Goal: Task Accomplishment & Management: Use online tool/utility

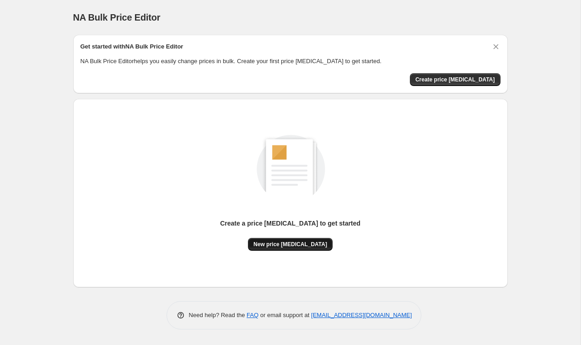
click at [295, 248] on button "New price change job" at bounding box center [290, 244] width 85 height 13
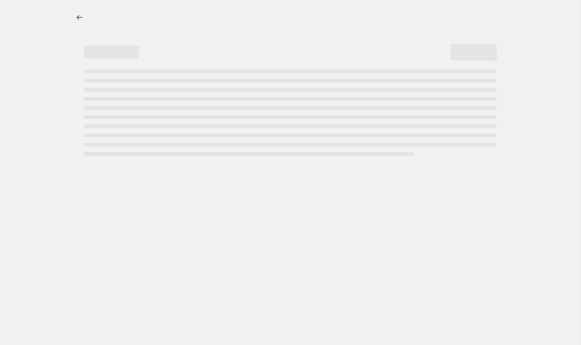
select select "percentage"
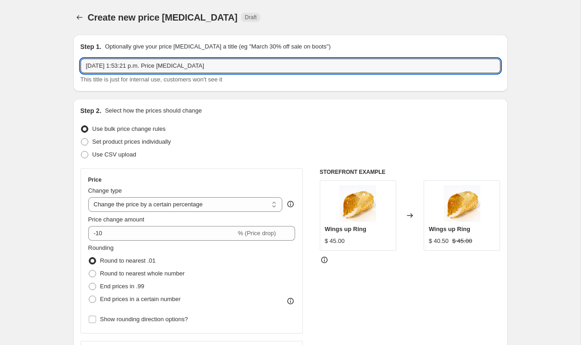
drag, startPoint x: 227, startPoint y: 67, endPoint x: 63, endPoint y: 58, distance: 164.0
type input "Aumento 10%"
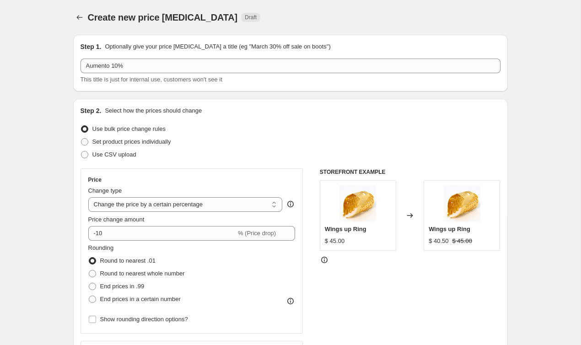
click at [162, 198] on select "Change the price to a certain amount Change the price by a certain amount Chang…" at bounding box center [185, 204] width 194 height 15
click at [88, 197] on select "Change the price to a certain amount Change the price by a certain amount Chang…" at bounding box center [185, 204] width 194 height 15
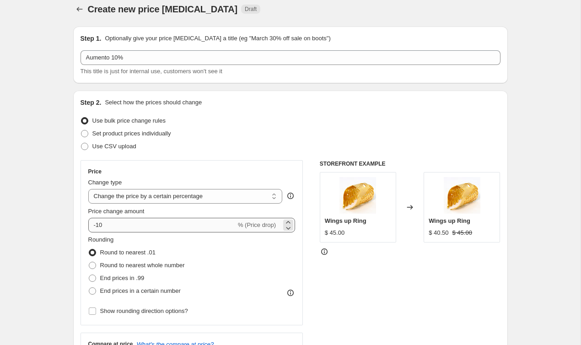
scroll to position [9, 0]
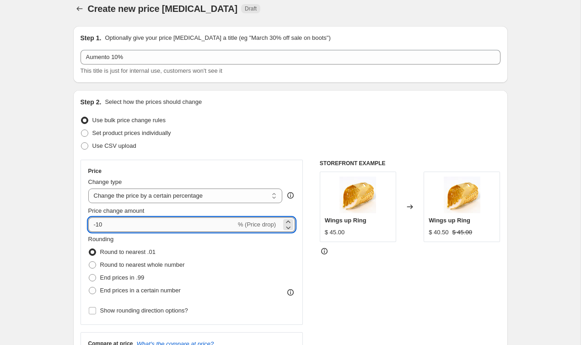
drag, startPoint x: 113, startPoint y: 227, endPoint x: 89, endPoint y: 225, distance: 24.8
click at [89, 225] on input "-10" at bounding box center [162, 224] width 148 height 15
type input "10"
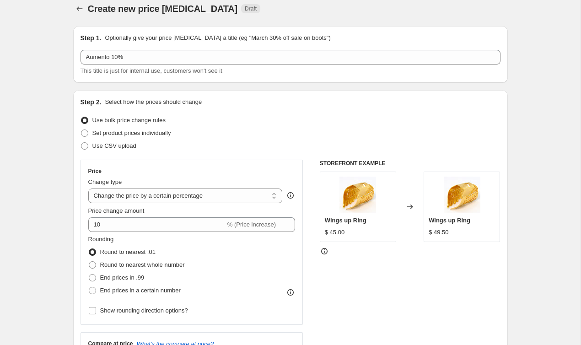
click at [151, 265] on span "Round to nearest whole number" at bounding box center [142, 264] width 85 height 7
click at [89, 262] on input "Round to nearest whole number" at bounding box center [89, 261] width 0 height 0
radio input "true"
click at [188, 313] on span "Show rounding direction options?" at bounding box center [144, 310] width 88 height 7
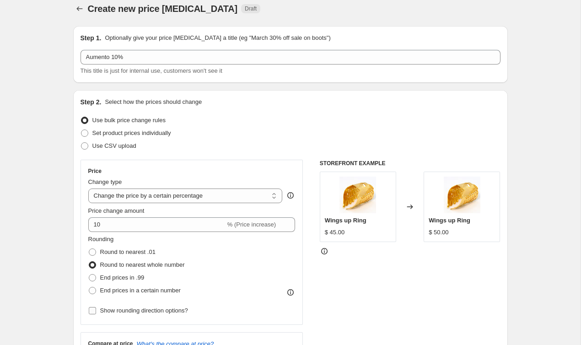
click at [96, 313] on input "Show rounding direction options?" at bounding box center [92, 310] width 7 height 7
checkbox input "true"
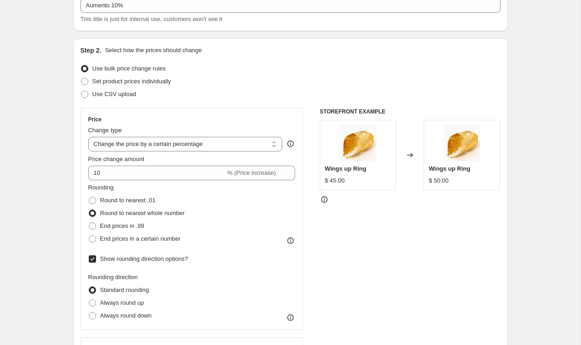
scroll to position [62, 0]
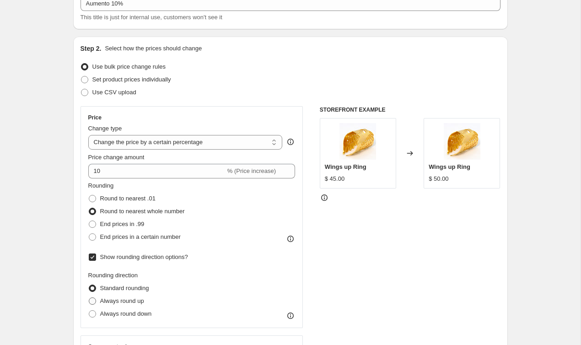
click at [133, 301] on span "Always round up" at bounding box center [122, 300] width 44 height 7
click at [89, 298] on input "Always round up" at bounding box center [89, 297] width 0 height 0
radio input "true"
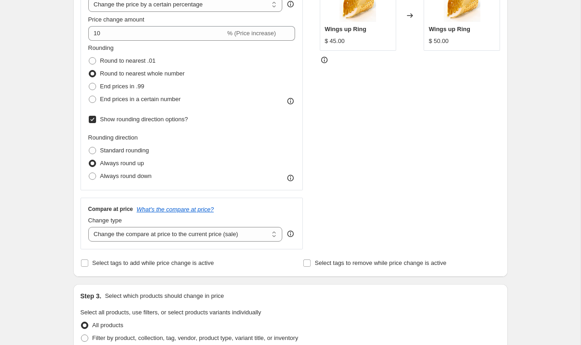
scroll to position [203, 0]
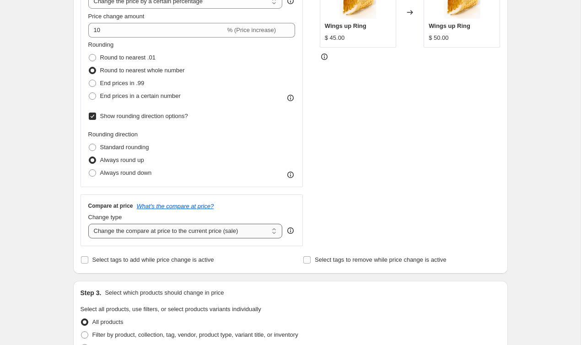
click at [195, 230] on select "Change the compare at price to the current price (sale) Change the compare at p…" at bounding box center [185, 231] width 194 height 15
select select "no_change"
click at [88, 224] on select "Change the compare at price to the current price (sale) Change the compare at p…" at bounding box center [185, 231] width 194 height 15
click at [60, 218] on div "Create new price change job. This page is ready Create new price change job Dra…" at bounding box center [290, 282] width 580 height 971
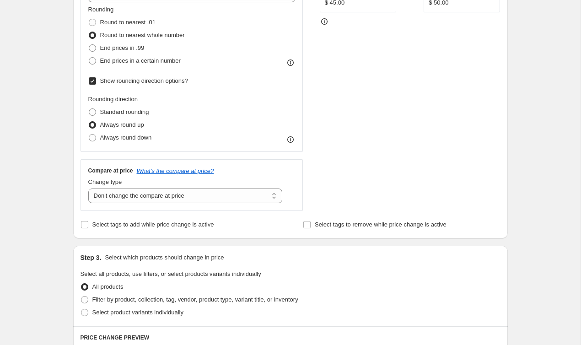
scroll to position [239, 0]
click at [110, 226] on span "Select tags to add while price change is active" at bounding box center [153, 223] width 122 height 7
click at [88, 226] on input "Select tags to add while price change is active" at bounding box center [84, 223] width 7 height 7
checkbox input "true"
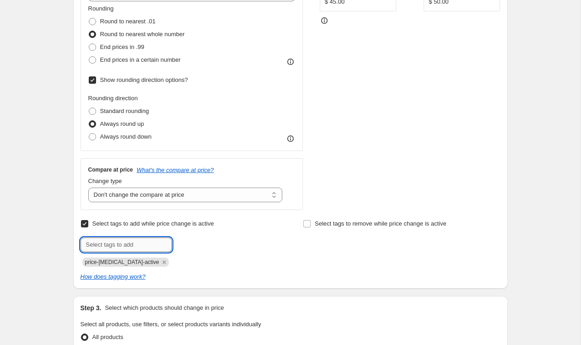
click at [143, 246] on input "text" at bounding box center [125, 244] width 91 height 15
type input "aumento10"
click at [56, 226] on div "Create new price change job. This page is ready Create new price change job Dra…" at bounding box center [290, 272] width 580 height 1022
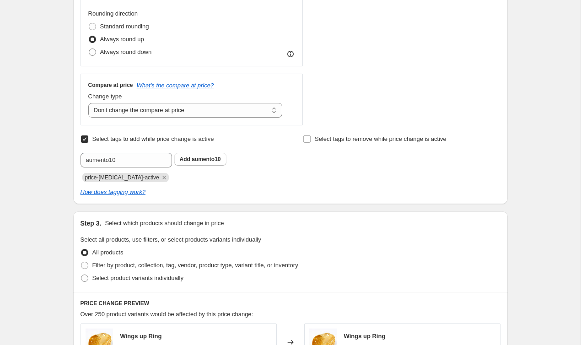
scroll to position [337, 0]
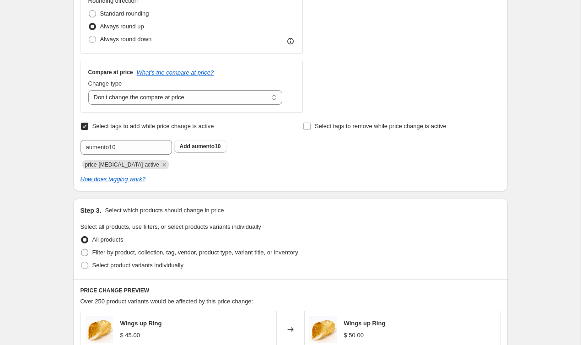
click at [160, 252] on span "Filter by product, collection, tag, vendor, product type, variant title, or inv…" at bounding box center [195, 252] width 206 height 7
click at [81, 249] on input "Filter by product, collection, tag, vendor, product type, variant title, or inv…" at bounding box center [81, 249] width 0 height 0
radio input "true"
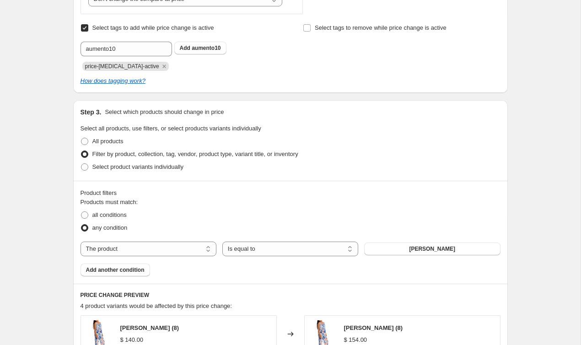
scroll to position [439, 0]
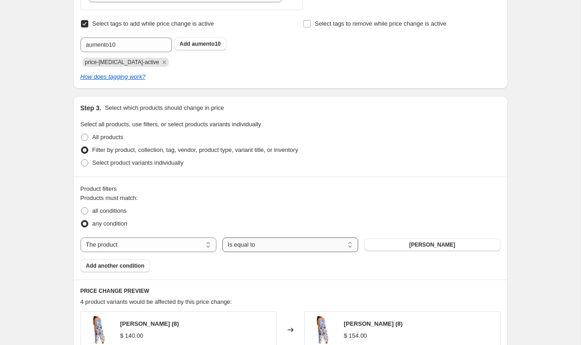
click at [238, 241] on select "Is equal to Is not equal to" at bounding box center [290, 244] width 136 height 15
click at [184, 245] on select "The product The product's collection The product's tag The product's vendor The…" at bounding box center [148, 244] width 136 height 15
select select "tag"
click at [387, 244] on button "ABMEN" at bounding box center [432, 244] width 136 height 13
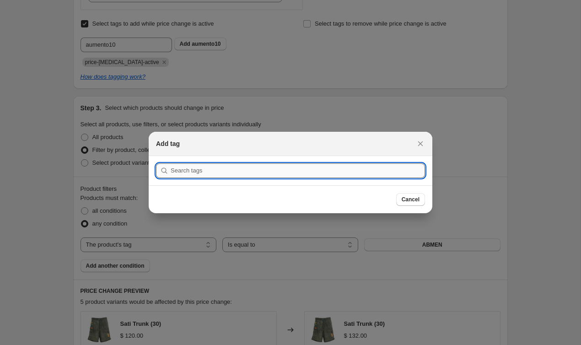
click at [315, 166] on input ":r2g:" at bounding box center [298, 170] width 254 height 15
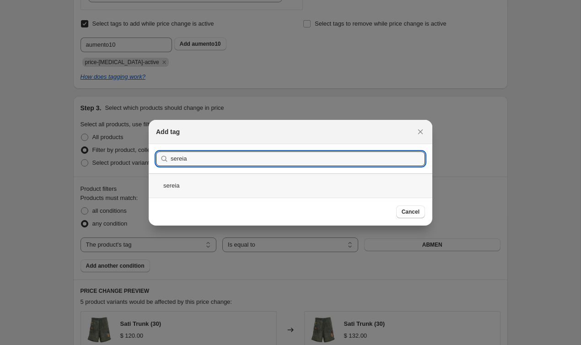
type input "sereia"
click at [268, 187] on div "sereia" at bounding box center [291, 185] width 284 height 24
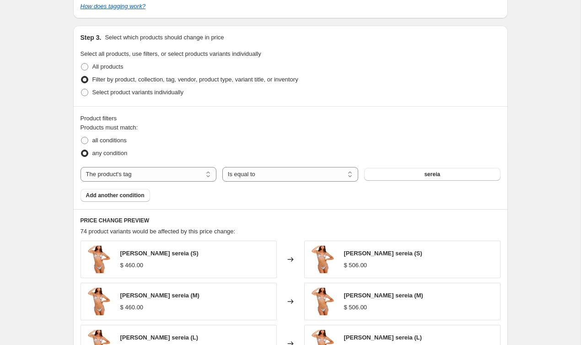
scroll to position [517, 0]
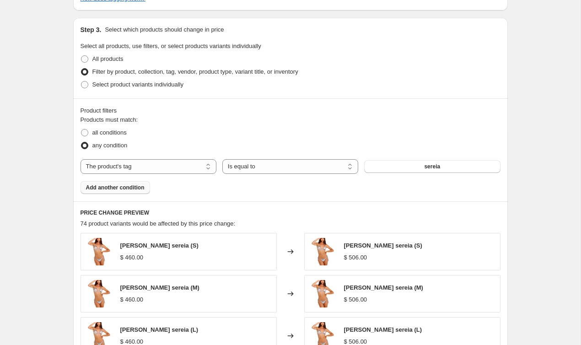
click at [128, 188] on span "Add another condition" at bounding box center [115, 187] width 59 height 7
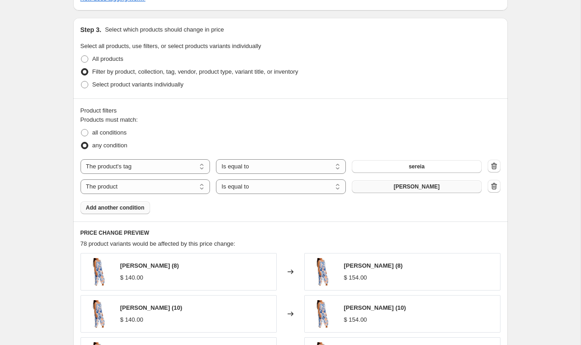
click at [401, 187] on span "[PERSON_NAME]" at bounding box center [416, 186] width 46 height 7
click at [245, 190] on select "Is equal to Is not equal to" at bounding box center [281, 186] width 130 height 15
click at [182, 184] on select "The product The product's collection The product's tag The product's vendor The…" at bounding box center [145, 186] width 130 height 15
select select "tag"
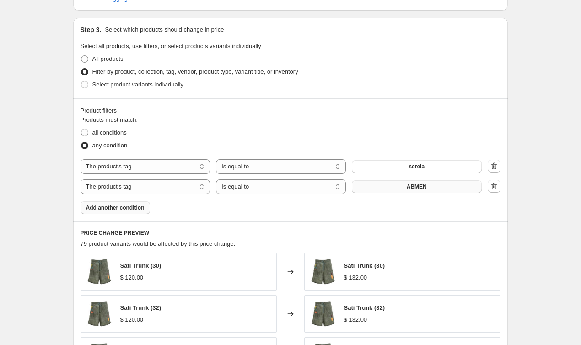
click at [420, 188] on span "ABMEN" at bounding box center [417, 186] width 20 height 7
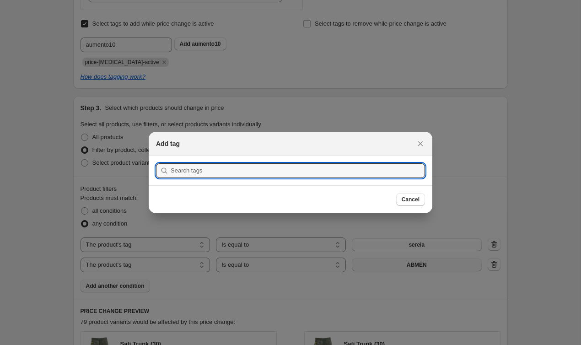
scroll to position [0, 0]
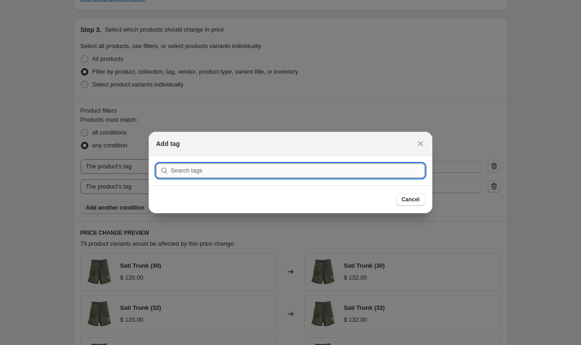
click at [218, 168] on input ":r2m:" at bounding box center [298, 170] width 254 height 15
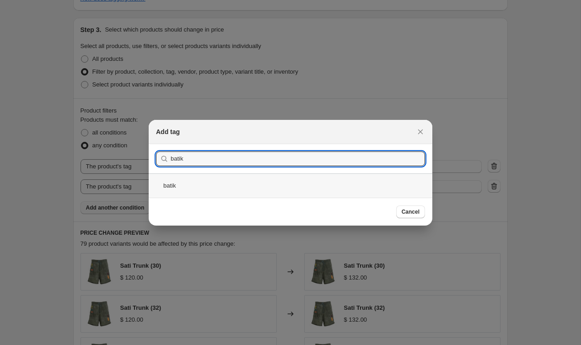
type input "batik"
click at [198, 178] on div "batik" at bounding box center [291, 185] width 284 height 24
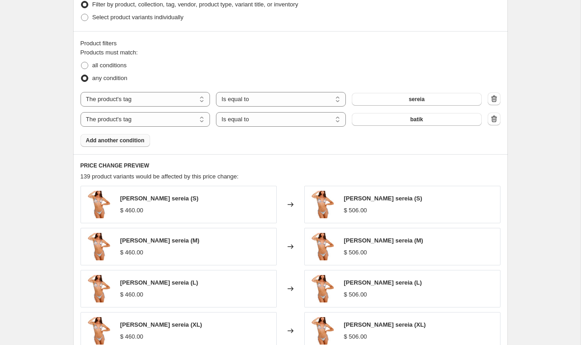
scroll to position [570, 0]
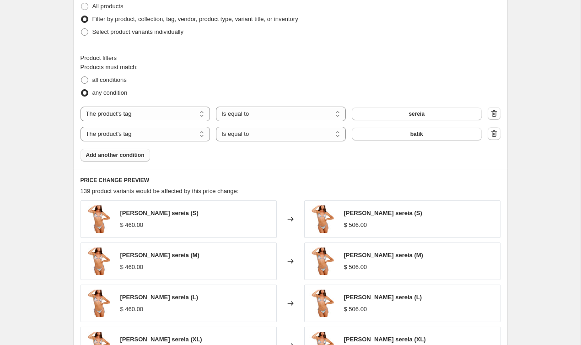
click at [134, 154] on span "Add another condition" at bounding box center [115, 154] width 59 height 7
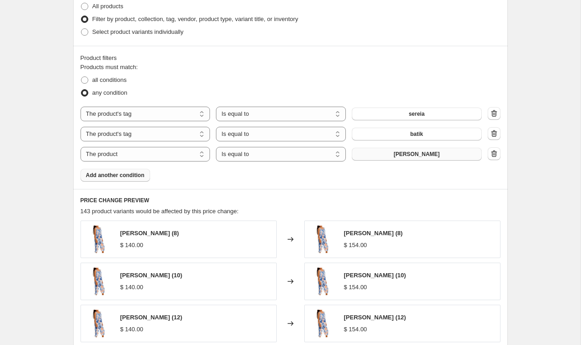
click at [439, 158] on button "[PERSON_NAME]" at bounding box center [417, 154] width 130 height 13
click at [305, 166] on div "Products must match: all conditions any condition The product The product's col…" at bounding box center [290, 122] width 420 height 119
click at [146, 159] on select "The product The product's collection The product's tag The product's vendor The…" at bounding box center [145, 154] width 130 height 15
select select "tag"
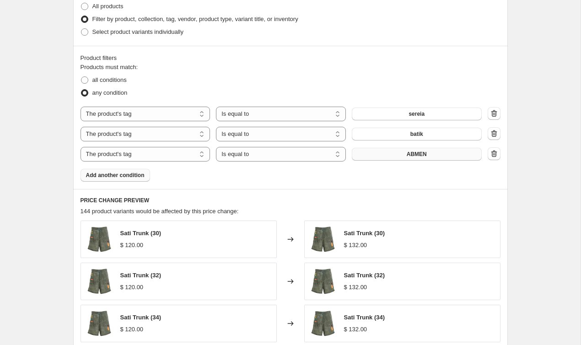
click at [409, 156] on span "ABMEN" at bounding box center [417, 153] width 20 height 7
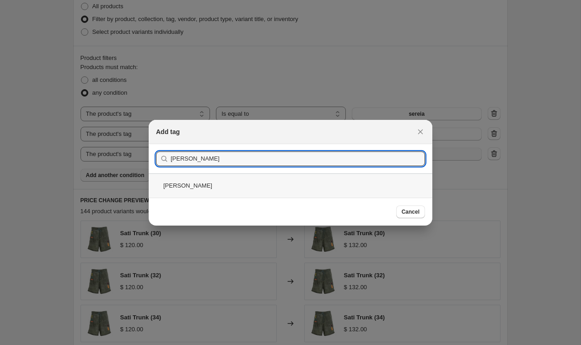
type input "[PERSON_NAME]"
click at [204, 188] on div "[PERSON_NAME]" at bounding box center [291, 185] width 284 height 24
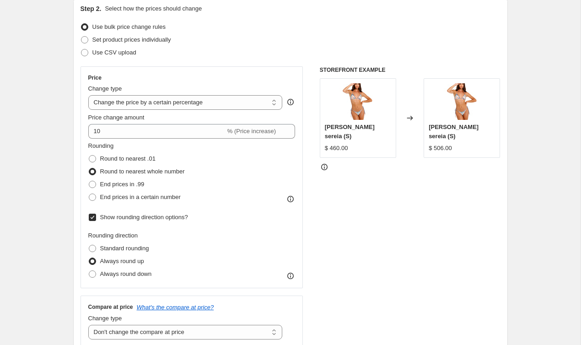
scroll to position [102, 0]
click at [99, 275] on label "Always round down" at bounding box center [120, 273] width 64 height 13
click at [89, 270] on input "Always round down" at bounding box center [89, 270] width 0 height 0
radio input "true"
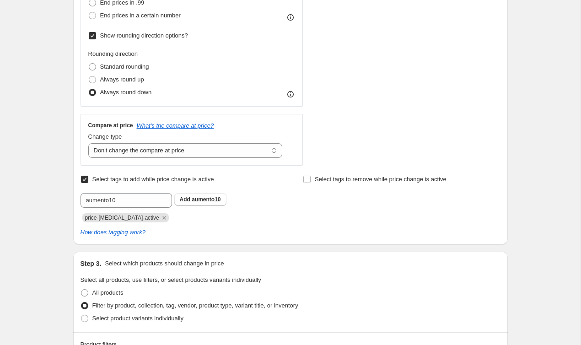
scroll to position [123, 0]
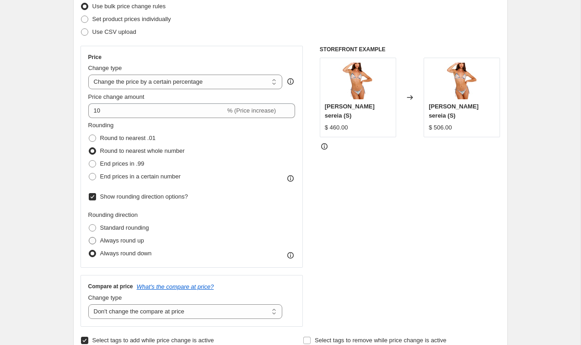
click at [107, 237] on span "Always round up" at bounding box center [122, 240] width 44 height 7
click at [89, 237] on input "Always round up" at bounding box center [89, 237] width 0 height 0
radio input "true"
click at [391, 245] on div "STOREFRONT EXAMPLE Lolita alegria sereia (S) $ 460.00 Changed to Lolita alegria…" at bounding box center [410, 186] width 181 height 281
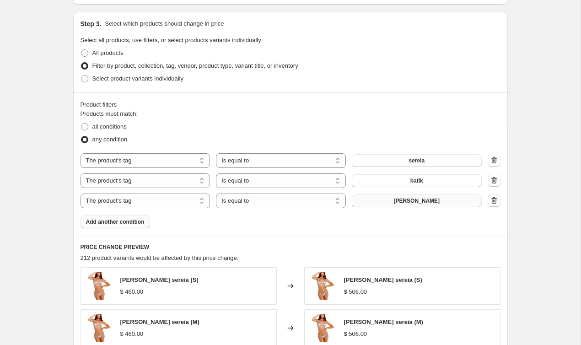
scroll to position [795, 0]
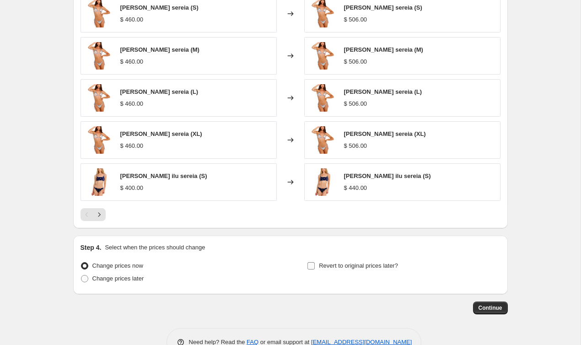
click at [310, 266] on input "Revert to original prices later?" at bounding box center [310, 265] width 7 height 7
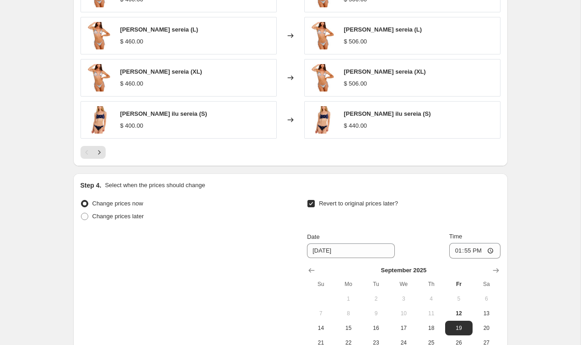
scroll to position [859, 0]
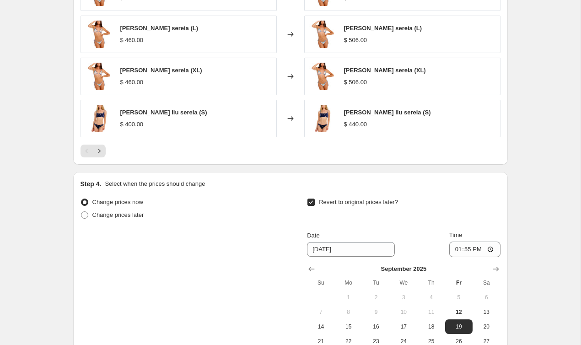
click at [310, 202] on input "Revert to original prices later?" at bounding box center [310, 201] width 7 height 7
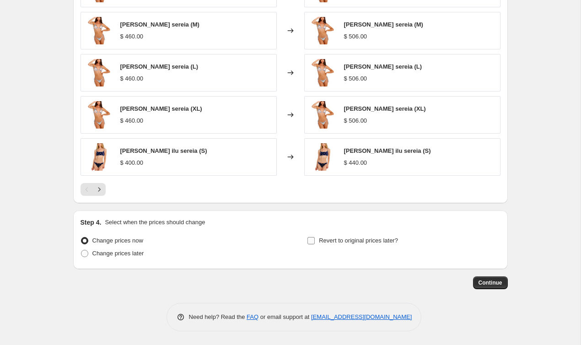
click at [337, 242] on span "Revert to original prices later?" at bounding box center [358, 240] width 79 height 7
click at [315, 242] on input "Revert to original prices later?" at bounding box center [310, 240] width 7 height 7
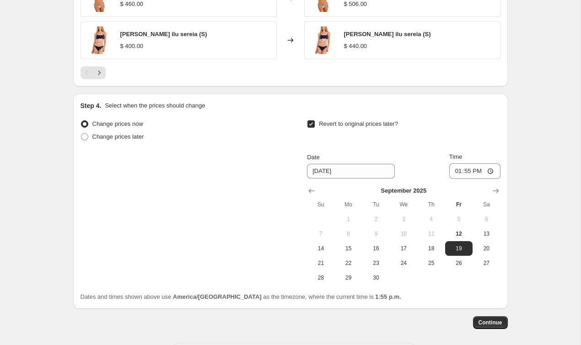
scroll to position [977, 0]
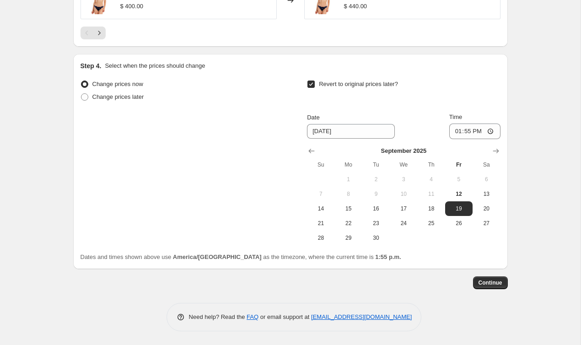
click at [311, 84] on input "Revert to original prices later?" at bounding box center [310, 83] width 7 height 7
checkbox input "false"
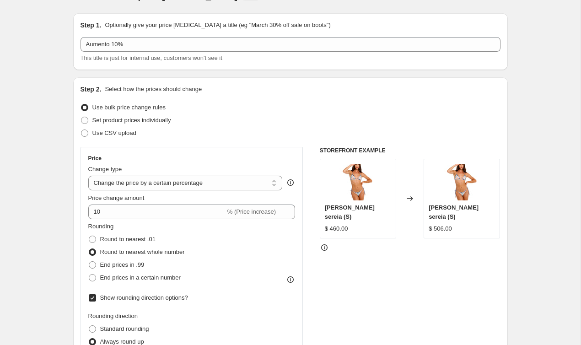
scroll to position [0, 0]
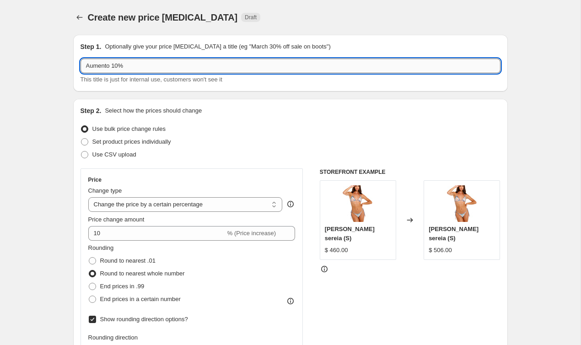
click at [130, 64] on input "Aumento 10%" at bounding box center [290, 66] width 420 height 15
type input "Aumento 10% delivery 2"
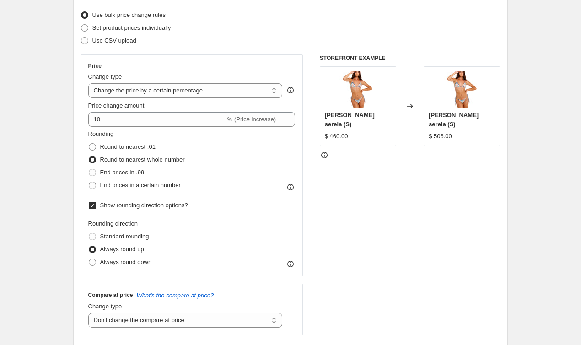
scroll to position [115, 0]
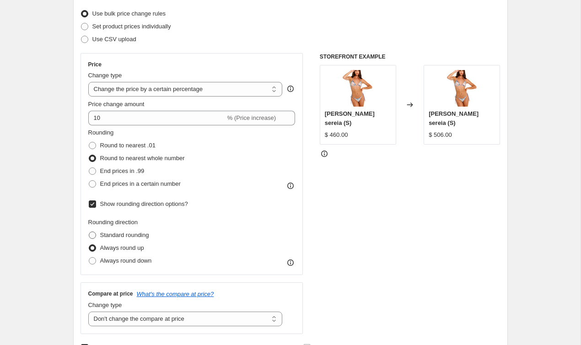
click at [106, 232] on span "Standard rounding" at bounding box center [124, 234] width 49 height 7
click at [89, 232] on input "Standard rounding" at bounding box center [89, 231] width 0 height 0
radio input "true"
click at [120, 249] on span "Always round up" at bounding box center [122, 247] width 44 height 7
click at [89, 245] on input "Always round up" at bounding box center [89, 244] width 0 height 0
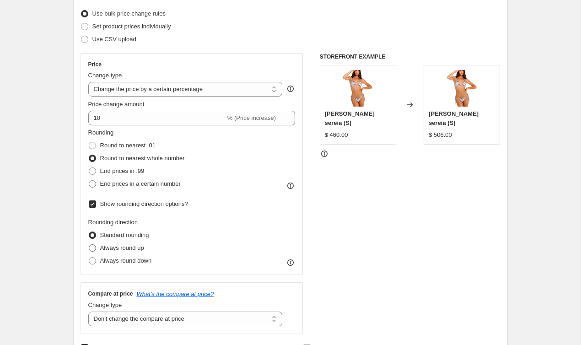
radio input "true"
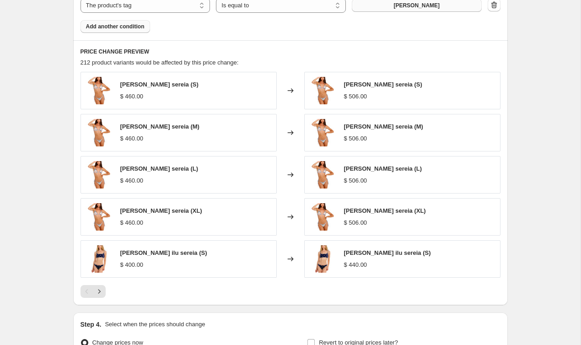
scroll to position [820, 0]
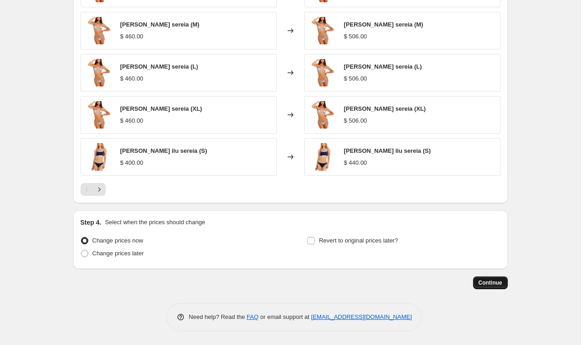
click at [498, 285] on span "Continue" at bounding box center [490, 282] width 24 height 7
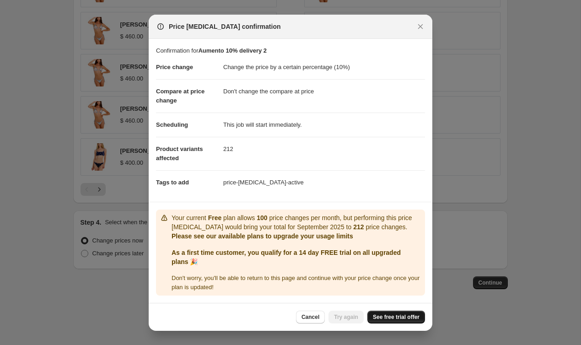
click at [386, 313] on span "See free trial offer" at bounding box center [396, 316] width 47 height 7
click at [323, 317] on div "Cancel Try again See free trial offer" at bounding box center [360, 316] width 129 height 13
click at [344, 317] on span "Try again" at bounding box center [346, 316] width 24 height 7
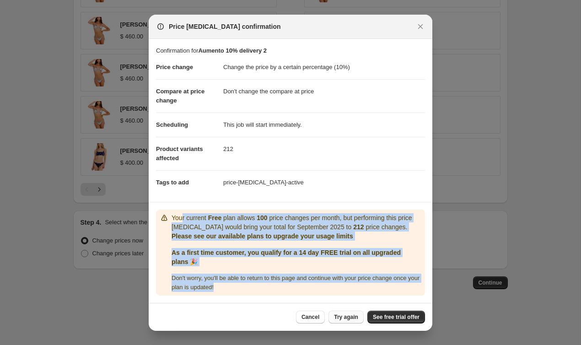
drag, startPoint x: 182, startPoint y: 216, endPoint x: 254, endPoint y: 283, distance: 98.3
click at [254, 283] on div "Your current Free plan allows 100 price changes per month, but performing this …" at bounding box center [296, 252] width 250 height 79
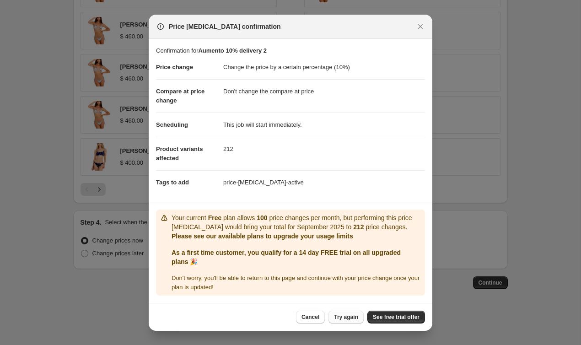
click at [254, 283] on div "Don ' t worry, you ' ll be able to return to this page and continue with your p…" at bounding box center [296, 282] width 250 height 18
click at [405, 320] on span "See free trial offer" at bounding box center [396, 316] width 47 height 7
click at [391, 316] on span "See free trial offer" at bounding box center [396, 316] width 47 height 7
click at [416, 27] on icon "Close" at bounding box center [420, 26] width 9 height 9
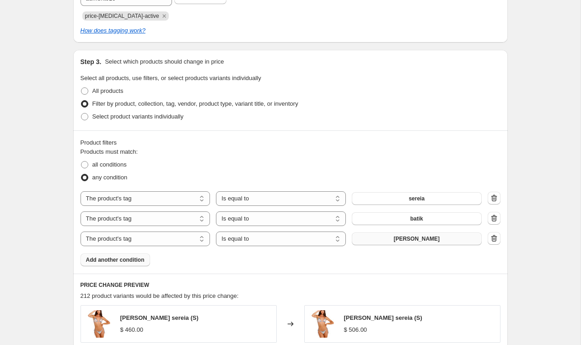
scroll to position [0, 0]
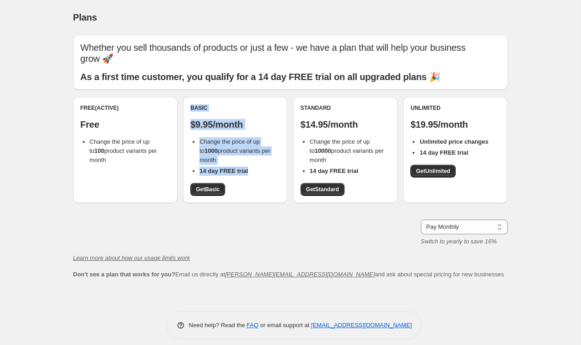
drag, startPoint x: 194, startPoint y: 95, endPoint x: 257, endPoint y: 159, distance: 89.2
click at [257, 159] on div "Basic $9.95/month Change the price of up to 1000 product variants per month 14 …" at bounding box center [235, 150] width 104 height 106
click at [257, 166] on li "14 day FREE trial" at bounding box center [239, 170] width 80 height 9
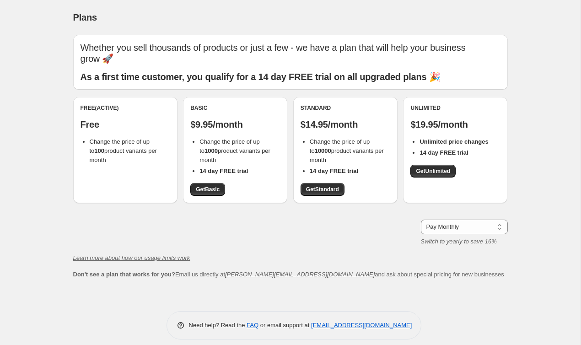
click at [124, 139] on span "Change the price of up to 100 product variants per month" at bounding box center [123, 150] width 67 height 25
click at [102, 119] on p "Free" at bounding box center [125, 124] width 90 height 11
click at [112, 154] on div "Free (Active) Free Change the price of up to 100 product variants per month" at bounding box center [125, 150] width 104 height 106
click at [468, 219] on select "Pay Monthly Pay Yearly (Save 16%)" at bounding box center [464, 226] width 87 height 15
click at [489, 220] on select "Pay Monthly Pay Yearly (Save 16%)" at bounding box center [464, 226] width 87 height 15
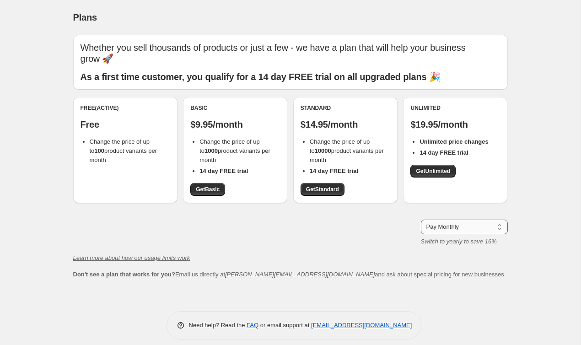
click at [421, 219] on select "Pay Monthly Pay Yearly (Save 16%)" at bounding box center [464, 226] width 87 height 15
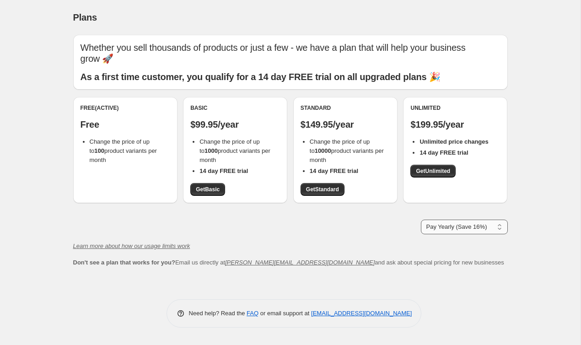
click at [455, 219] on select "Pay Monthly Pay Yearly (Save 16%)" at bounding box center [464, 226] width 87 height 15
select select "month"
click at [421, 219] on select "Pay Monthly Pay Yearly (Save 16%)" at bounding box center [464, 226] width 87 height 15
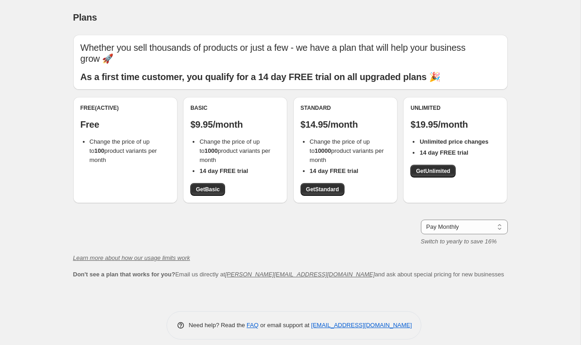
click at [334, 207] on div "Whether you sell thousands of products or just a few - we have a plan that will…" at bounding box center [290, 157] width 434 height 244
click at [208, 186] on span "Get Basic" at bounding box center [208, 189] width 24 height 7
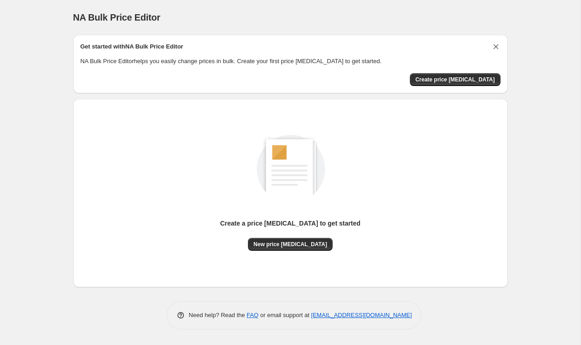
click at [493, 45] on icon "Dismiss card" at bounding box center [495, 46] width 9 height 9
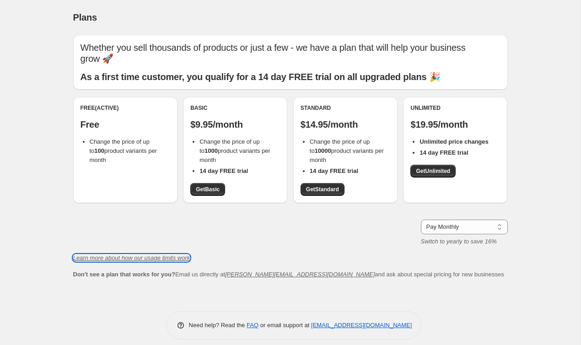
click at [147, 254] on icon "Learn more about how our usage limits work" at bounding box center [131, 257] width 117 height 7
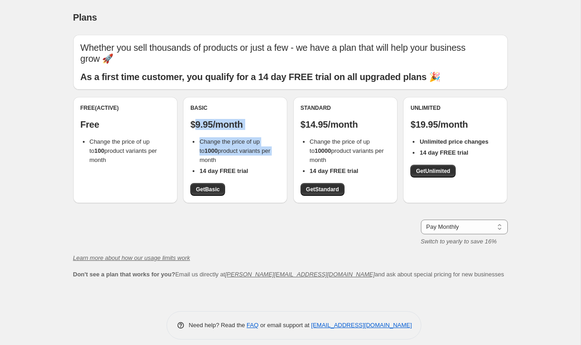
drag, startPoint x: 277, startPoint y: 143, endPoint x: 193, endPoint y: 112, distance: 88.7
click at [193, 112] on div "Basic $9.95/month Change the price of up to 1000 product variants per month 14 …" at bounding box center [235, 149] width 90 height 91
click at [244, 137] on li "Change the price of up to 1000 product variants per month" at bounding box center [239, 150] width 80 height 27
drag, startPoint x: 230, startPoint y: 148, endPoint x: 185, endPoint y: 88, distance: 74.7
click at [185, 97] on div "Basic $9.95/month Change the price of up to 1000 product variants per month 14 …" at bounding box center [235, 150] width 104 height 106
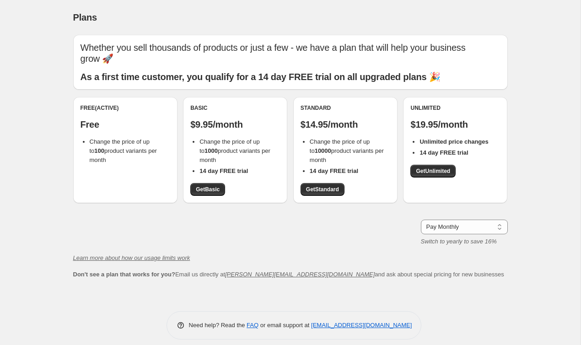
click at [236, 119] on p "$9.95/month" at bounding box center [235, 124] width 90 height 11
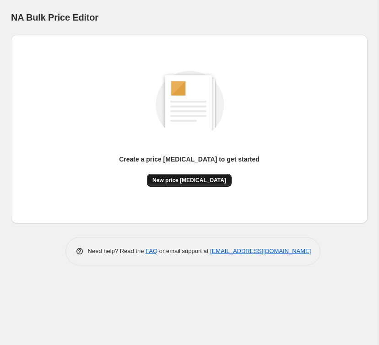
click at [192, 176] on button "New price change job" at bounding box center [189, 180] width 85 height 13
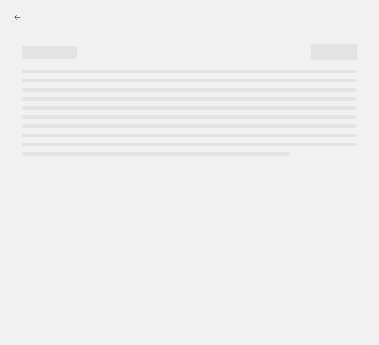
select select "percentage"
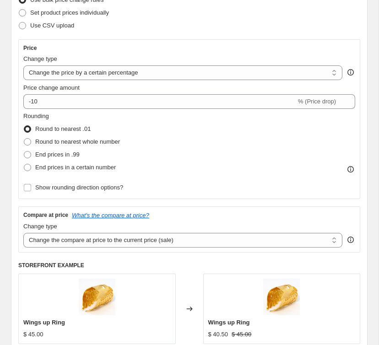
scroll to position [130, 0]
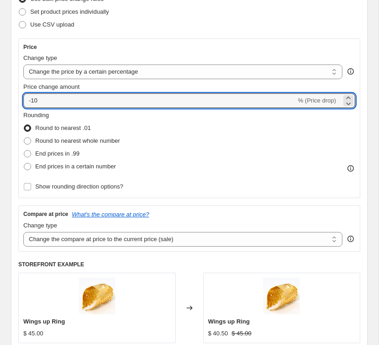
drag, startPoint x: 51, startPoint y: 102, endPoint x: 20, endPoint y: 101, distance: 30.6
click at [20, 101] on div "Price Change type Change the price to a certain amount Change the price by a ce…" at bounding box center [189, 118] width 342 height 160
type input "10"
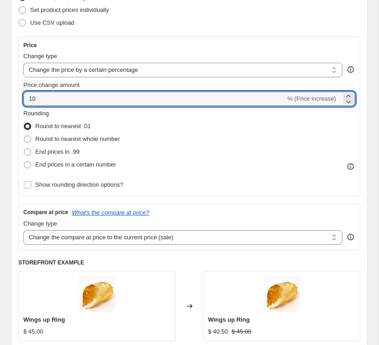
click at [15, 105] on div "Step 2. Select how the prices should change Use bulk price change rules Set pro…" at bounding box center [189, 174] width 356 height 415
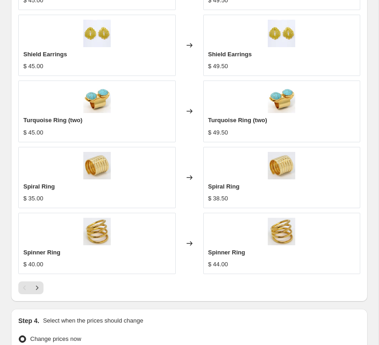
scroll to position [681, 0]
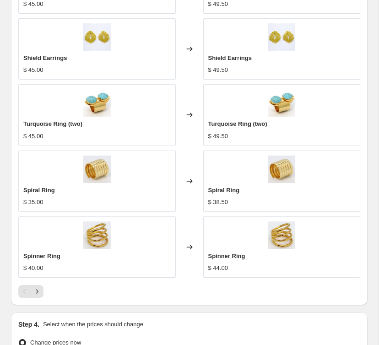
click at [165, 104] on div "Turquoise Ring (two) $ 45.00" at bounding box center [96, 114] width 157 height 61
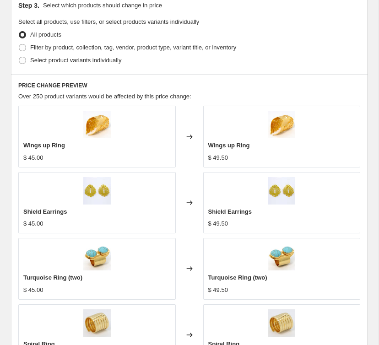
scroll to position [527, 0]
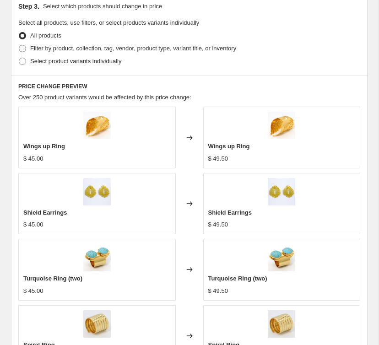
click at [72, 49] on span "Filter by product, collection, tag, vendor, product type, variant title, or inv…" at bounding box center [133, 48] width 206 height 7
click at [19, 45] on input "Filter by product, collection, tag, vendor, product type, variant title, or inv…" at bounding box center [19, 45] width 0 height 0
radio input "true"
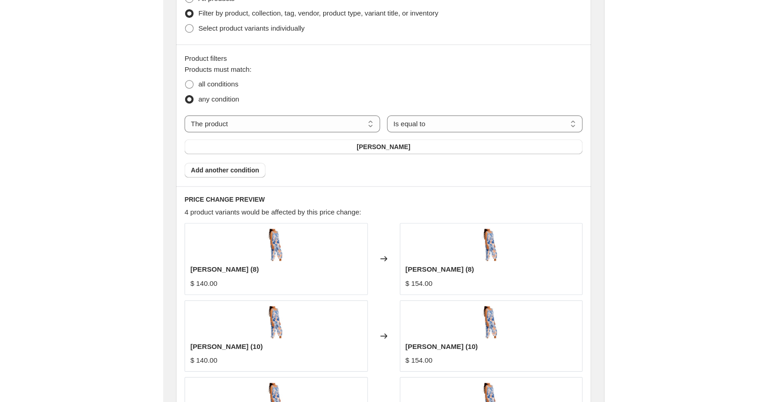
scroll to position [564, 0]
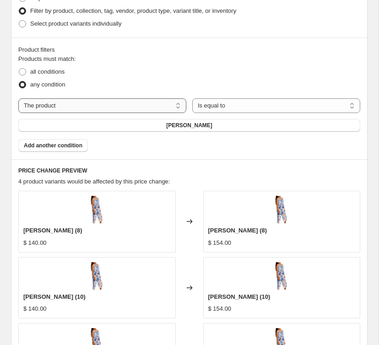
click at [159, 102] on select "The product The product's collection The product's tag The product's vendor The…" at bounding box center [102, 105] width 168 height 15
click at [18, 98] on select "The product The product's collection The product's tag The product's vendor The…" at bounding box center [102, 105] width 168 height 15
click at [232, 111] on select "Is equal to Is not equal to" at bounding box center [276, 105] width 168 height 15
click at [144, 112] on select "The product The product's collection The product's tag The product's vendor The…" at bounding box center [102, 105] width 168 height 15
select select "tag"
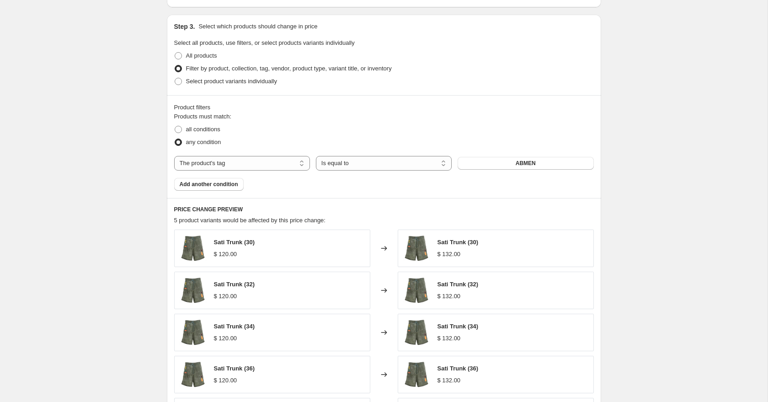
scroll to position [403, 0]
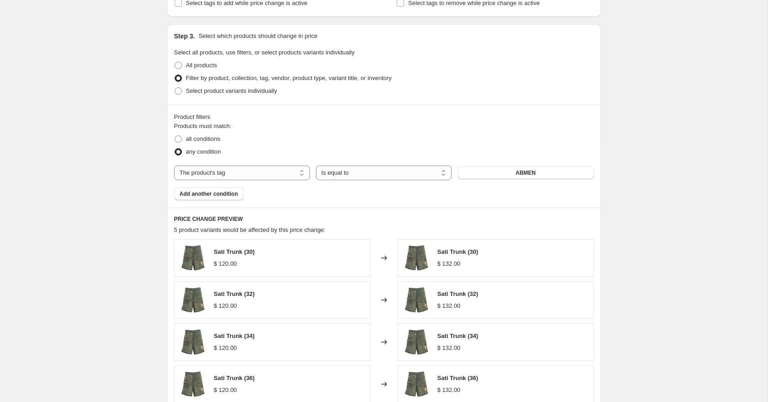
click at [378, 184] on div "Products must match: all conditions any condition The product The product's col…" at bounding box center [384, 161] width 420 height 79
click at [378, 174] on button "ABMEN" at bounding box center [526, 172] width 136 height 13
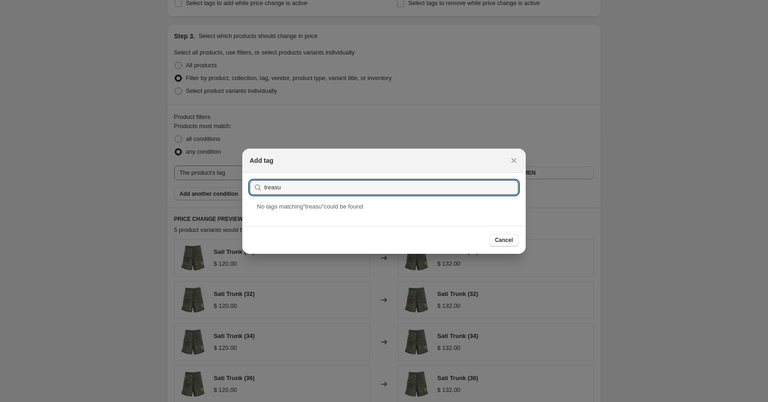
drag, startPoint x: 256, startPoint y: 183, endPoint x: 247, endPoint y: 183, distance: 8.7
click at [247, 183] on section "Submit treasu" at bounding box center [384, 187] width 284 height 29
drag, startPoint x: 287, startPoint y: 188, endPoint x: 246, endPoint y: 182, distance: 40.7
click at [246, 182] on section "Submit quilt" at bounding box center [384, 186] width 284 height 29
click at [250, 173] on button "Submit" at bounding box center [263, 178] width 26 height 10
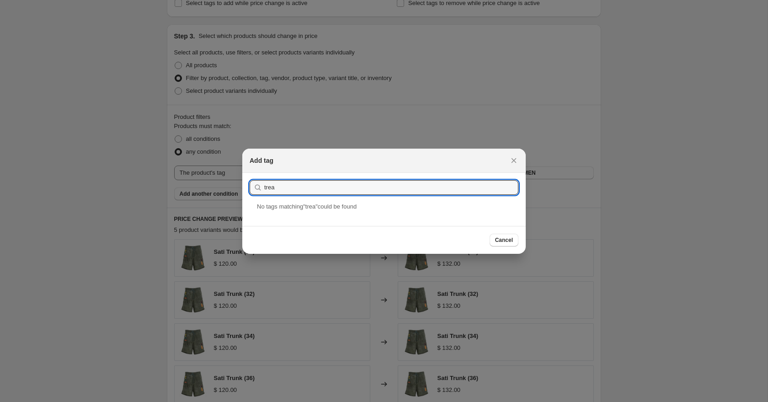
click at [250, 173] on button "Submit" at bounding box center [263, 178] width 26 height 10
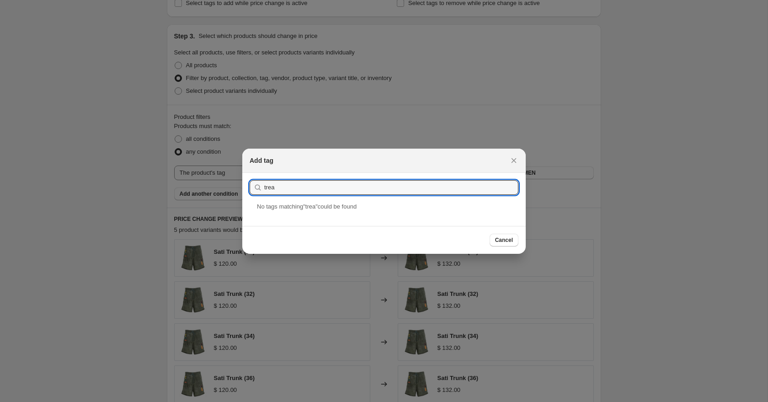
click at [250, 173] on button "Submit" at bounding box center [263, 178] width 26 height 10
type input "t"
type input "sereia"
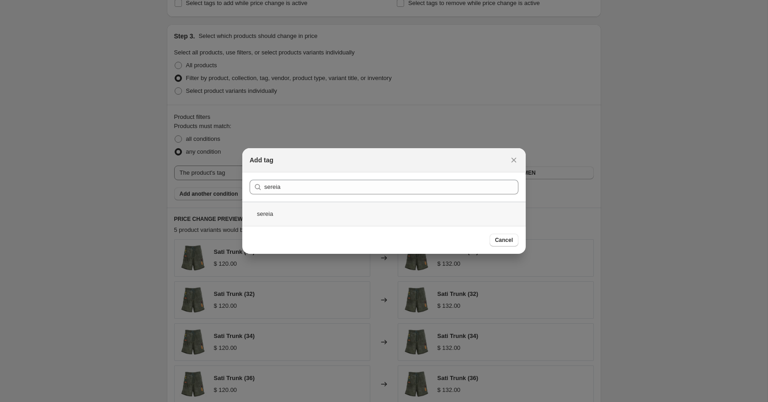
click at [291, 220] on div "sereia" at bounding box center [384, 214] width 284 height 24
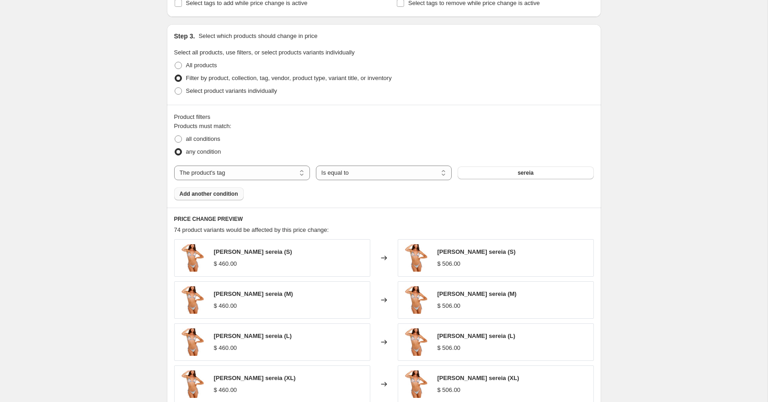
click at [235, 196] on span "Add another condition" at bounding box center [209, 193] width 59 height 7
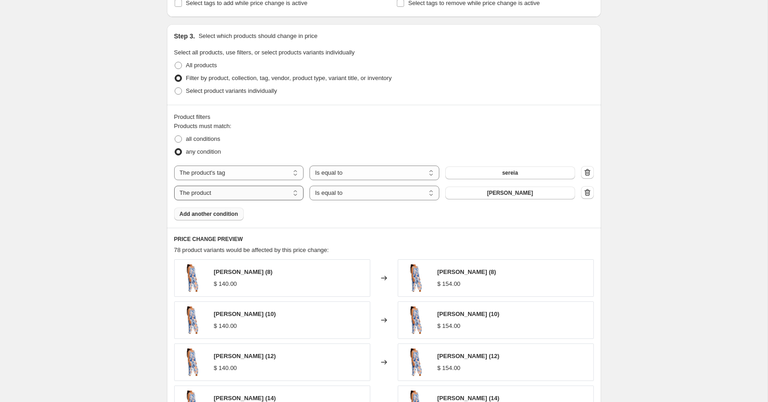
click at [275, 190] on select "The product The product's collection The product's tag The product's vendor The…" at bounding box center [239, 193] width 130 height 15
select select "tag"
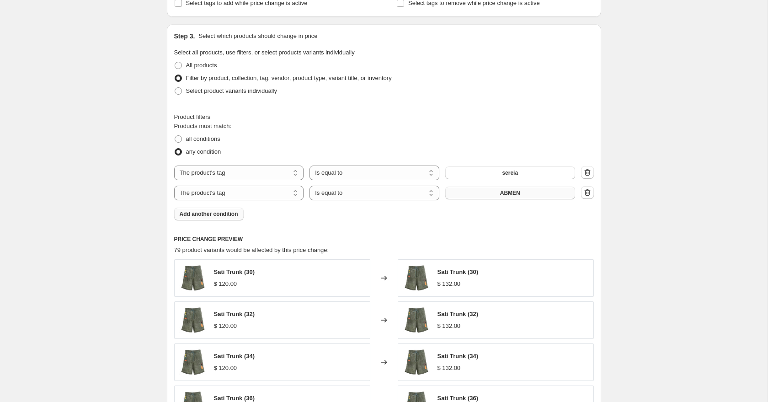
click at [378, 196] on button "ABMEN" at bounding box center [510, 193] width 130 height 13
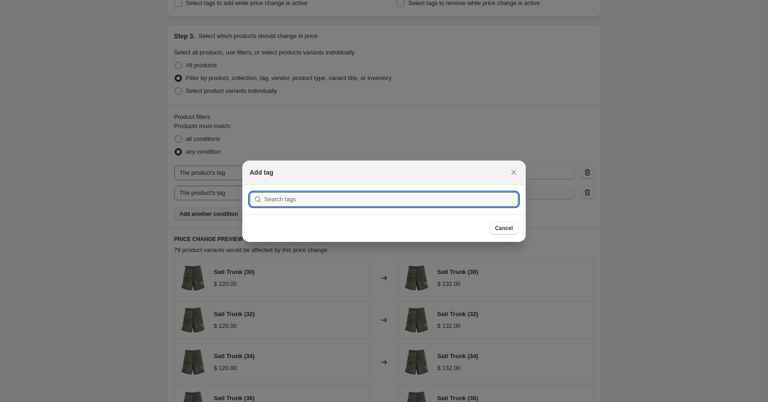
scroll to position [0, 0]
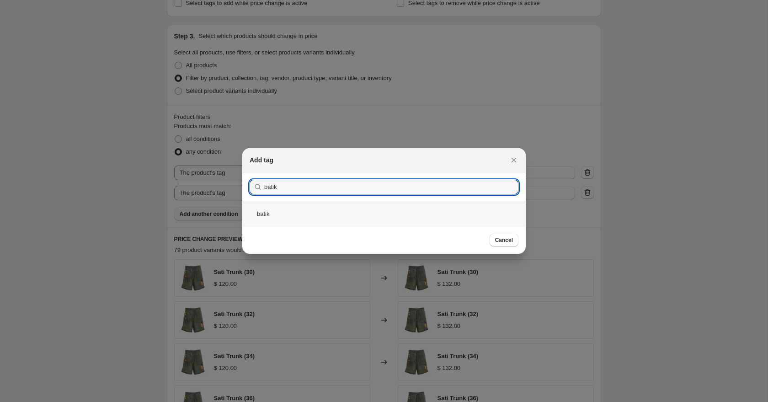
type input "batik"
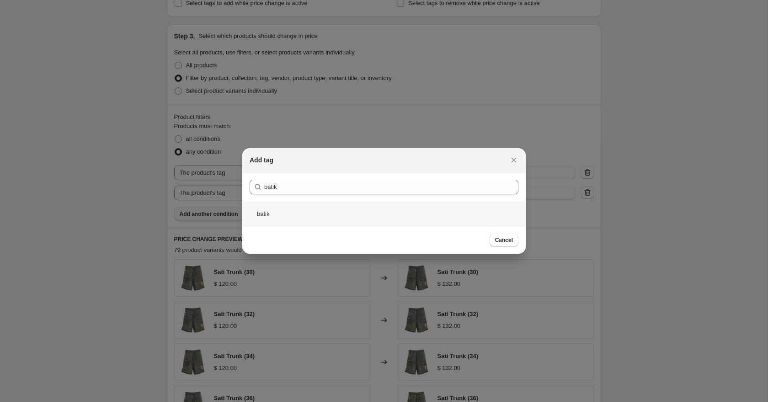
click at [293, 215] on div "batik" at bounding box center [384, 214] width 284 height 24
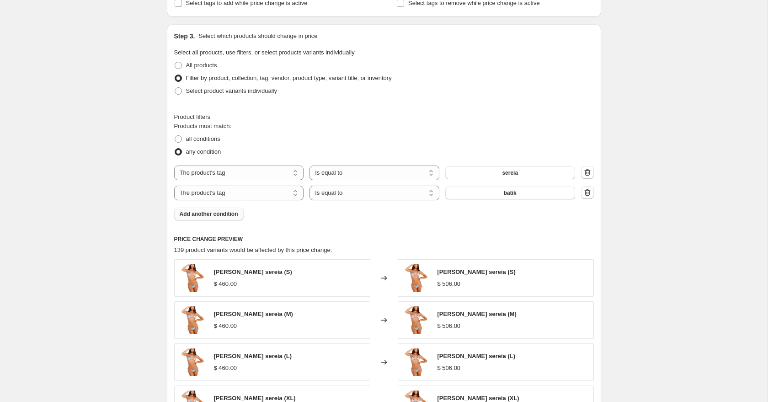
click at [230, 214] on span "Add another condition" at bounding box center [209, 213] width 59 height 7
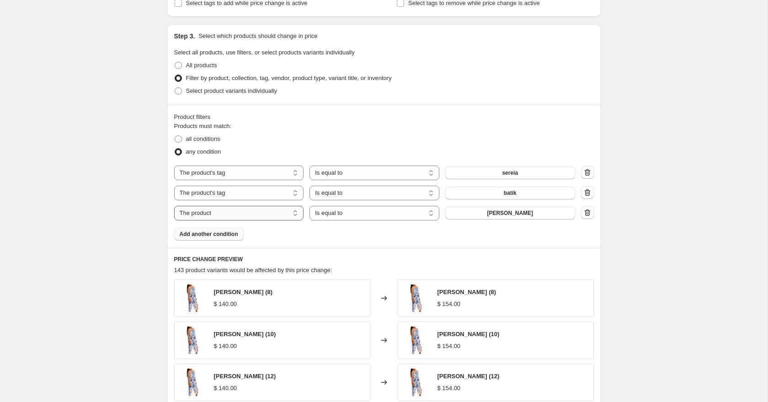
click at [278, 214] on select "The product The product's collection The product's tag The product's vendor The…" at bounding box center [239, 213] width 130 height 15
select select "tag"
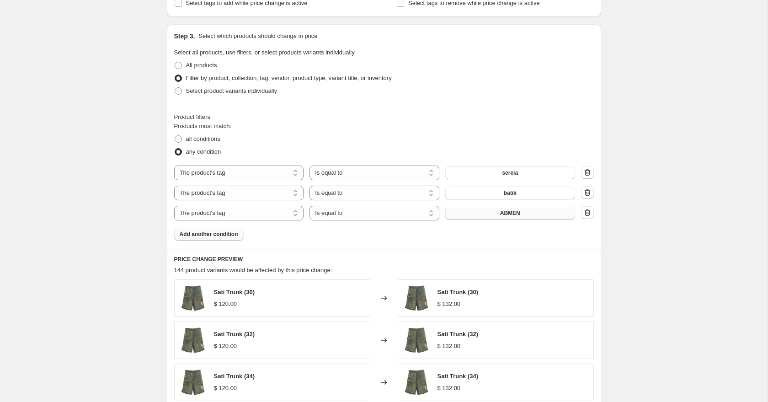
click at [378, 213] on button "ABMEN" at bounding box center [510, 213] width 130 height 13
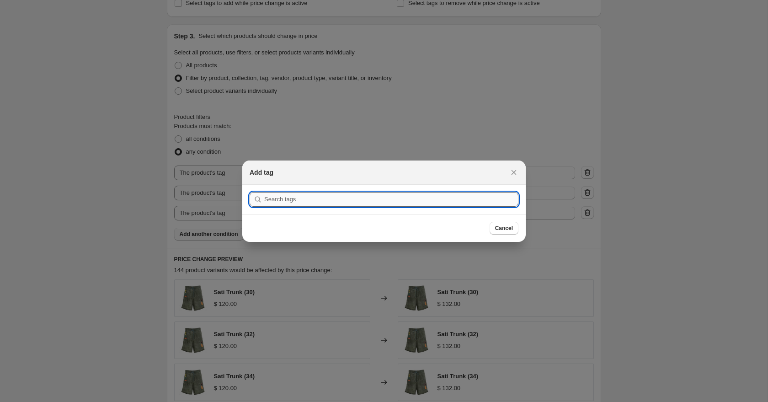
click at [378, 199] on input ":r2n:" at bounding box center [391, 199] width 254 height 15
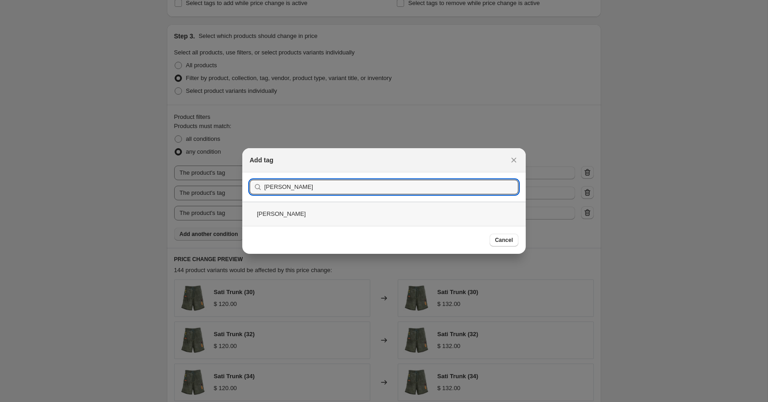
type input "[PERSON_NAME]"
click at [285, 209] on div "[PERSON_NAME]" at bounding box center [384, 214] width 284 height 24
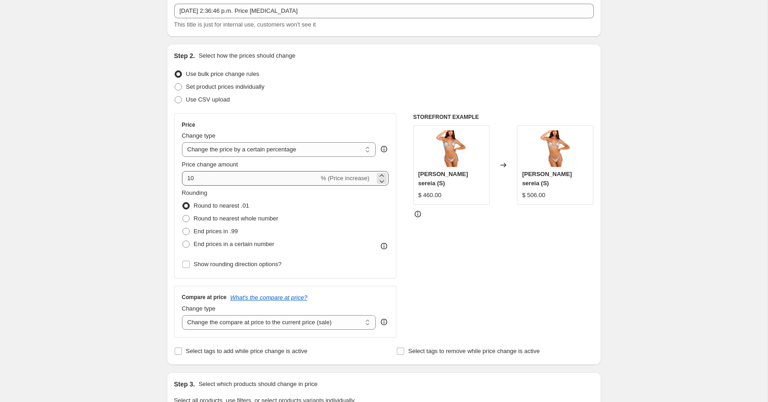
scroll to position [55, 0]
click at [206, 265] on span "Show rounding direction options?" at bounding box center [238, 263] width 88 height 7
click at [190, 265] on input "Show rounding direction options?" at bounding box center [185, 263] width 7 height 7
checkbox input "true"
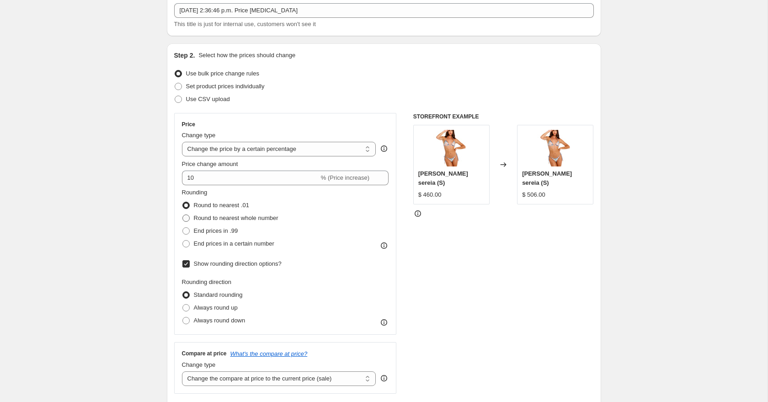
click at [192, 223] on label "Round to nearest whole number" at bounding box center [230, 218] width 96 height 13
click at [183, 215] on input "Round to nearest whole number" at bounding box center [182, 214] width 0 height 0
radio input "true"
click at [199, 308] on span "Always round up" at bounding box center [216, 307] width 44 height 7
click at [183, 305] on input "Always round up" at bounding box center [182, 304] width 0 height 0
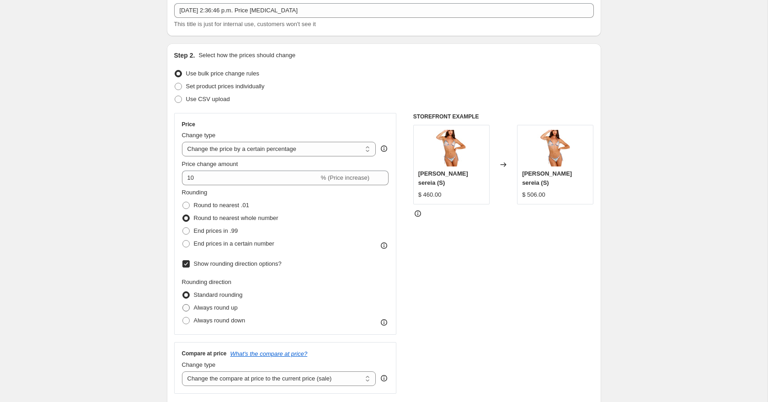
radio input "true"
click at [186, 307] on span at bounding box center [185, 307] width 7 height 7
click at [183, 305] on input "Always round up" at bounding box center [182, 304] width 0 height 0
click at [378, 323] on icon at bounding box center [384, 322] width 9 height 9
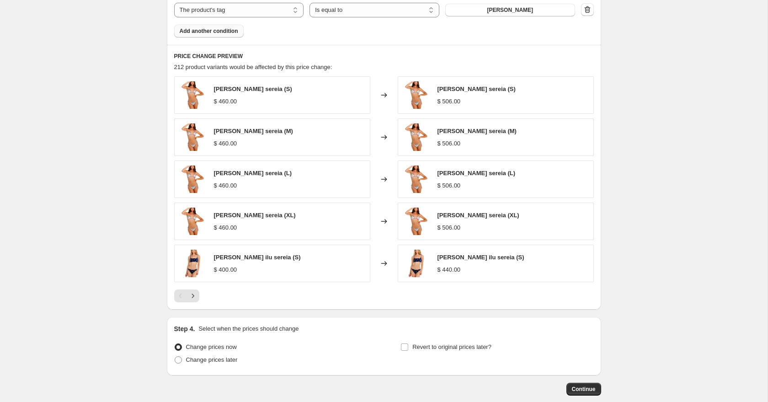
scroll to position [733, 0]
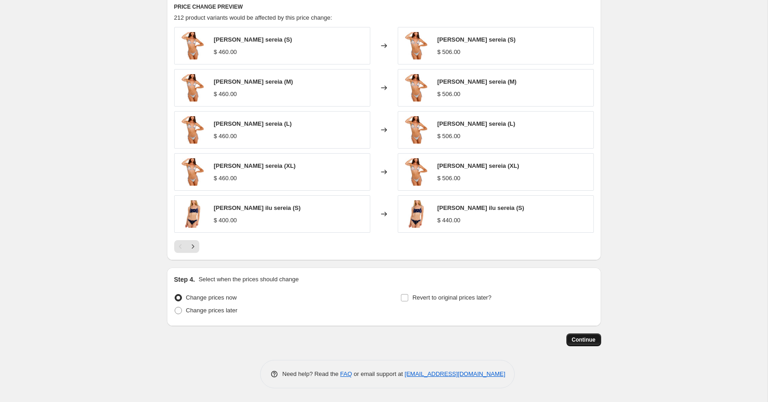
click at [378, 343] on button "Continue" at bounding box center [584, 339] width 35 height 13
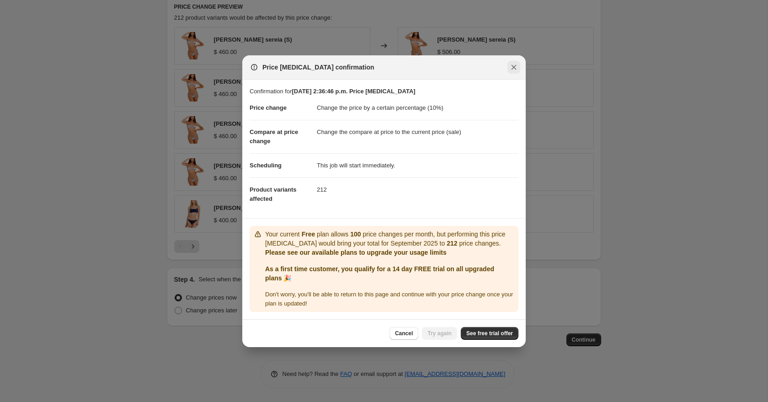
click at [378, 70] on icon "Close" at bounding box center [513, 67] width 9 height 9
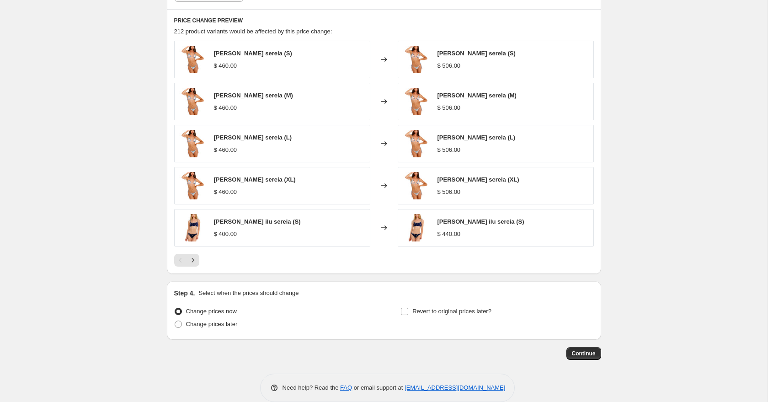
scroll to position [733, 0]
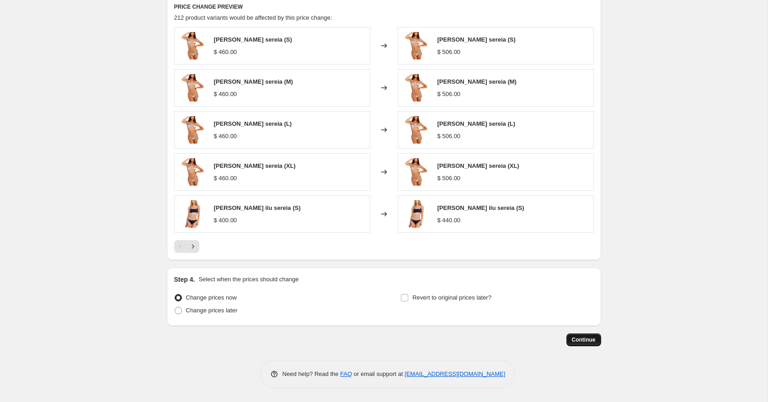
click at [378, 334] on button "Continue" at bounding box center [584, 339] width 35 height 13
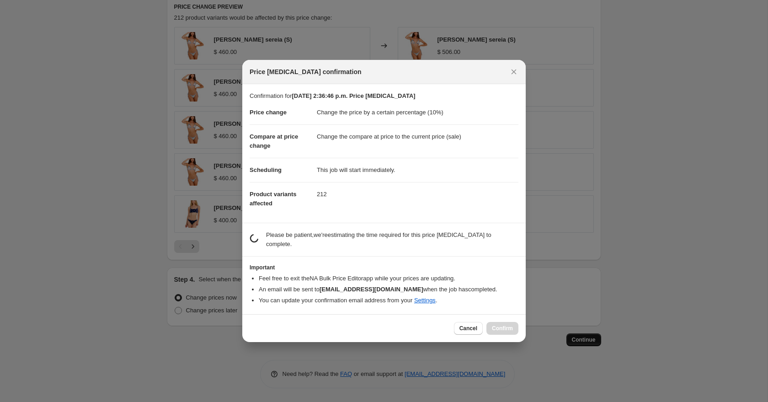
scroll to position [0, 0]
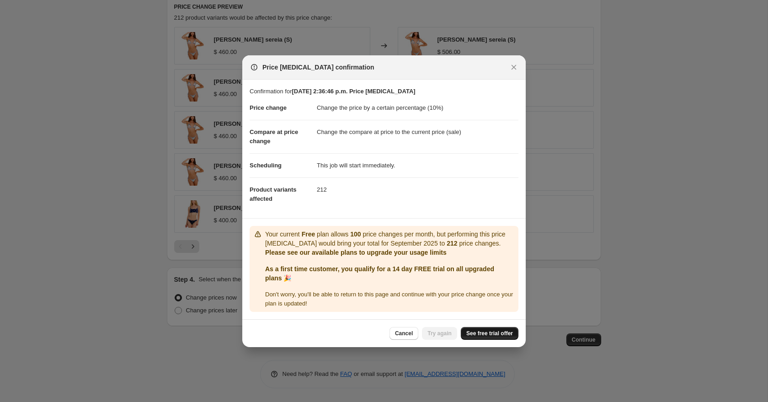
click at [378, 333] on span "See free trial offer" at bounding box center [489, 333] width 47 height 7
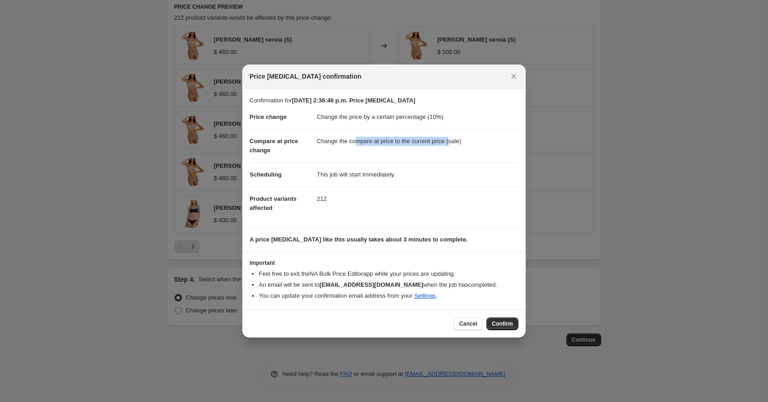
drag, startPoint x: 357, startPoint y: 141, endPoint x: 456, endPoint y: 142, distance: 99.7
click at [378, 142] on dd "Change the compare at price to the current price (sale)" at bounding box center [418, 141] width 202 height 24
click at [378, 78] on icon "Close" at bounding box center [513, 76] width 9 height 9
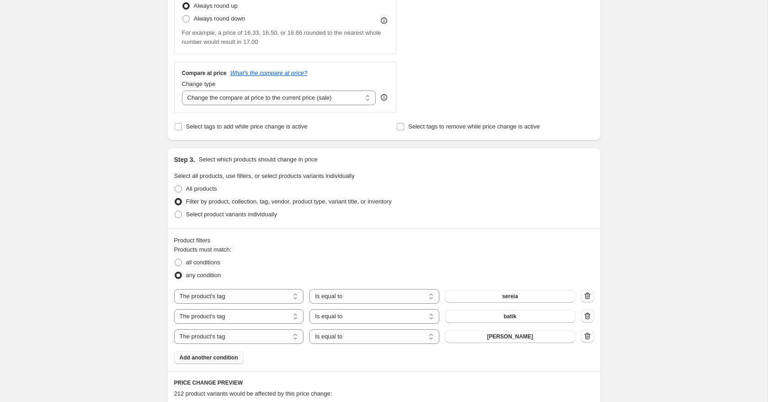
scroll to position [349, 0]
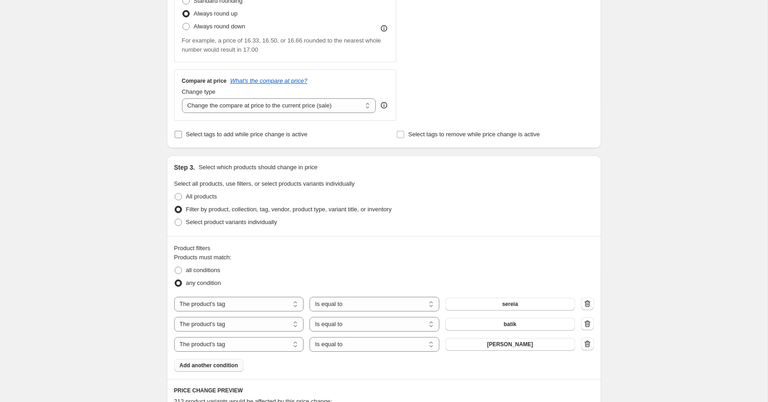
click at [273, 136] on span "Select tags to add while price change is active" at bounding box center [247, 134] width 122 height 7
click at [182, 136] on input "Select tags to add while price change is active" at bounding box center [178, 134] width 7 height 7
checkbox input "true"
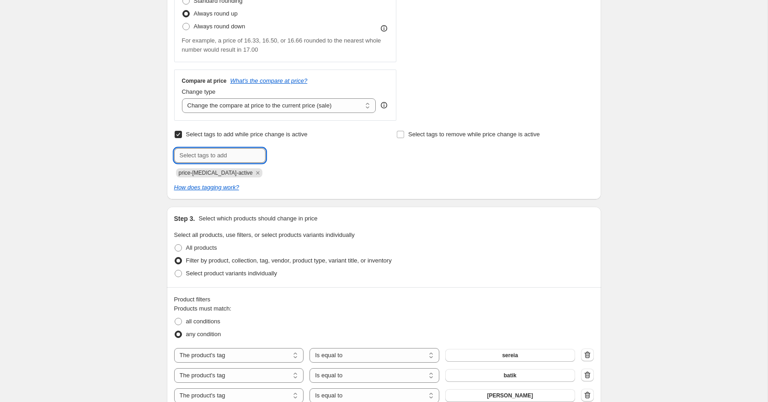
click at [239, 156] on input "text" at bounding box center [219, 155] width 91 height 15
type input "aumento10"
click at [126, 133] on div "Create new price change job. This page is ready Create new price change job Dra…" at bounding box center [384, 244] width 768 height 1186
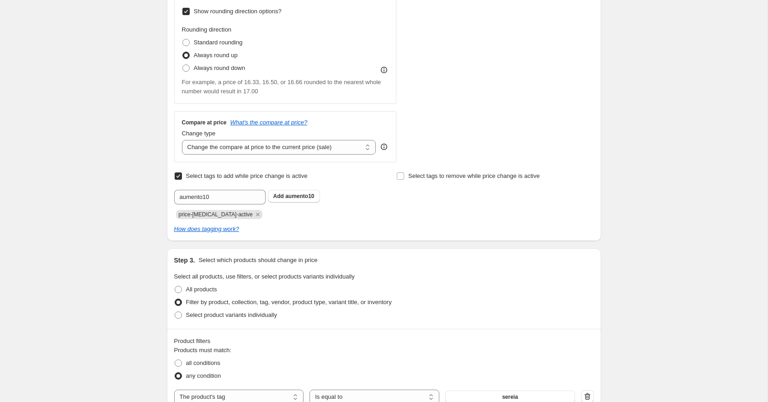
scroll to position [306, 0]
click at [278, 149] on select "Change the compare at price to the current price (sale) Change the compare at p…" at bounding box center [279, 148] width 194 height 15
click at [182, 141] on select "Change the compare at price to the current price (sale) Change the compare at p…" at bounding box center [279, 148] width 194 height 15
click at [259, 148] on select "Change the compare at price to the current price (sale) Change the compare at p…" at bounding box center [279, 148] width 194 height 15
select select "no_change"
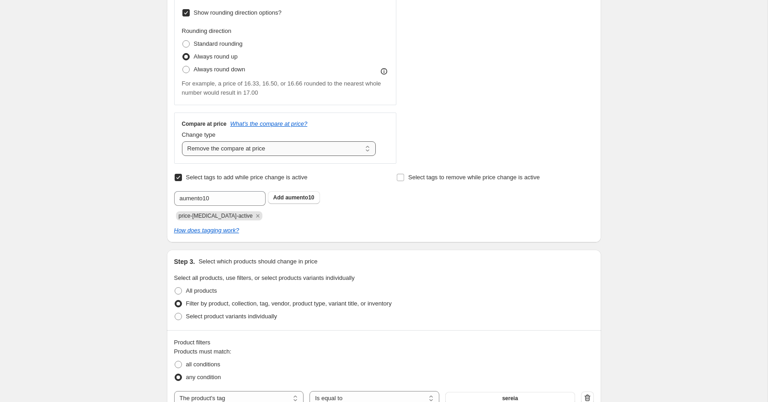
click at [182, 141] on select "Change the compare at price to the current price (sale) Change the compare at p…" at bounding box center [279, 148] width 194 height 15
click at [135, 167] on div "Create new price change job. This page is ready Create new price change job Dra…" at bounding box center [384, 287] width 768 height 1186
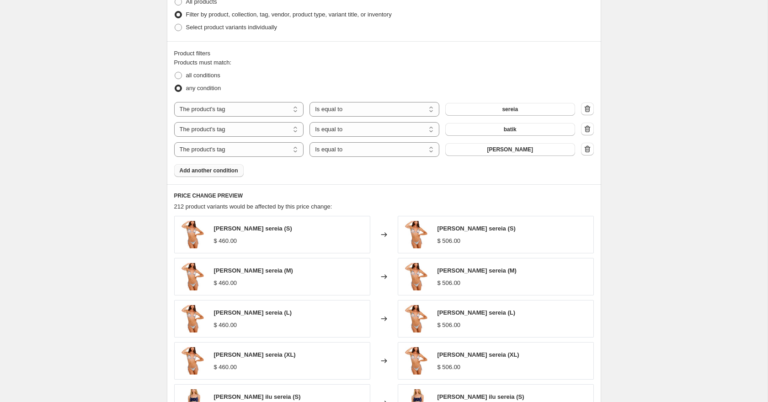
scroll to position [784, 0]
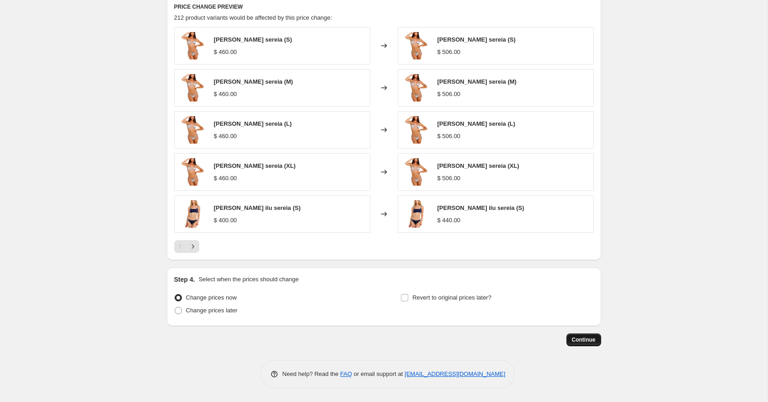
click at [378, 335] on button "Continue" at bounding box center [584, 339] width 35 height 13
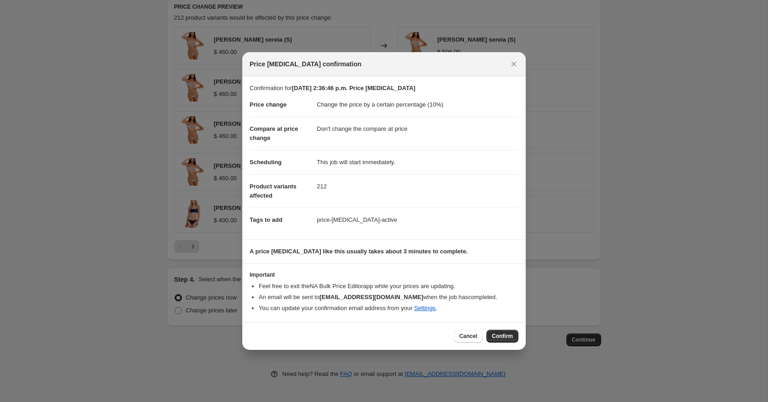
drag, startPoint x: 319, startPoint y: 103, endPoint x: 468, endPoint y: 108, distance: 149.6
click at [378, 108] on dd "Change the price by a certain percentage (10%)" at bounding box center [418, 105] width 202 height 24
drag, startPoint x: 314, startPoint y: 131, endPoint x: 423, endPoint y: 130, distance: 108.8
click at [378, 130] on dl "Price change Change the price by a certain percentage (10%) Compare at price ch…" at bounding box center [384, 162] width 269 height 139
click at [378, 129] on dd "Don't change the compare at price" at bounding box center [418, 129] width 202 height 24
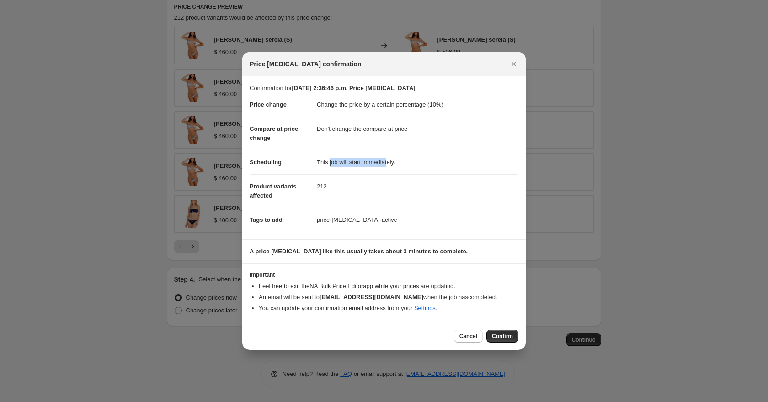
drag, startPoint x: 330, startPoint y: 160, endPoint x: 384, endPoint y: 165, distance: 53.8
click at [378, 159] on dd "This job will start immediately." at bounding box center [418, 162] width 202 height 24
drag, startPoint x: 316, startPoint y: 190, endPoint x: 353, endPoint y: 219, distance: 46.9
click at [316, 190] on dt "Product variants affected" at bounding box center [283, 190] width 67 height 33
click at [378, 65] on icon "Close" at bounding box center [514, 64] width 5 height 5
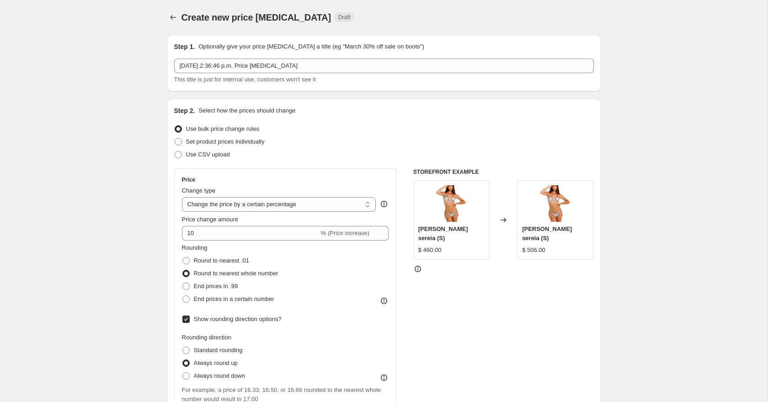
scroll to position [784, 0]
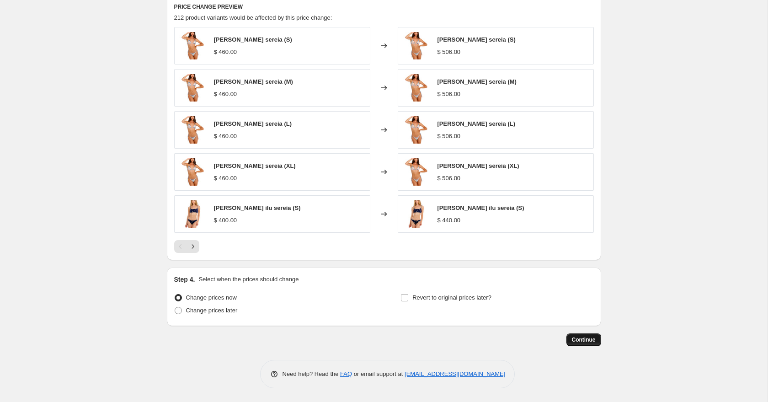
click at [378, 337] on span "Continue" at bounding box center [584, 339] width 24 height 7
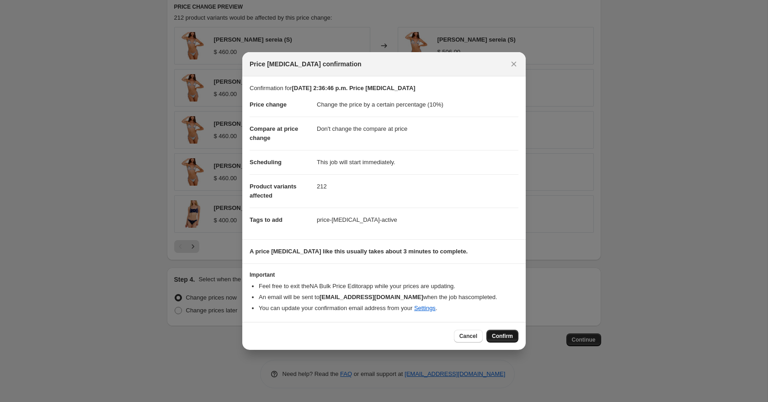
click at [378, 338] on span "Confirm" at bounding box center [502, 335] width 21 height 7
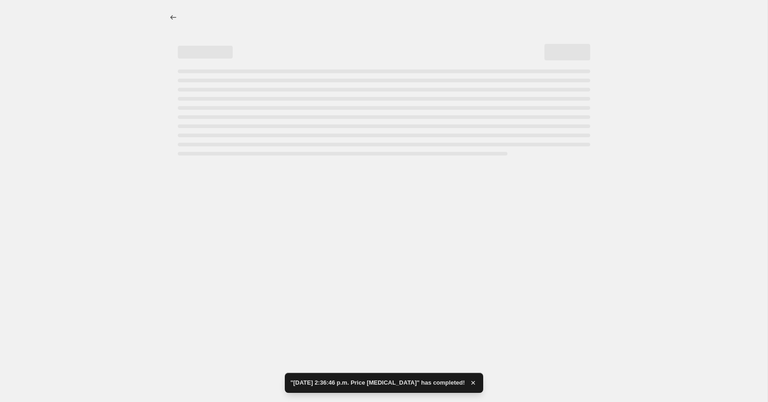
select select "percentage"
select select "no_change"
select select "tag"
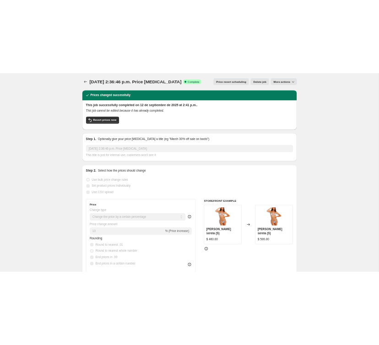
scroll to position [5, 0]
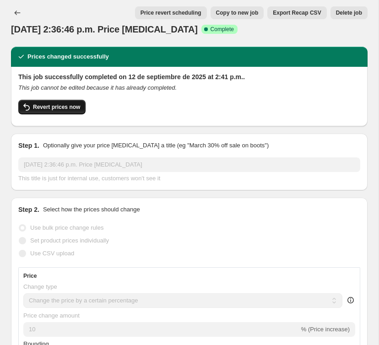
click at [71, 112] on button "Revert prices now" at bounding box center [51, 107] width 67 height 15
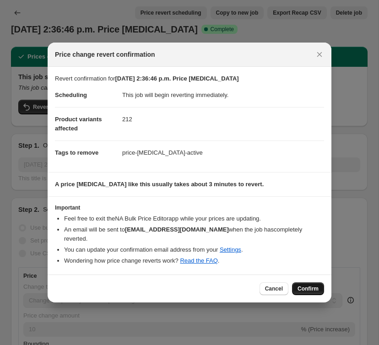
click at [313, 285] on span "Confirm" at bounding box center [307, 288] width 21 height 7
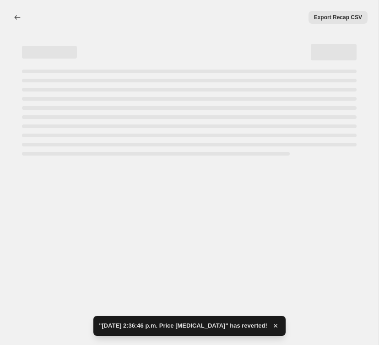
scroll to position [0, 0]
select select "percentage"
select select "no_change"
select select "tag"
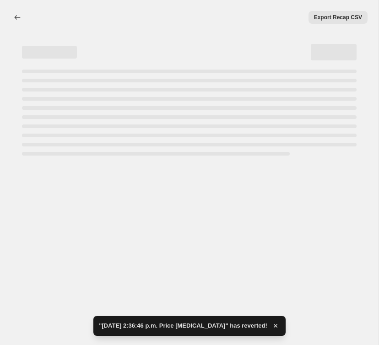
select select "tag"
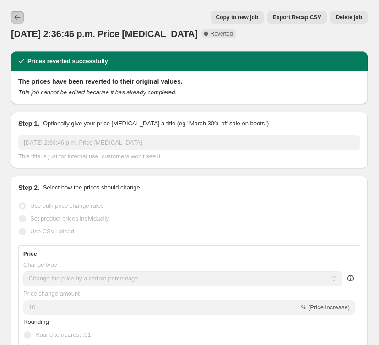
click at [22, 14] on button "Price change jobs" at bounding box center [17, 17] width 13 height 13
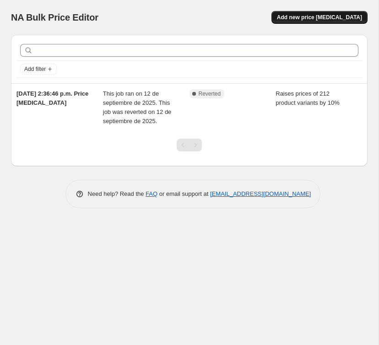
click at [311, 15] on span "Add new price [MEDICAL_DATA]" at bounding box center [319, 17] width 85 height 7
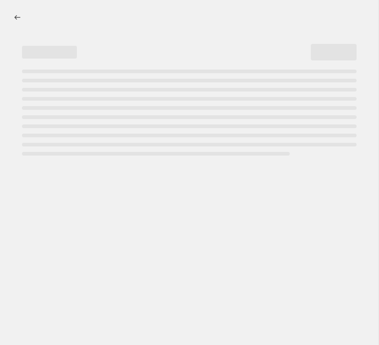
select select "percentage"
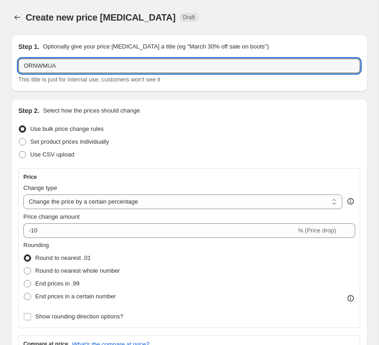
drag, startPoint x: 57, startPoint y: 65, endPoint x: -6, endPoint y: 54, distance: 63.8
click at [0, 54] on html "Home Settings Plans Skip to content Create new price change job. This page is r…" at bounding box center [189, 172] width 379 height 345
type input "AUMENTO 10% DELIVERY 2"
click at [25, 81] on span "This title is just for internal use, customers won't see it" at bounding box center [89, 79] width 142 height 7
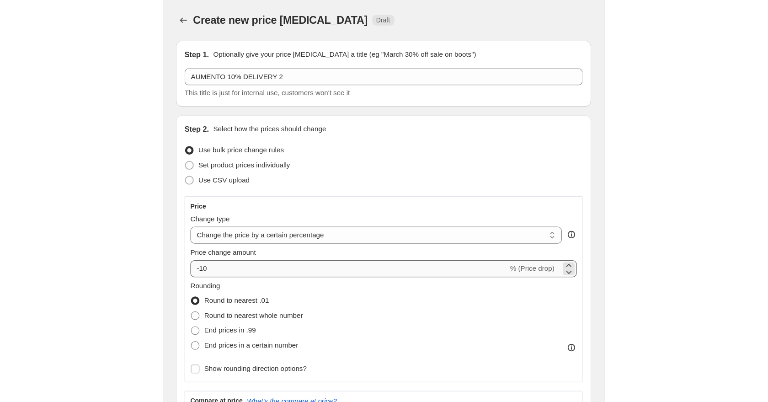
scroll to position [13, 0]
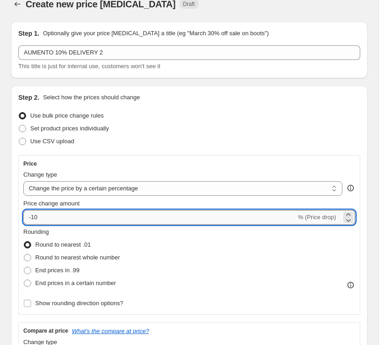
click at [101, 220] on input "-10" at bounding box center [159, 217] width 273 height 15
click at [32, 216] on input "-12" at bounding box center [159, 217] width 273 height 15
drag, startPoint x: 39, startPoint y: 214, endPoint x: 26, endPoint y: 215, distance: 12.8
click at [26, 215] on input "-12" at bounding box center [159, 217] width 273 height 15
type input "10"
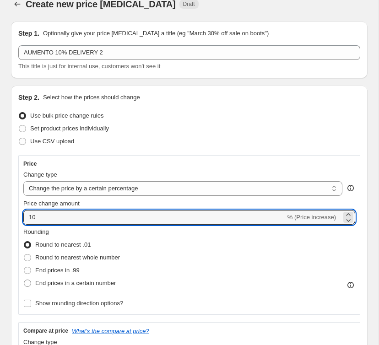
click at [20, 203] on div "Price Change type Change the price to a certain amount Change the price by a ce…" at bounding box center [189, 235] width 342 height 160
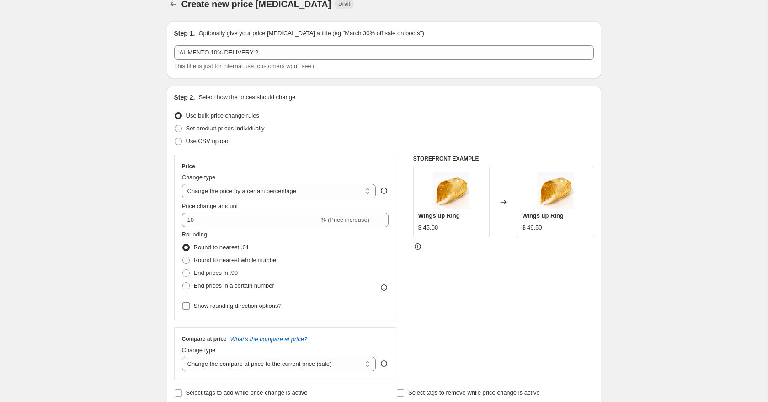
click at [218, 308] on span "Show rounding direction options?" at bounding box center [238, 305] width 88 height 7
click at [190, 308] on input "Show rounding direction options?" at bounding box center [185, 305] width 7 height 7
checkbox input "true"
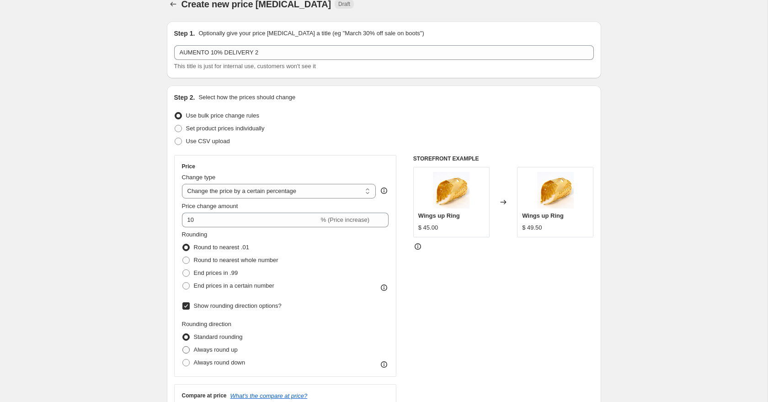
click at [216, 344] on span "Always round up" at bounding box center [216, 349] width 44 height 7
click at [183, 344] on input "Always round up" at bounding box center [182, 346] width 0 height 0
radio input "true"
click at [189, 289] on span at bounding box center [185, 285] width 7 height 7
click at [183, 283] on input "End prices in a certain number" at bounding box center [182, 282] width 0 height 0
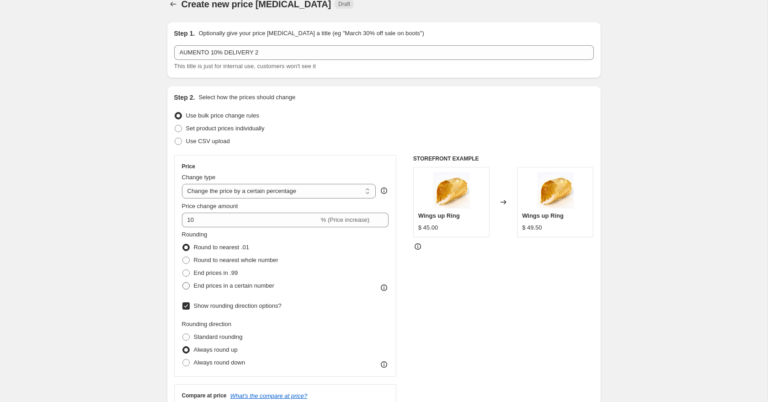
radio input "true"
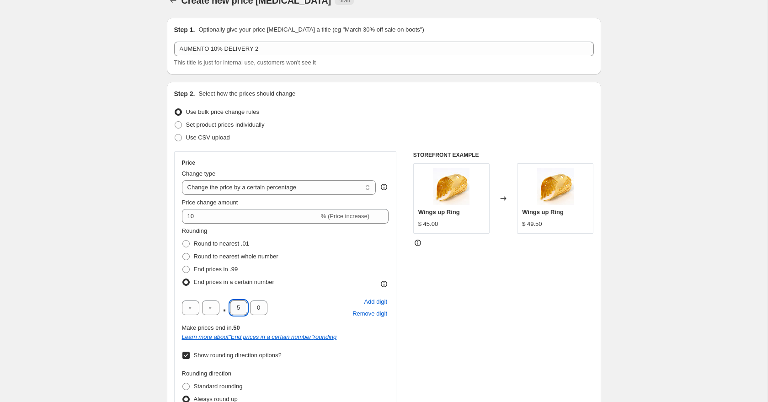
click at [238, 311] on input "5" at bounding box center [238, 307] width 17 height 15
type input "0"
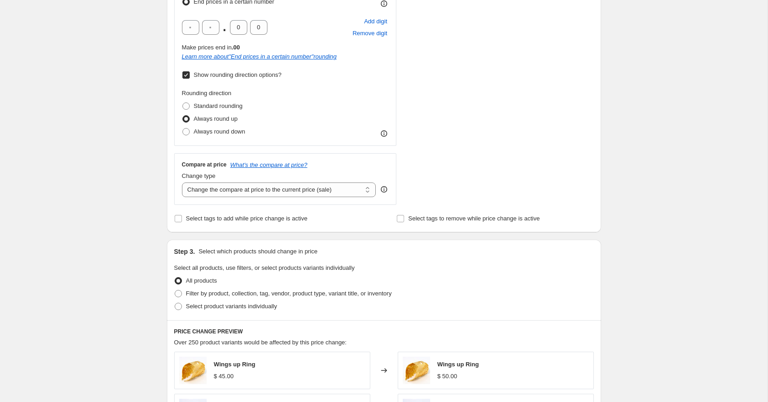
scroll to position [301, 0]
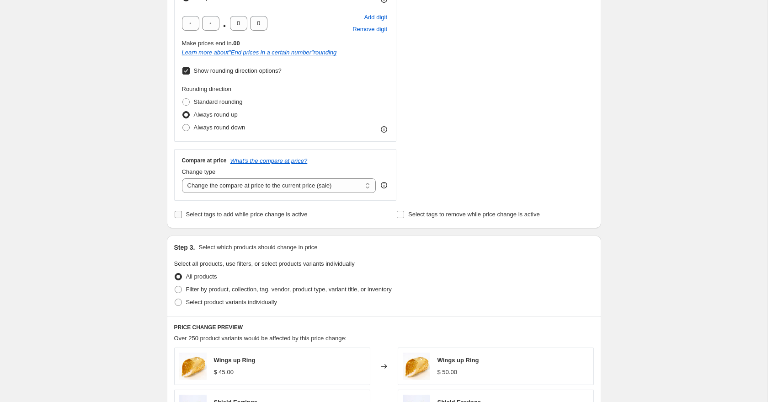
click at [281, 214] on span "Select tags to add while price change is active" at bounding box center [247, 214] width 122 height 7
click at [182, 214] on input "Select tags to add while price change is active" at bounding box center [178, 214] width 7 height 7
checkbox input "true"
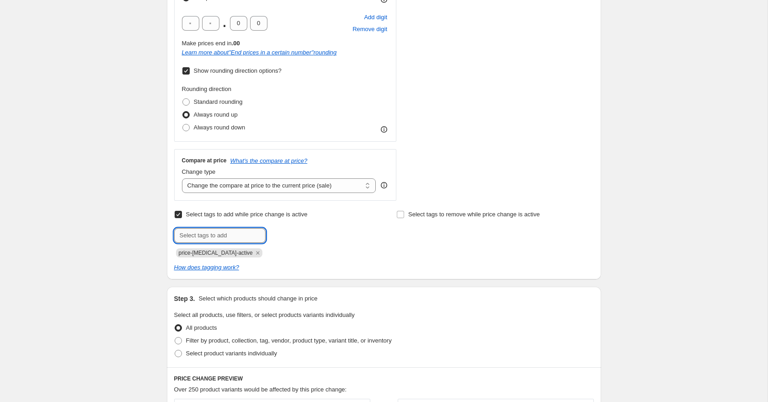
click at [236, 240] on input "text" at bounding box center [219, 235] width 91 height 15
type input "aumento10"
click at [136, 246] on div "Create new price change job. This page is ready Create new price change job Dra…" at bounding box center [384, 236] width 768 height 1075
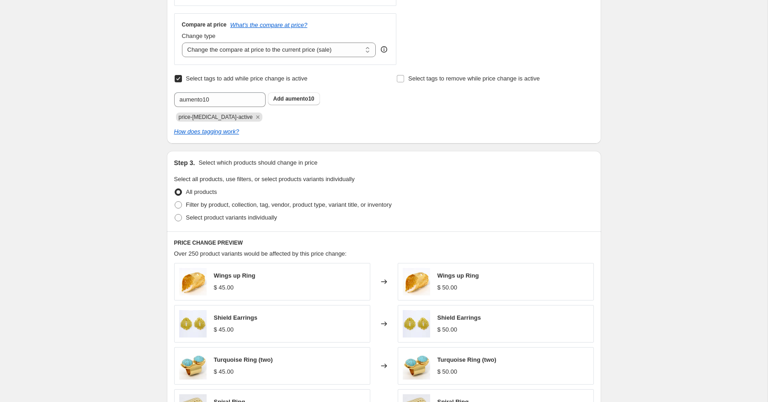
scroll to position [450, 0]
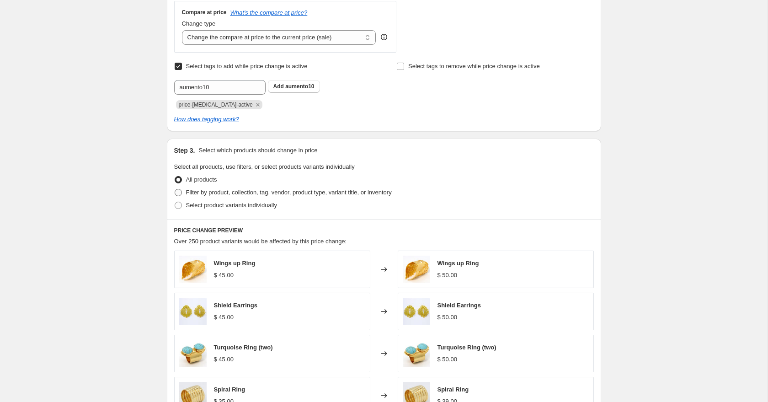
click at [263, 195] on span "Filter by product, collection, tag, vendor, product type, variant title, or inv…" at bounding box center [289, 192] width 206 height 7
click at [175, 189] on input "Filter by product, collection, tag, vendor, product type, variant title, or inv…" at bounding box center [175, 189] width 0 height 0
radio input "true"
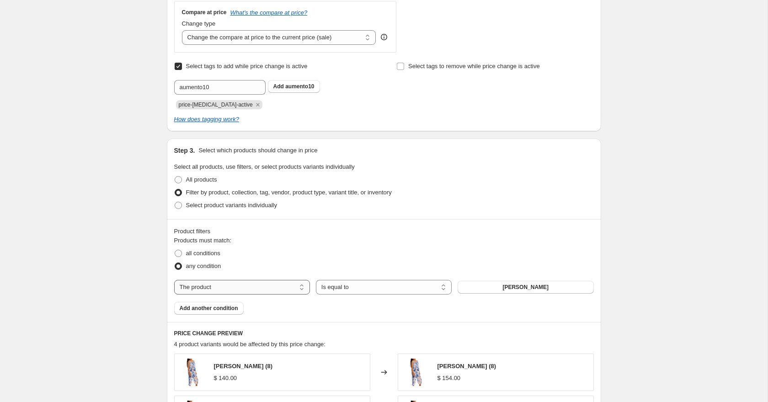
click at [272, 283] on select "The product The product's collection The product's tag The product's vendor The…" at bounding box center [242, 287] width 136 height 15
select select "tag"
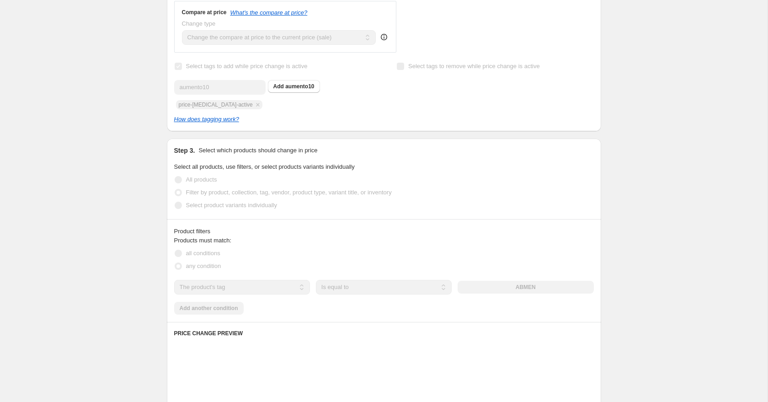
click at [378, 291] on button "ABMEN" at bounding box center [526, 287] width 136 height 13
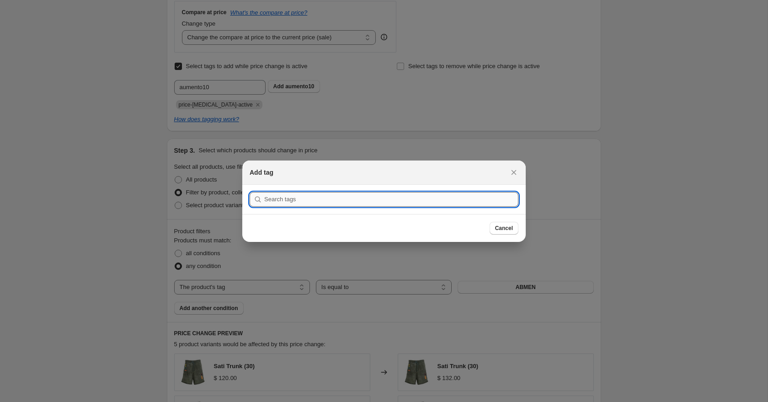
click at [355, 200] on input ":r9k:" at bounding box center [391, 199] width 254 height 15
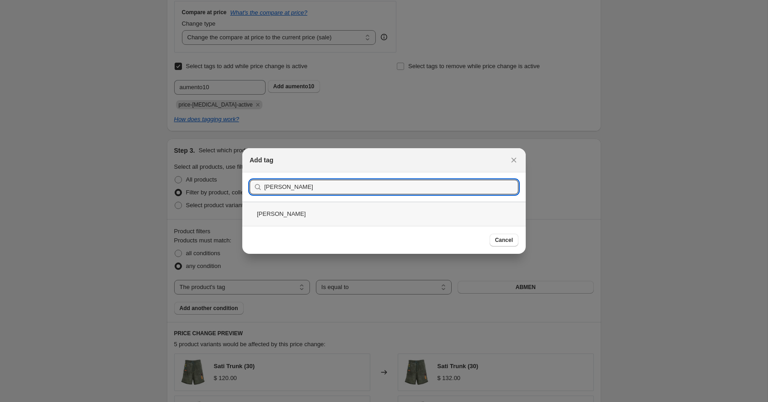
type input "[PERSON_NAME]"
click at [277, 204] on div "[PERSON_NAME]" at bounding box center [384, 214] width 284 height 24
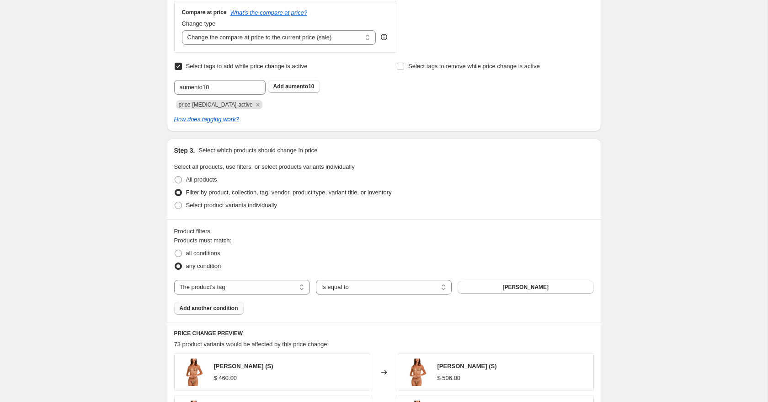
click at [237, 309] on span "Add another condition" at bounding box center [209, 308] width 59 height 7
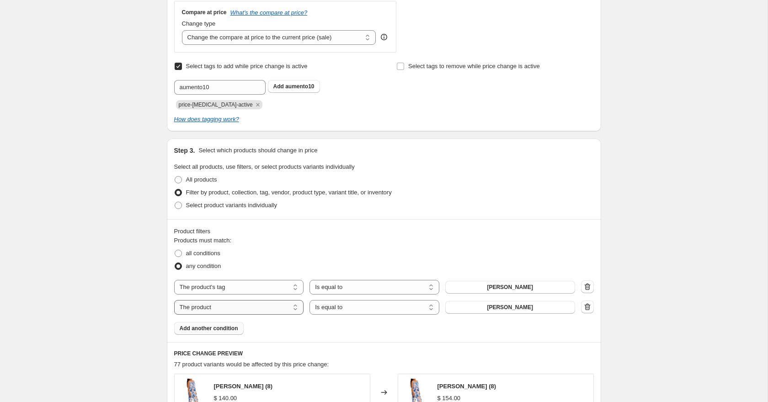
click at [222, 305] on select "The product The product's collection The product's tag The product's vendor The…" at bounding box center [239, 307] width 130 height 15
select select "tag"
click at [378, 311] on button "ABMEN" at bounding box center [510, 307] width 130 height 13
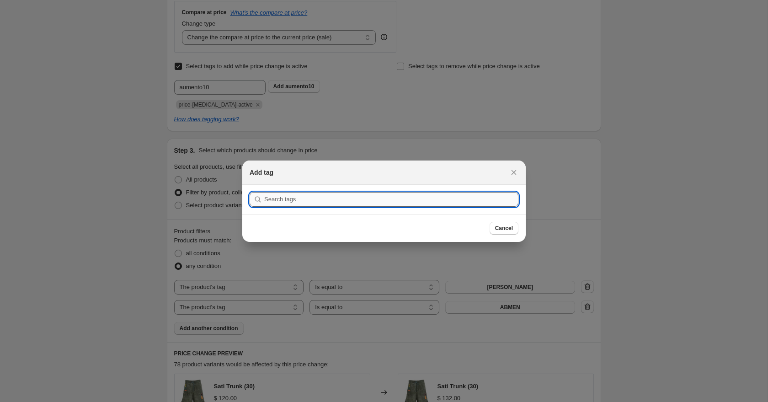
click at [332, 200] on input ":r9q:" at bounding box center [391, 199] width 254 height 15
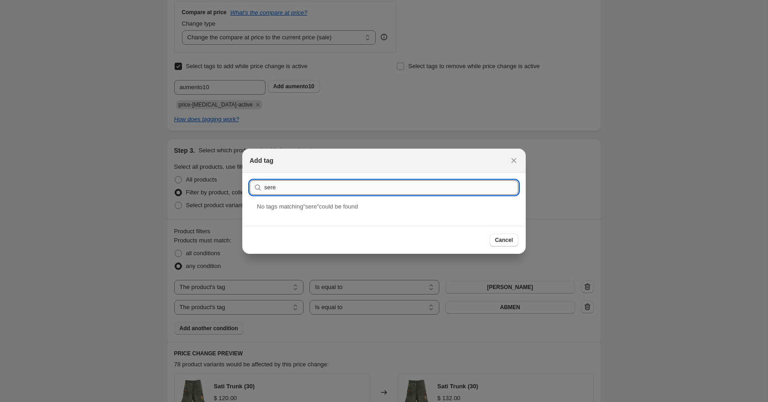
click at [300, 187] on input "sere" at bounding box center [391, 187] width 254 height 15
type input "sereia"
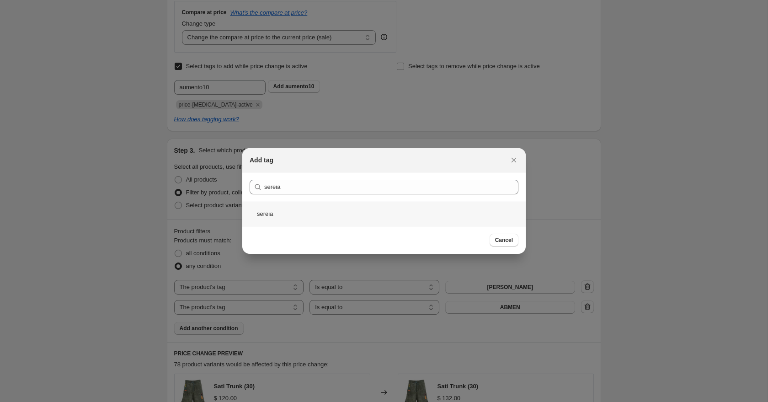
click at [288, 217] on div "sereia" at bounding box center [384, 214] width 284 height 24
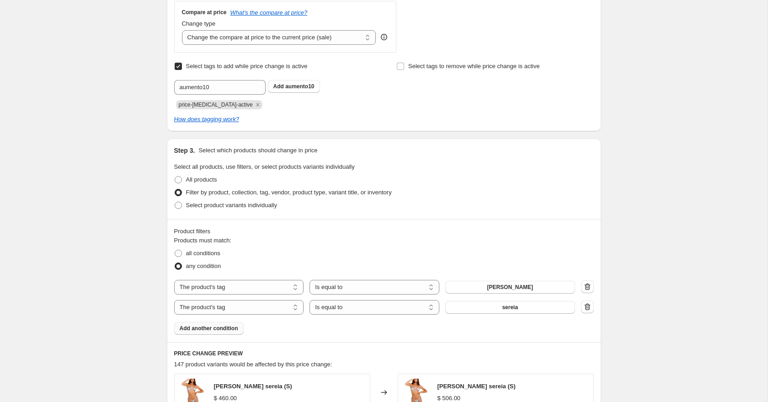
click at [231, 326] on span "Add another condition" at bounding box center [209, 328] width 59 height 7
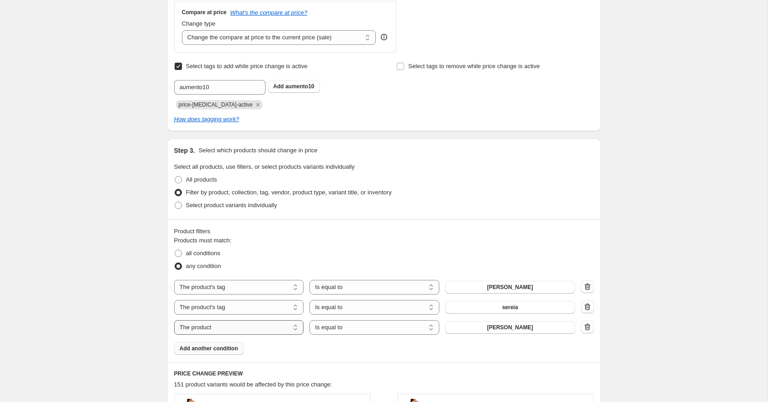
click at [271, 332] on select "The product The product's collection The product's tag The product's vendor The…" at bounding box center [239, 327] width 130 height 15
select select "tag"
click at [378, 328] on button "ABMEN" at bounding box center [510, 327] width 130 height 13
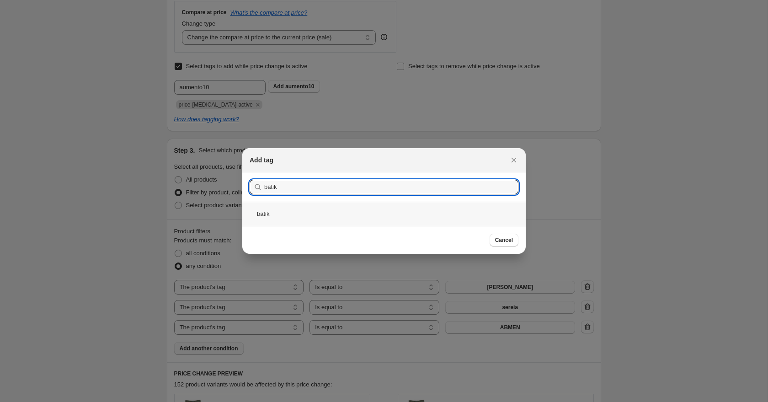
type input "batik"
click at [285, 214] on div "batik" at bounding box center [384, 214] width 284 height 24
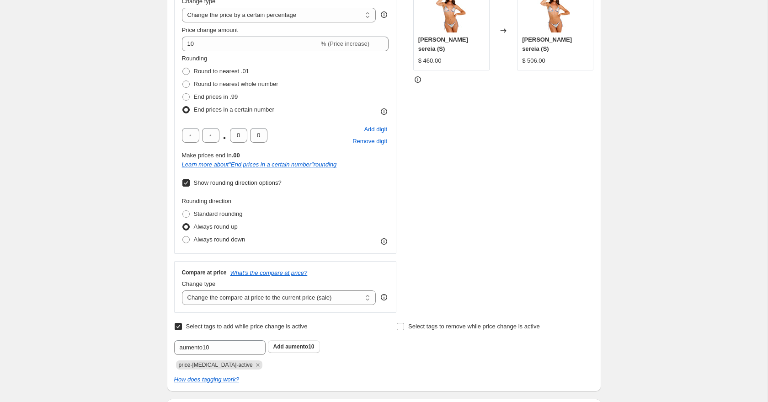
scroll to position [189, 0]
click at [213, 135] on input "text" at bounding box center [210, 135] width 17 height 15
type input "0"
drag, startPoint x: 102, startPoint y: 224, endPoint x: 119, endPoint y: 225, distance: 17.0
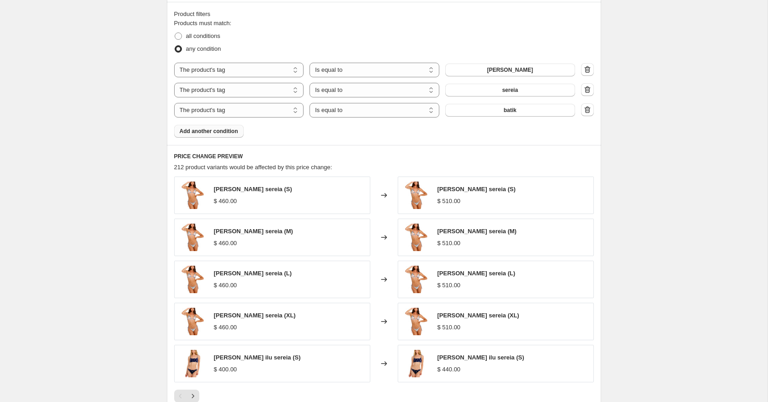
scroll to position [667, 0]
click at [195, 344] on icon "Next" at bounding box center [192, 395] width 9 height 9
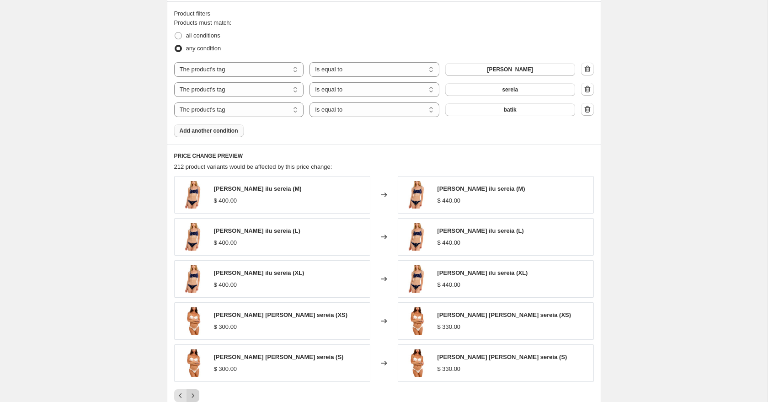
click at [195, 344] on icon "Next" at bounding box center [192, 395] width 9 height 9
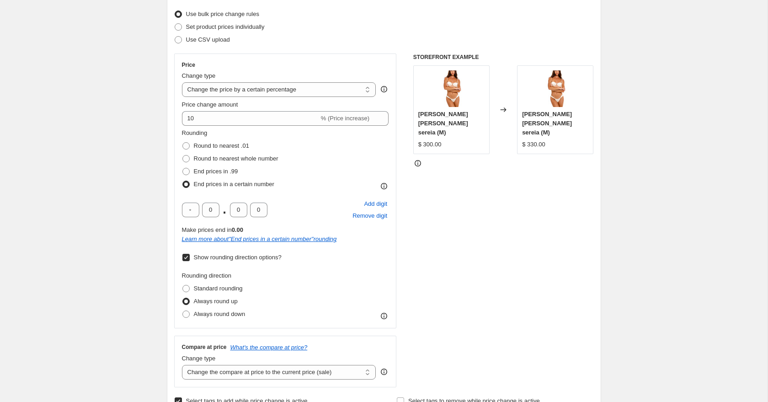
scroll to position [153, 0]
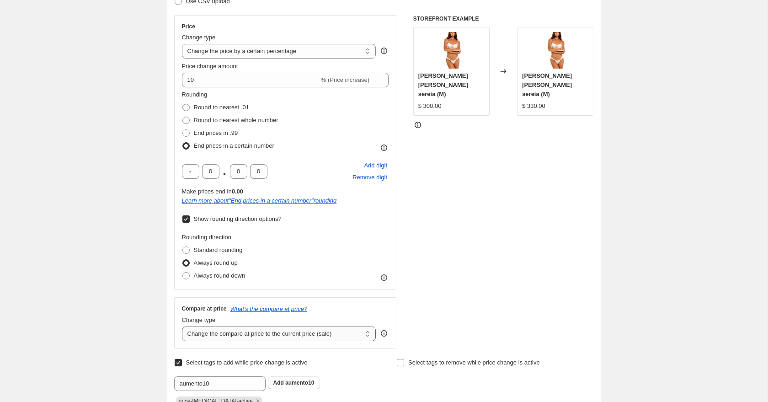
click at [253, 333] on select "Change the compare at price to the current price (sale) Change the compare at p…" at bounding box center [279, 333] width 194 height 15
select select "no_change"
click at [182, 326] on select "Change the compare at price to the current price (sale) Change the compare at p…" at bounding box center [279, 333] width 194 height 15
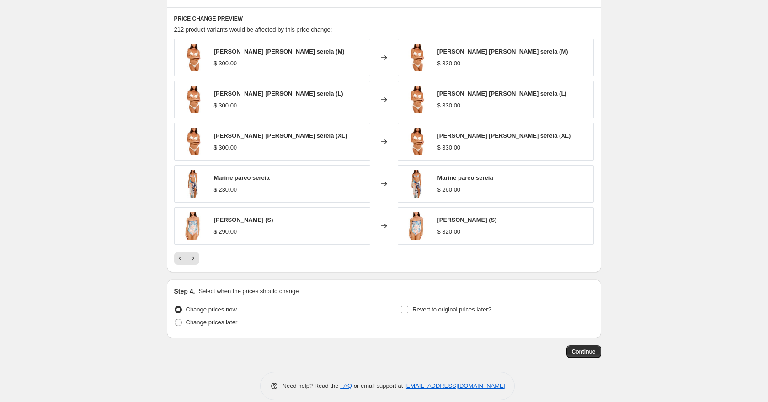
scroll to position [813, 0]
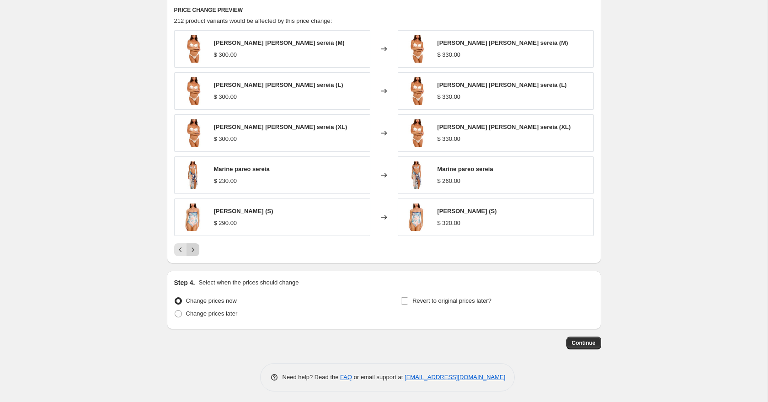
click at [192, 253] on icon "Next" at bounding box center [192, 249] width 9 height 9
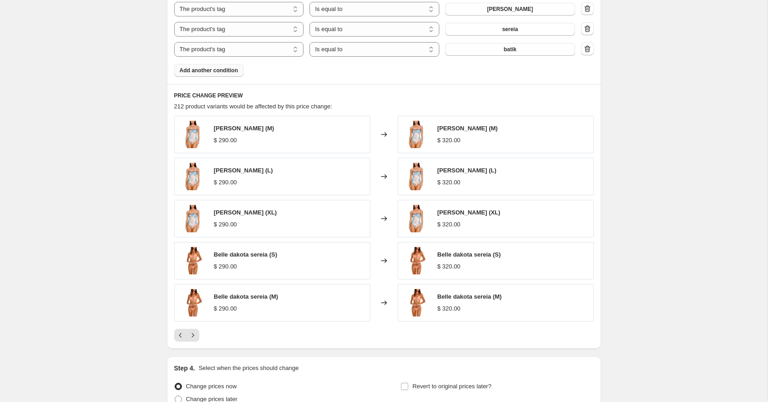
scroll to position [816, 0]
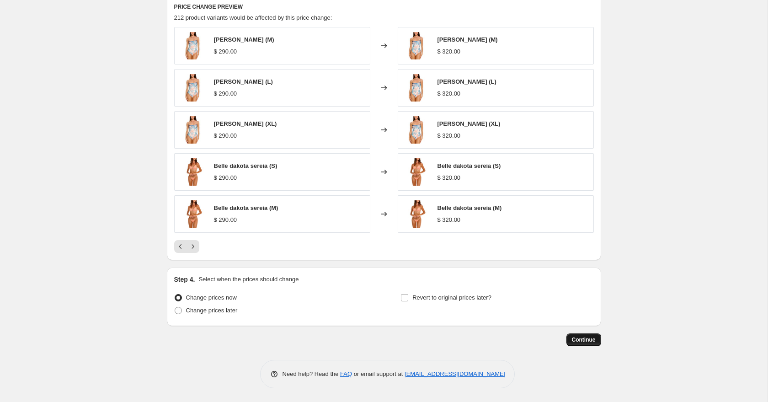
click at [378, 342] on span "Continue" at bounding box center [584, 339] width 24 height 7
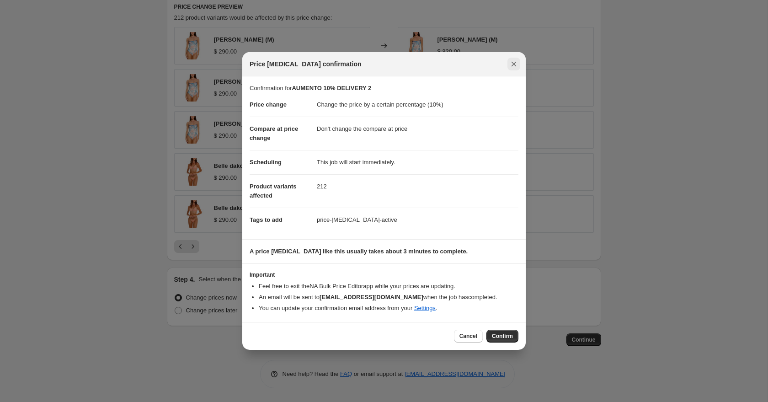
click at [378, 67] on icon "Close" at bounding box center [513, 63] width 9 height 9
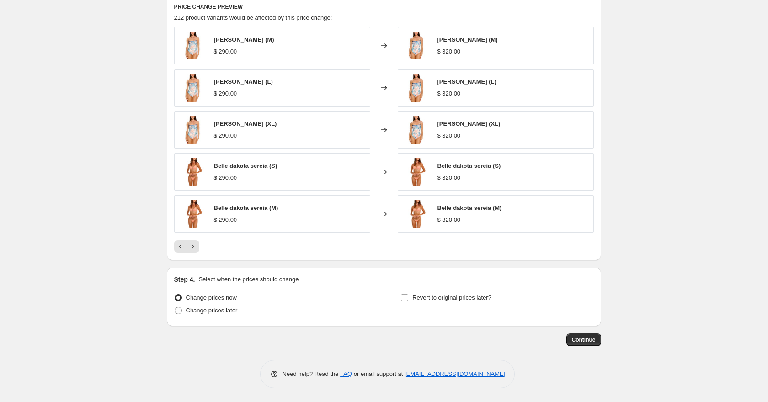
click at [378, 336] on span "Continue" at bounding box center [584, 339] width 24 height 7
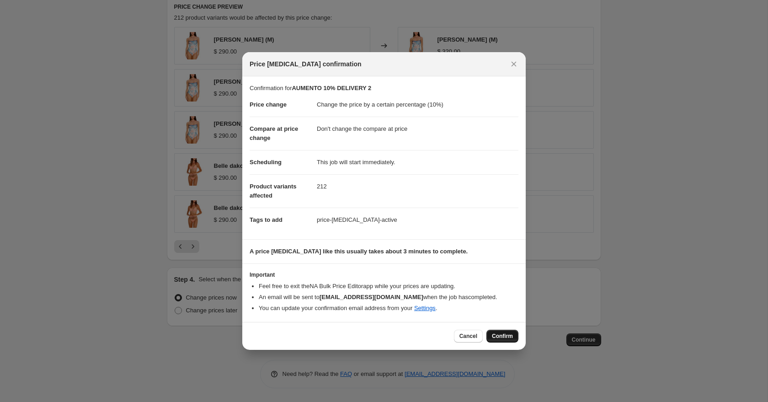
click at [378, 336] on span "Confirm" at bounding box center [502, 335] width 21 height 7
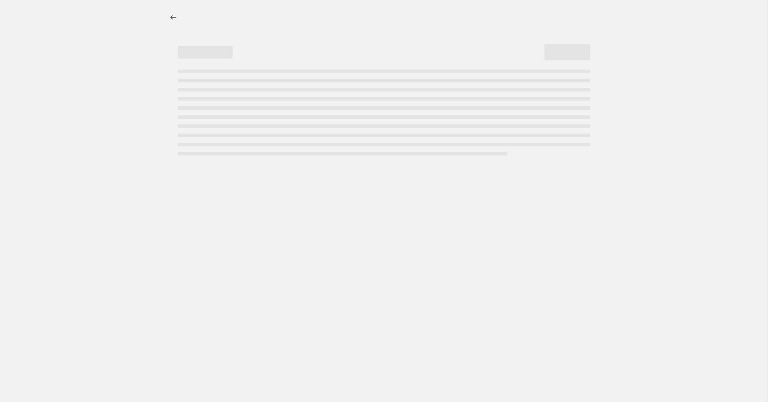
select select "percentage"
select select "no_change"
select select "tag"
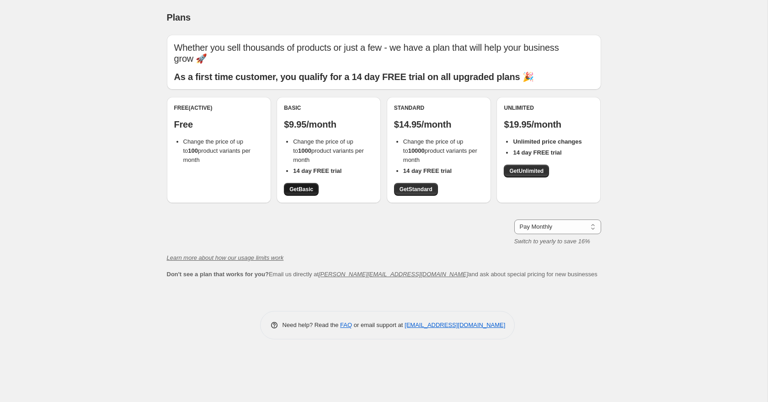
click at [303, 186] on span "Get Basic" at bounding box center [301, 189] width 24 height 7
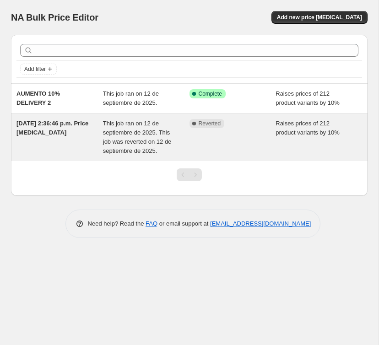
click at [218, 132] on div "Complete Reverted" at bounding box center [232, 137] width 86 height 37
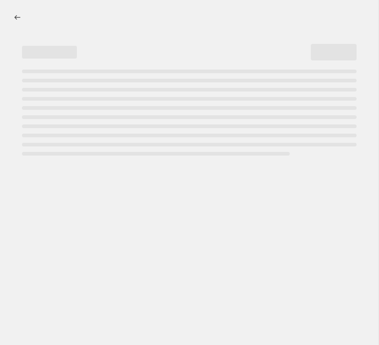
select select "percentage"
select select "no_change"
select select "tag"
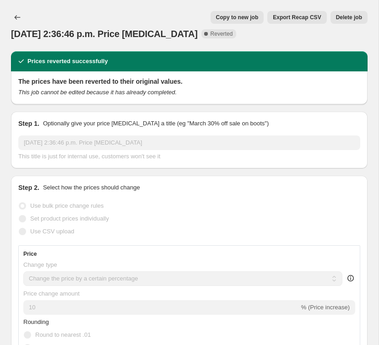
click at [213, 93] on div "This job cannot be edited because it has already completed." at bounding box center [189, 92] width 342 height 9
click at [113, 13] on div "Copy to new job Export Recap CSV Delete job" at bounding box center [203, 17] width 327 height 13
click at [341, 20] on span "Delete job" at bounding box center [349, 17] width 26 height 7
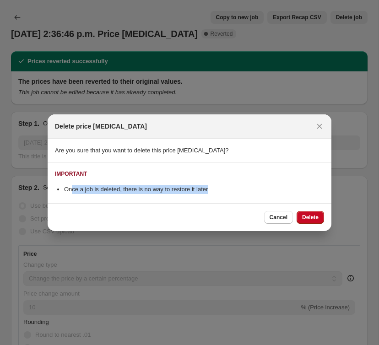
drag, startPoint x: 70, startPoint y: 188, endPoint x: 171, endPoint y: 182, distance: 100.8
click at [233, 189] on li "Once a job is deleted, there is no way to restore it later" at bounding box center [194, 189] width 260 height 9
click at [171, 182] on div "IMPORTANT Once a job is deleted, there is no way to restore it later" at bounding box center [189, 182] width 269 height 24
drag, startPoint x: 88, startPoint y: 152, endPoint x: 198, endPoint y: 152, distance: 109.3
click at [192, 152] on span "Are you sure that you want to delete this price change job?" at bounding box center [142, 150] width 174 height 7
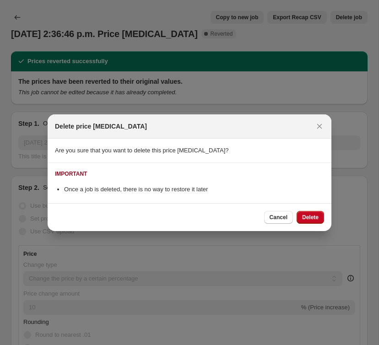
click at [198, 152] on span "Are you sure that you want to delete this price change job?" at bounding box center [142, 150] width 174 height 7
click at [318, 126] on icon "Close" at bounding box center [319, 126] width 9 height 9
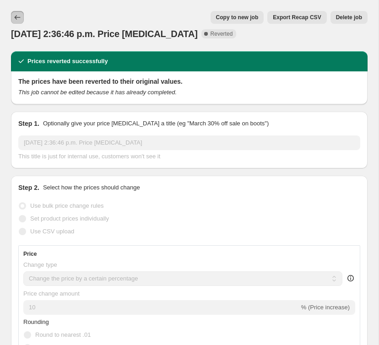
click at [20, 13] on icon "Price change jobs" at bounding box center [17, 17] width 9 height 9
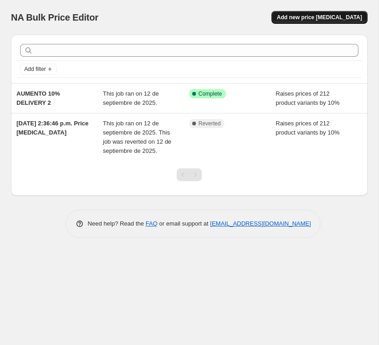
click at [322, 18] on span "Add new price [MEDICAL_DATA]" at bounding box center [319, 17] width 85 height 7
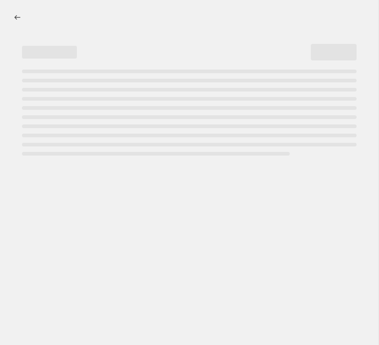
select select "percentage"
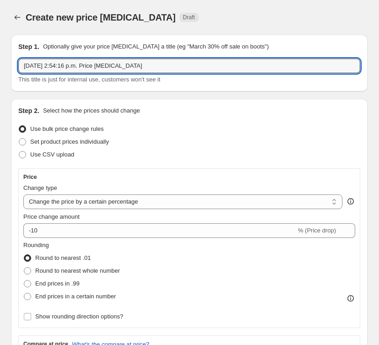
drag, startPoint x: 165, startPoint y: 70, endPoint x: -6, endPoint y: 56, distance: 171.5
click at [0, 56] on html "Home Settings Plans Skip to content Create new price change job. This page is r…" at bounding box center [189, 172] width 379 height 345
click at [57, 67] on input "AUMENTO 20% DELIVERY 1" at bounding box center [189, 66] width 342 height 15
click at [55, 67] on input "AUMENTO 20% DELIVERY 1" at bounding box center [189, 66] width 342 height 15
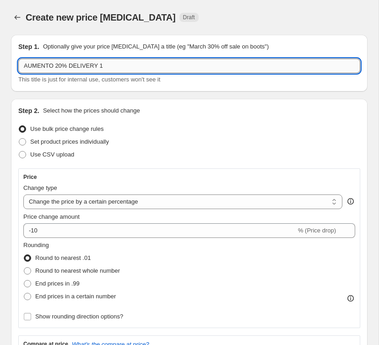
click at [59, 67] on input "AUMENTO 20% DELIVERY 1" at bounding box center [189, 66] width 342 height 15
click at [132, 64] on input "AUMENTO 30% DELIVERY 1" at bounding box center [189, 66] width 342 height 15
type input "AUMENTO 30% DELIVERY 1"
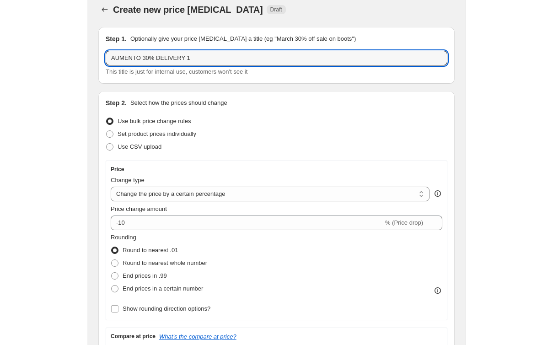
scroll to position [11, 0]
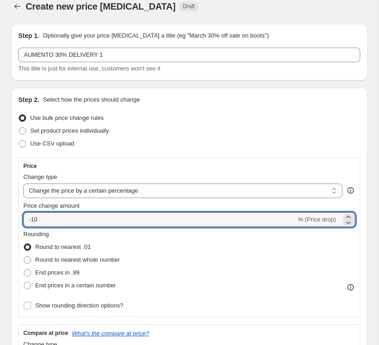
drag, startPoint x: 42, startPoint y: 221, endPoint x: 17, endPoint y: 222, distance: 24.7
click at [17, 222] on div "Step 2. Select how the prices should change Use bulk price change rules Set pro…" at bounding box center [189, 295] width 356 height 415
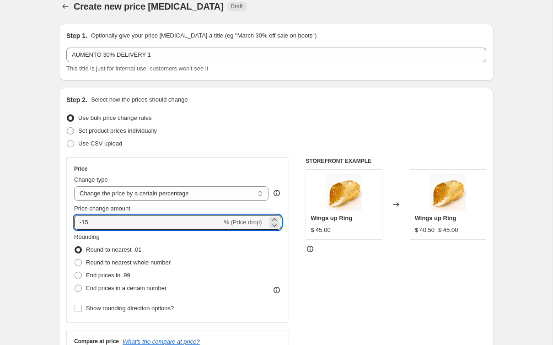
drag, startPoint x: 88, startPoint y: 222, endPoint x: 70, endPoint y: 220, distance: 17.9
click at [70, 220] on div "Price Change type Change the price to a certain amount Change the price by a ce…" at bounding box center [177, 239] width 223 height 165
type input "10"
drag, startPoint x: 34, startPoint y: 223, endPoint x: 43, endPoint y: 225, distance: 8.4
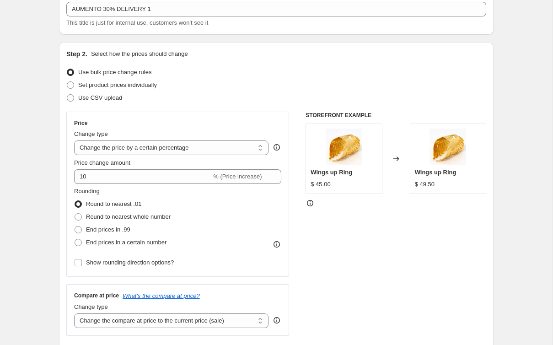
scroll to position [69, 0]
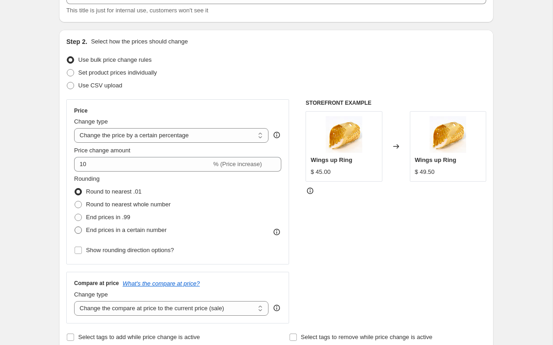
click at [92, 231] on span "End prices in a certain number" at bounding box center [126, 229] width 80 height 7
click at [75, 227] on input "End prices in a certain number" at bounding box center [75, 226] width 0 height 0
radio input "true"
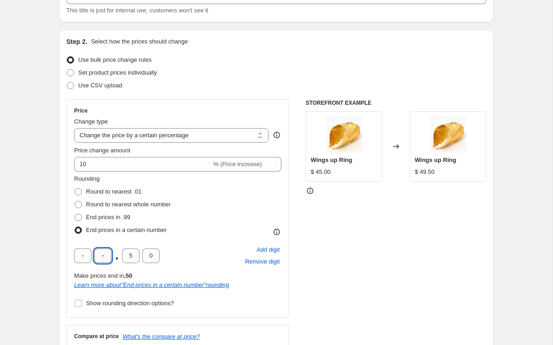
click at [108, 255] on input "text" at bounding box center [102, 255] width 17 height 15
type input "0"
drag, startPoint x: 124, startPoint y: 255, endPoint x: 131, endPoint y: 255, distance: 6.9
click at [131, 255] on input "5" at bounding box center [130, 255] width 17 height 15
type input "0"
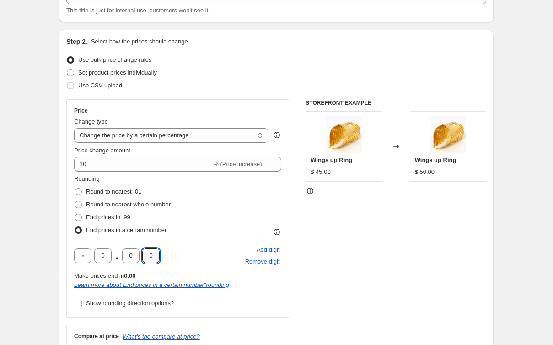
drag, startPoint x: 39, startPoint y: 250, endPoint x: 70, endPoint y: 261, distance: 32.5
click at [98, 302] on span "Show rounding direction options?" at bounding box center [130, 303] width 88 height 7
click at [82, 302] on input "Show rounding direction options?" at bounding box center [78, 303] width 7 height 7
checkbox input "true"
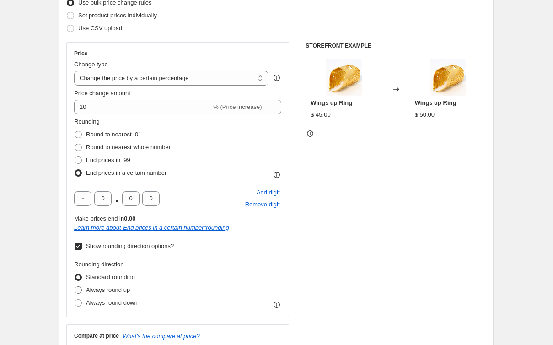
click at [102, 292] on span "Always round up" at bounding box center [108, 289] width 44 height 7
click at [75, 287] on input "Always round up" at bounding box center [75, 286] width 0 height 0
radio input "true"
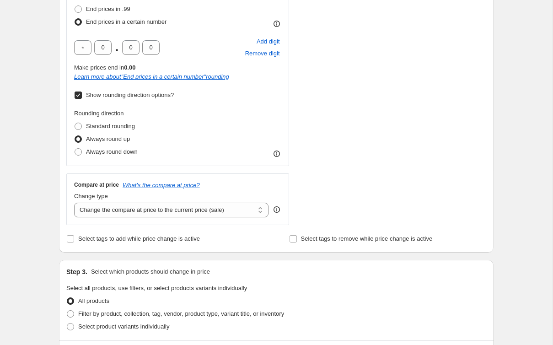
scroll to position [291, 0]
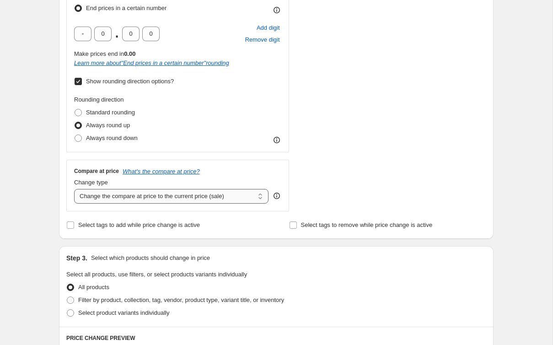
click at [145, 191] on select "Change the compare at price to the current price (sale) Change the compare at p…" at bounding box center [171, 196] width 194 height 15
select select "no_change"
click at [74, 189] on select "Change the compare at price to the current price (sale) Change the compare at p…" at bounding box center [171, 196] width 194 height 15
click at [73, 228] on input "Select tags to add while price change is active" at bounding box center [70, 224] width 7 height 7
checkbox input "true"
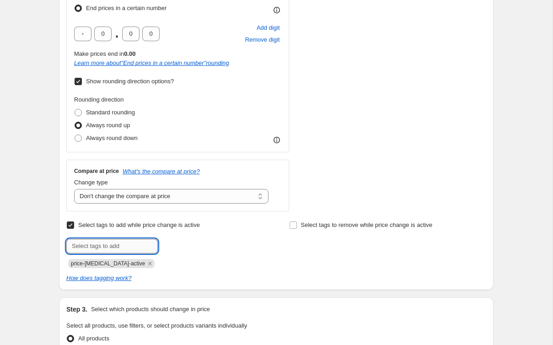
click at [117, 246] on input "text" at bounding box center [111, 246] width 91 height 15
type input "aumento30"
click at [22, 250] on div "Create new price change job. This page is ready Create new price change job Dra…" at bounding box center [276, 246] width 552 height 1075
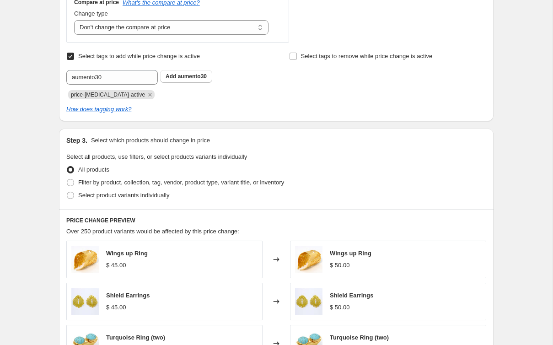
scroll to position [460, 0]
click at [75, 183] on label "Filter by product, collection, tag, vendor, product type, variant title, or inv…" at bounding box center [175, 182] width 218 height 13
click at [67, 179] on input "Filter by product, collection, tag, vendor, product type, variant title, or inv…" at bounding box center [67, 178] width 0 height 0
radio input "true"
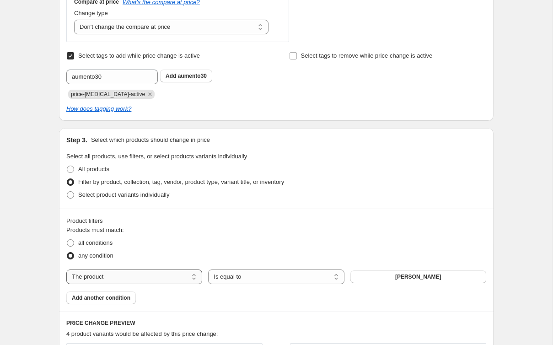
click at [148, 271] on select "The product The product's collection The product's tag The product's vendor The…" at bounding box center [134, 276] width 136 height 15
select select "tag"
click at [374, 275] on button "ABMEN" at bounding box center [418, 276] width 136 height 13
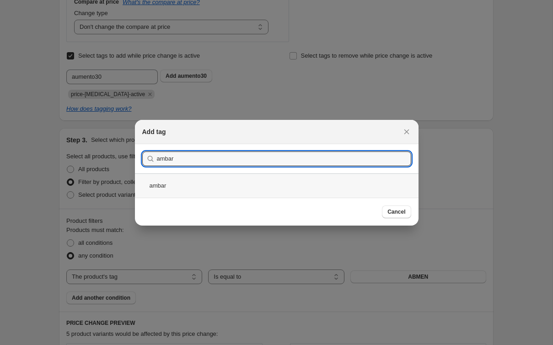
type input "ambar"
click at [182, 189] on div "ambar" at bounding box center [277, 185] width 284 height 24
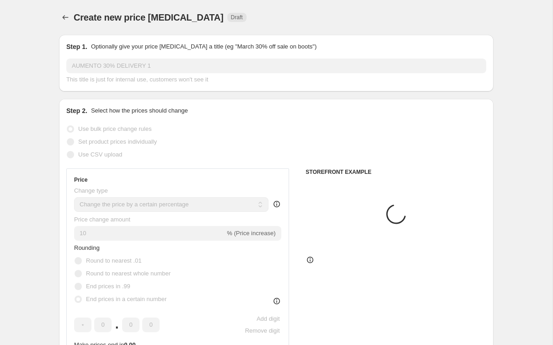
scroll to position [460, 0]
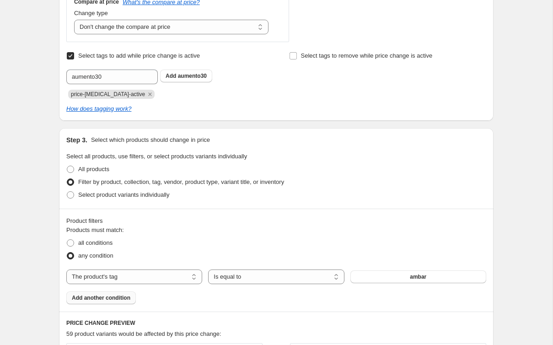
click at [130, 297] on span "Add another condition" at bounding box center [101, 297] width 59 height 7
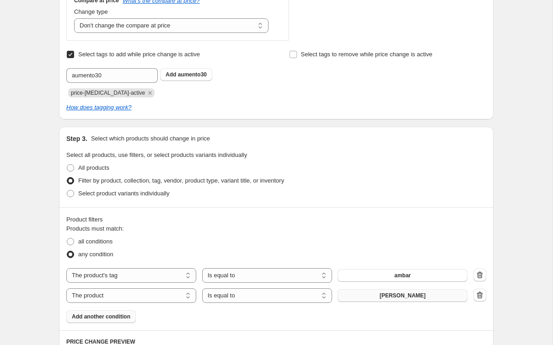
scroll to position [463, 0]
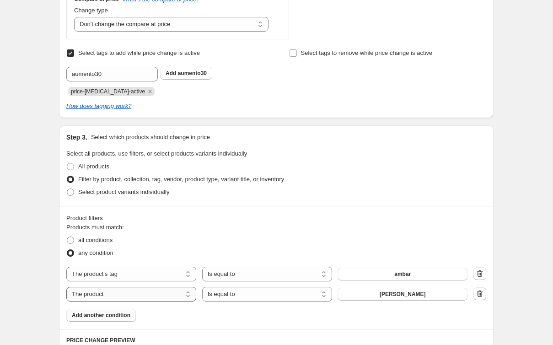
click at [154, 295] on select "The product The product's collection The product's tag The product's vendor The…" at bounding box center [131, 294] width 130 height 15
select select "tag"
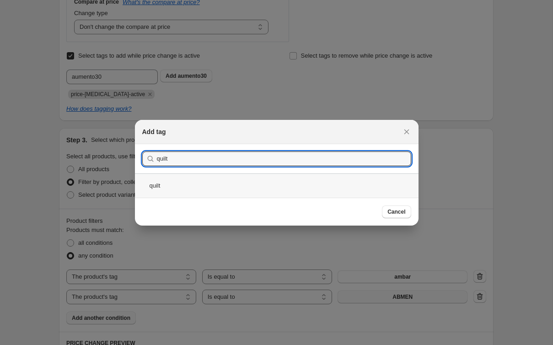
type input "quilt"
click at [310, 185] on div "quilt" at bounding box center [277, 185] width 284 height 24
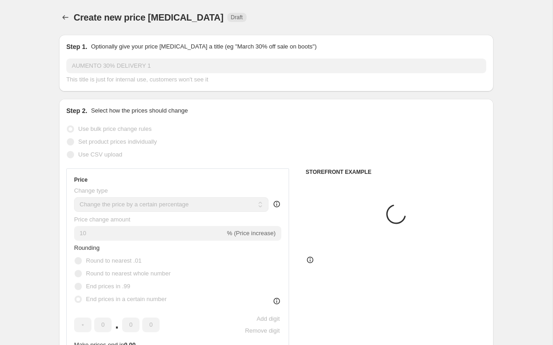
scroll to position [460, 0]
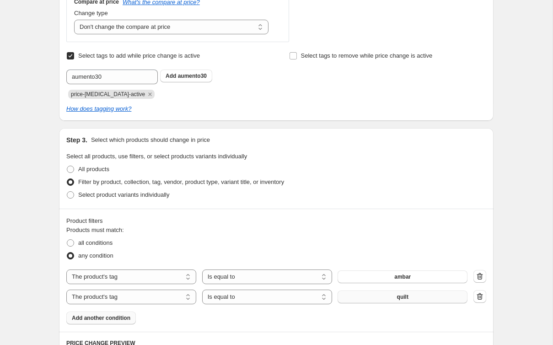
click at [378, 278] on div "Create new price change job. This page is ready Create new price change job Dra…" at bounding box center [276, 139] width 552 height 1198
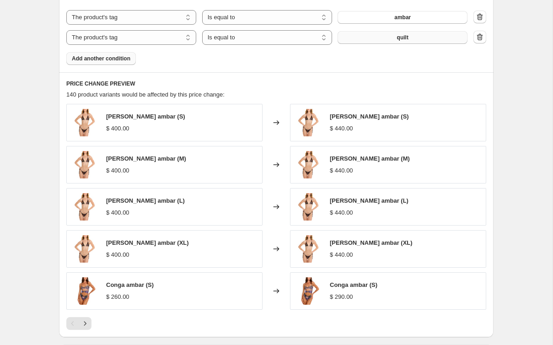
scroll to position [720, 0]
click at [89, 321] on icon "Next" at bounding box center [84, 322] width 9 height 9
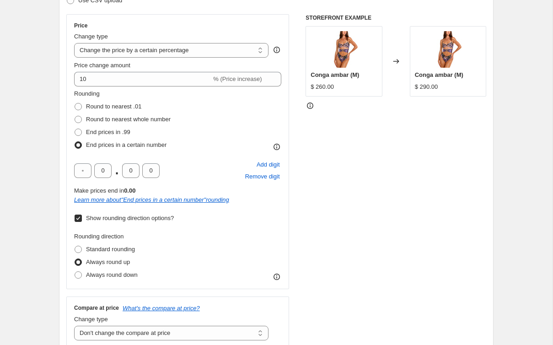
scroll to position [126, 0]
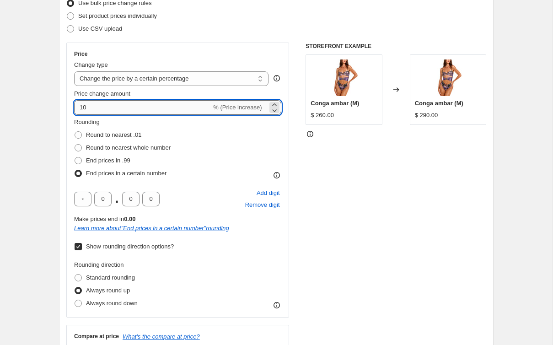
click at [79, 107] on input "10" at bounding box center [142, 107] width 137 height 15
type input "30"
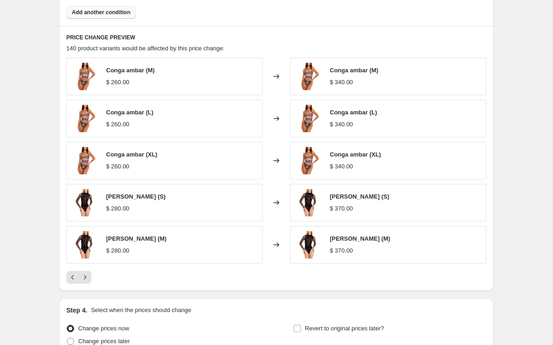
scroll to position [766, 0]
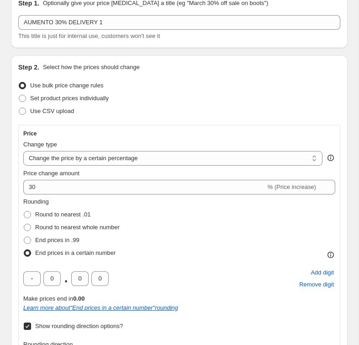
scroll to position [0, 0]
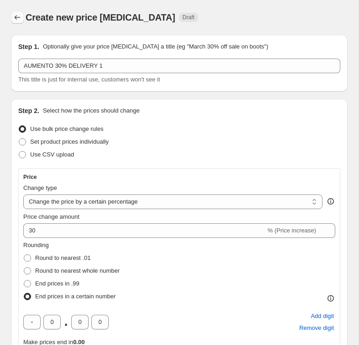
click at [21, 19] on icon "Price change jobs" at bounding box center [17, 17] width 9 height 9
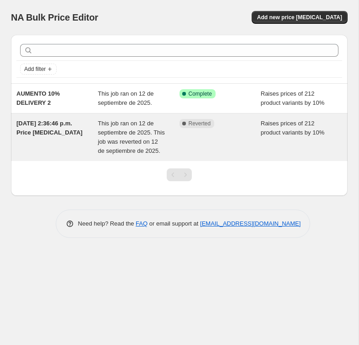
click at [201, 139] on div "Complete Reverted" at bounding box center [220, 137] width 81 height 37
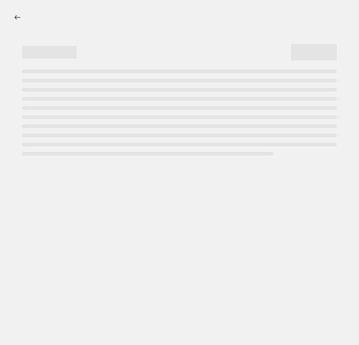
select select "percentage"
select select "no_change"
select select "tag"
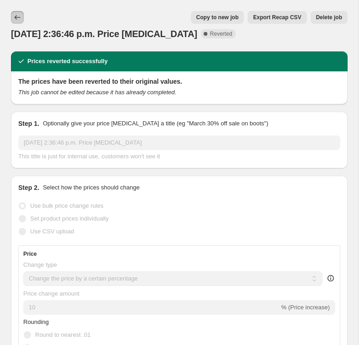
click at [19, 20] on icon "Price change jobs" at bounding box center [17, 17] width 9 height 9
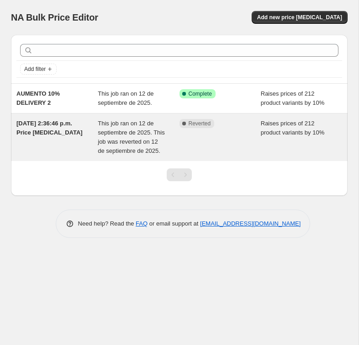
click at [207, 152] on div "Complete Reverted" at bounding box center [220, 137] width 81 height 37
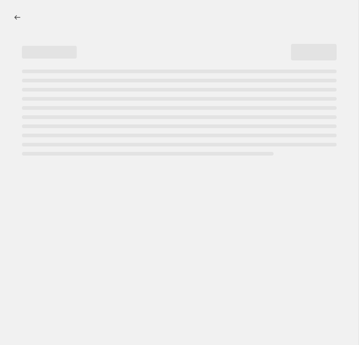
select select "percentage"
select select "no_change"
select select "tag"
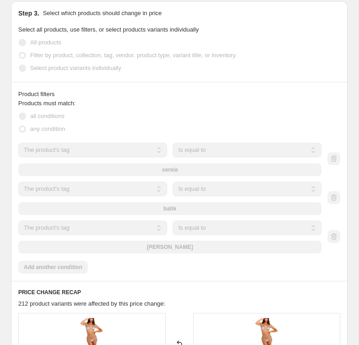
scroll to position [558, 0]
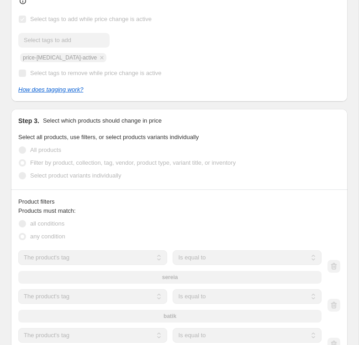
click at [136, 108] on div "Prices reverted successfully The prices have been reverted to their original va…" at bounding box center [176, 171] width 344 height 1371
click at [76, 48] on div "Submit price-change-job-active" at bounding box center [179, 47] width 322 height 29
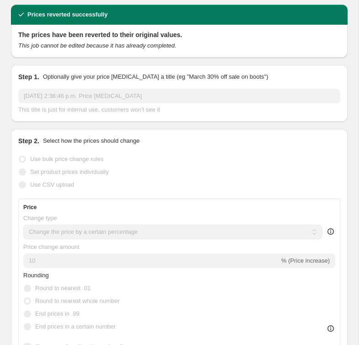
scroll to position [0, 0]
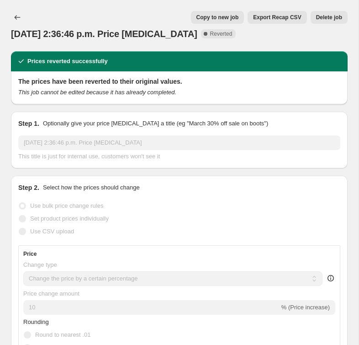
drag, startPoint x: 53, startPoint y: 82, endPoint x: 29, endPoint y: 72, distance: 26.2
click at [53, 82] on h2 "The prices have been reverted to their original values." at bounding box center [179, 81] width 322 height 9
drag, startPoint x: 29, startPoint y: 71, endPoint x: 52, endPoint y: 58, distance: 26.2
click at [29, 70] on div "Prices reverted successfully The prices have been reverted to their original va…" at bounding box center [179, 77] width 337 height 53
drag, startPoint x: 52, startPoint y: 58, endPoint x: 72, endPoint y: 58, distance: 20.1
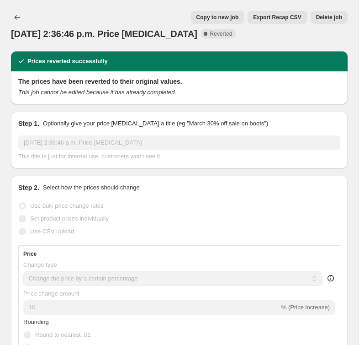
click at [52, 58] on h2 "Prices reverted successfully" at bounding box center [67, 61] width 80 height 9
click at [15, 16] on icon "Price change jobs" at bounding box center [17, 17] width 9 height 9
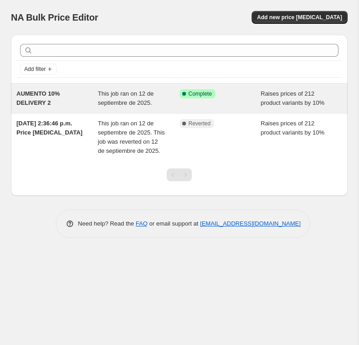
click at [158, 102] on div "This job ran on 12 de septiembre de 2025." at bounding box center [138, 98] width 81 height 18
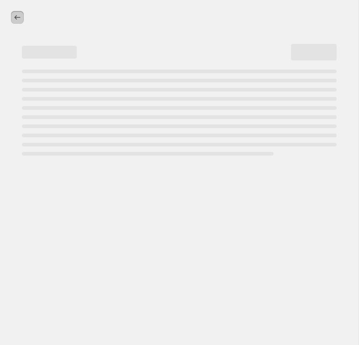
click at [18, 18] on icon "Price change jobs" at bounding box center [17, 17] width 9 height 9
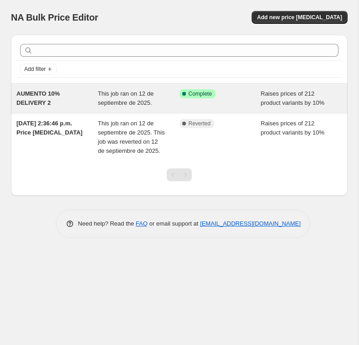
click at [270, 107] on div "Raises prices of 212 product variants by 10%" at bounding box center [301, 98] width 81 height 18
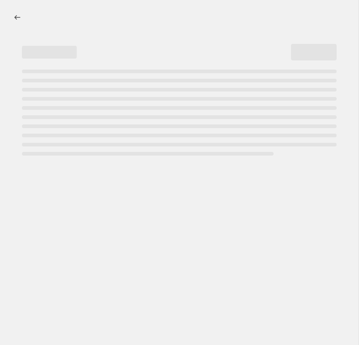
select select "percentage"
select select "no_change"
select select "tag"
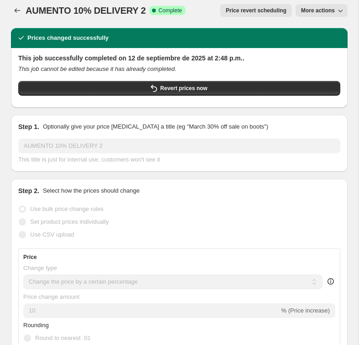
scroll to position [8, 0]
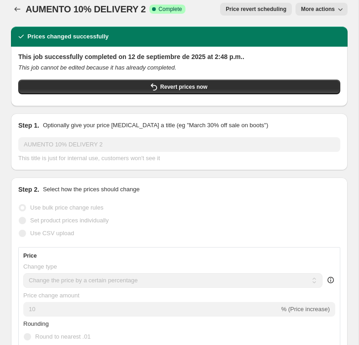
click at [339, 6] on icon "button" at bounding box center [340, 9] width 9 height 9
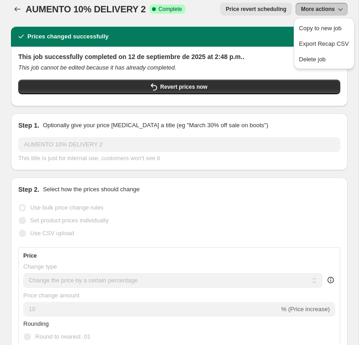
click at [238, 54] on h2 "This job successfully completed on 12 de septiembre de 2025 at 2:48 p.m.." at bounding box center [179, 56] width 322 height 9
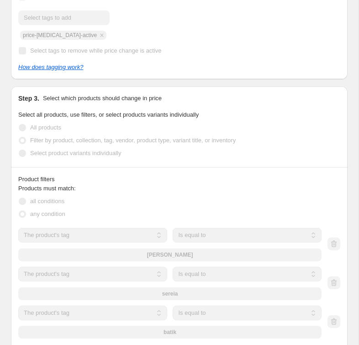
scroll to position [0, 0]
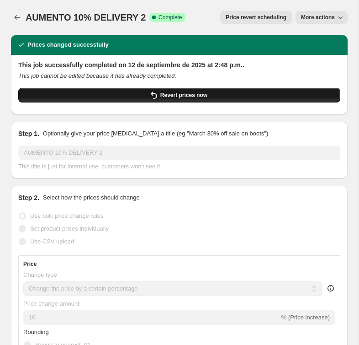
click at [135, 97] on button "Revert prices now" at bounding box center [179, 95] width 322 height 15
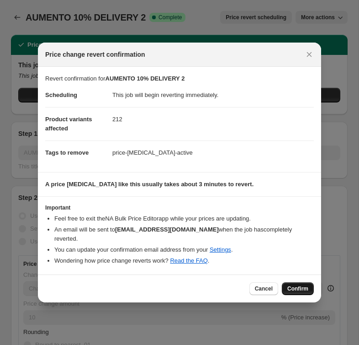
click at [286, 286] on button "Confirm" at bounding box center [298, 288] width 32 height 13
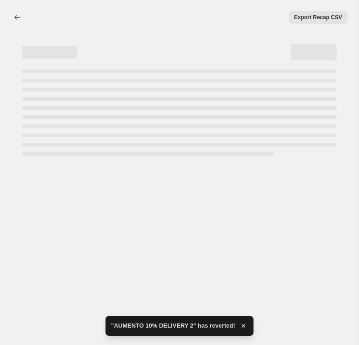
select select "percentage"
select select "no_change"
select select "tag"
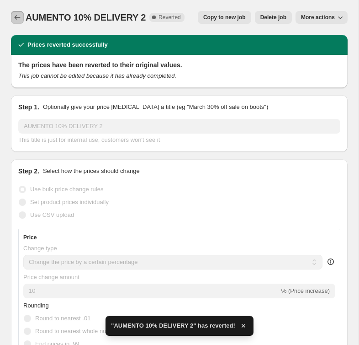
click at [17, 16] on icon "Price change jobs" at bounding box center [17, 17] width 9 height 9
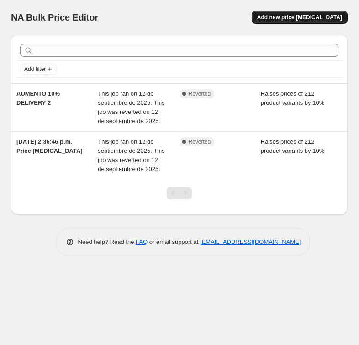
click at [290, 20] on span "Add new price [MEDICAL_DATA]" at bounding box center [299, 17] width 85 height 7
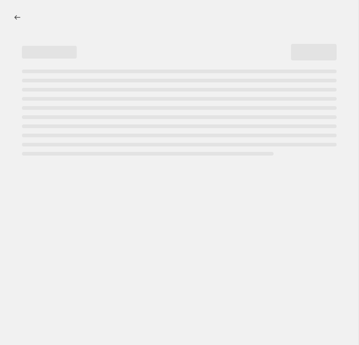
select select "percentage"
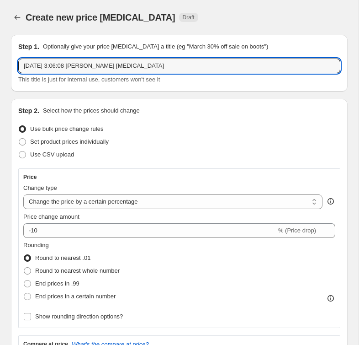
drag, startPoint x: 179, startPoint y: 67, endPoint x: 0, endPoint y: 59, distance: 179.0
type input "R"
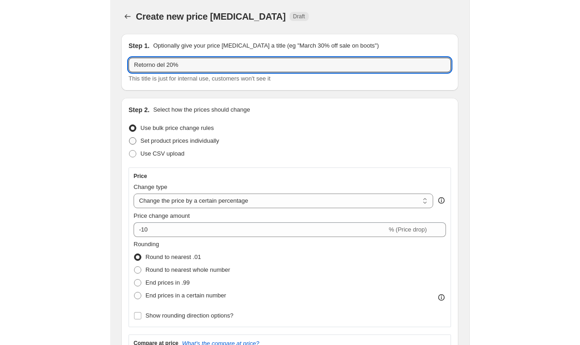
scroll to position [1, 0]
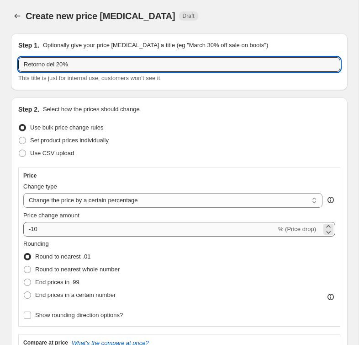
type input "Retorno del 20%"
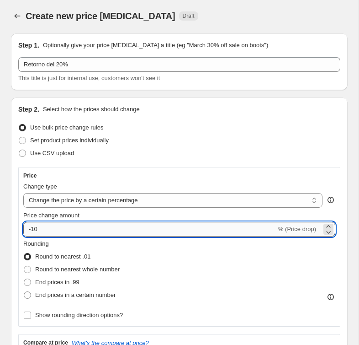
drag, startPoint x: 62, startPoint y: 231, endPoint x: 33, endPoint y: 231, distance: 28.4
click at [33, 231] on input "-10" at bounding box center [149, 229] width 253 height 15
click at [34, 230] on input "-10" at bounding box center [149, 229] width 253 height 15
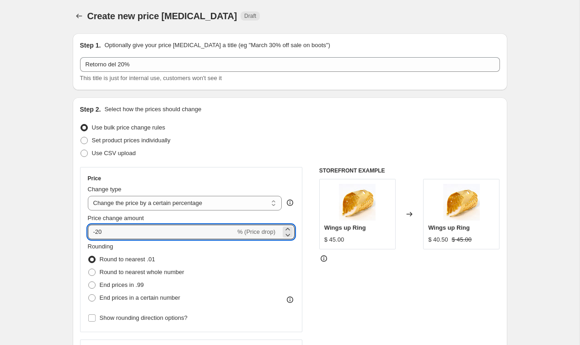
scroll to position [40, 0]
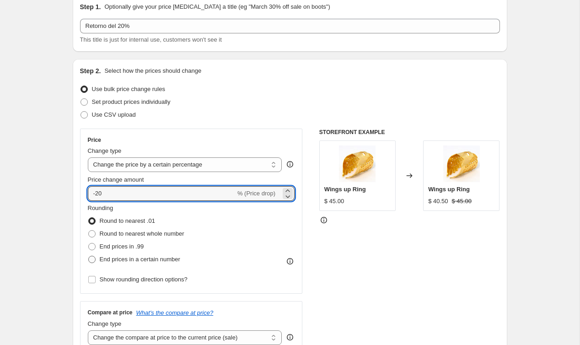
type input "-20"
click at [108, 259] on span "End prices in a certain number" at bounding box center [140, 259] width 80 height 7
click at [89, 256] on input "End prices in a certain number" at bounding box center [88, 256] width 0 height 0
radio input "true"
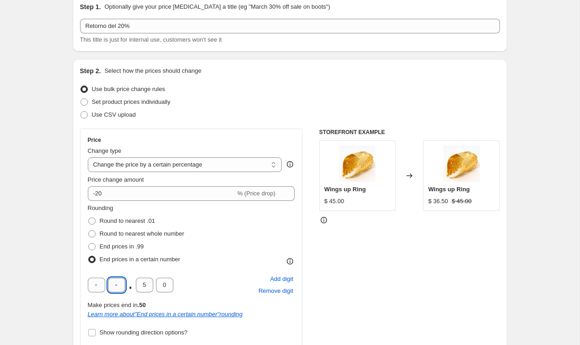
click at [117, 285] on input "text" at bounding box center [116, 285] width 17 height 15
type input "0"
click at [146, 285] on input "5" at bounding box center [144, 285] width 17 height 15
drag, startPoint x: 142, startPoint y: 286, endPoint x: 151, endPoint y: 285, distance: 9.2
click at [150, 285] on input "5" at bounding box center [144, 285] width 17 height 15
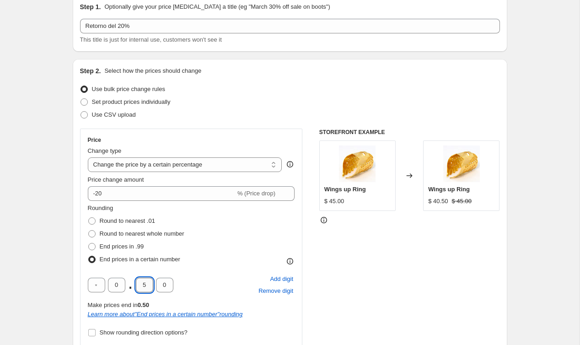
type input "0"
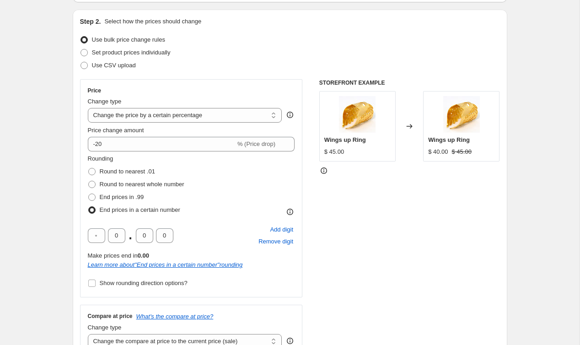
scroll to position [106, 0]
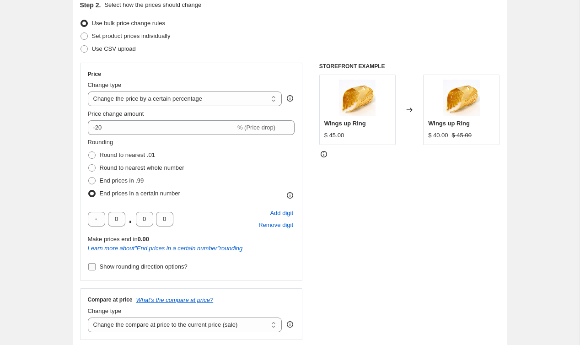
click at [92, 268] on input "Show rounding direction options?" at bounding box center [91, 266] width 7 height 7
checkbox input "true"
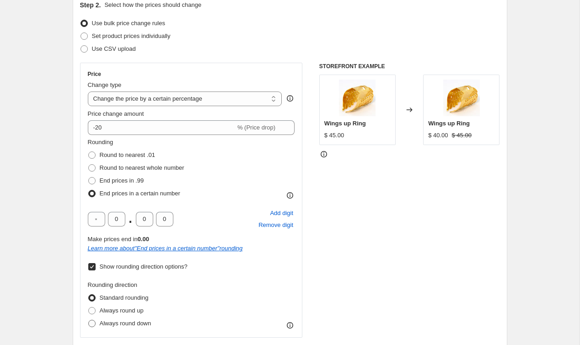
click at [104, 320] on span "Always round down" at bounding box center [126, 323] width 52 height 7
click at [89, 320] on input "Always round down" at bounding box center [88, 320] width 0 height 0
radio input "true"
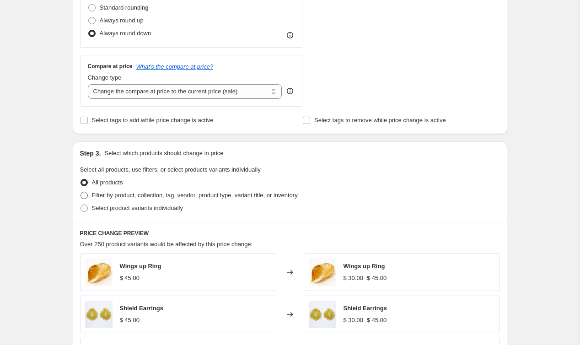
scroll to position [396, 0]
click at [158, 198] on span "Filter by product, collection, tag, vendor, product type, variant title, or inv…" at bounding box center [195, 194] width 206 height 7
click at [81, 192] on input "Filter by product, collection, tag, vendor, product type, variant title, or inv…" at bounding box center [80, 191] width 0 height 0
radio input "true"
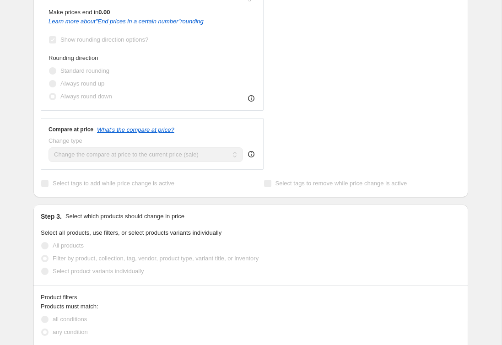
scroll to position [496, 0]
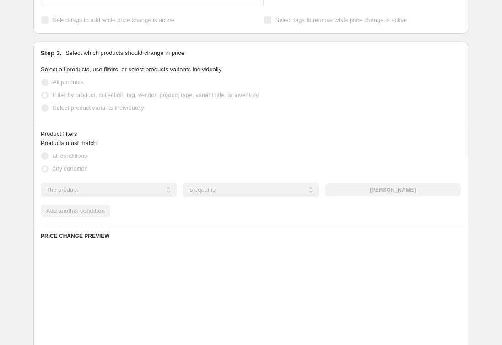
drag, startPoint x: 376, startPoint y: 176, endPoint x: 365, endPoint y: 182, distance: 12.7
click at [359, 176] on div "Products must match: all conditions any condition The product The product's col…" at bounding box center [251, 178] width 420 height 79
click at [359, 183] on div "The product The product's collection The product's tag The product's vendor The…" at bounding box center [251, 189] width 420 height 15
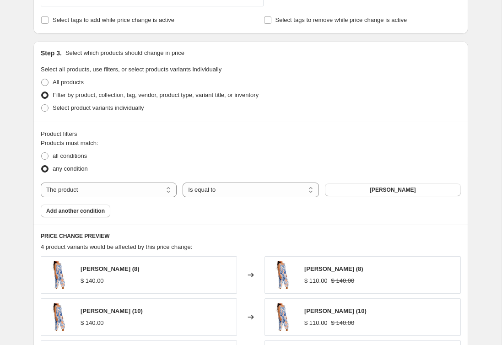
scroll to position [496, 0]
click at [270, 187] on select "Is equal to Is not equal to" at bounding box center [250, 189] width 136 height 15
click at [131, 187] on select "The product The product's collection The product's tag The product's vendor The…" at bounding box center [109, 189] width 136 height 15
select select "tag"
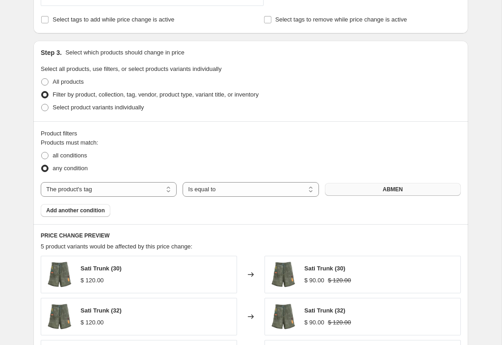
click at [359, 188] on span "ABMEN" at bounding box center [392, 189] width 20 height 7
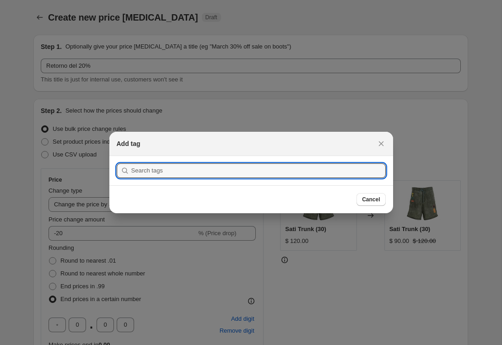
scroll to position [0, 0]
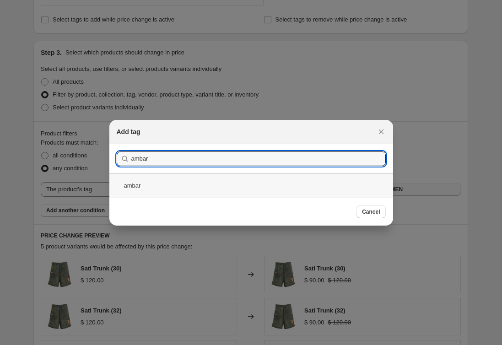
type input "ambar"
click at [174, 188] on div "ambar" at bounding box center [251, 185] width 284 height 24
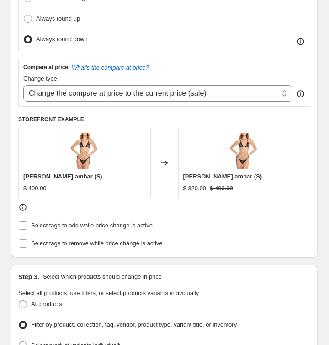
scroll to position [357, 0]
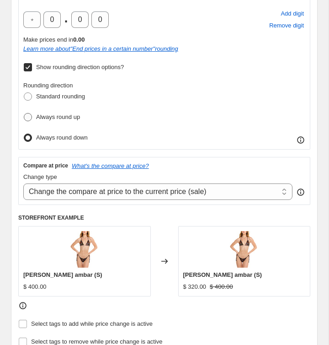
click at [72, 113] on span "Always round up" at bounding box center [58, 116] width 44 height 7
click at [24, 113] on input "Always round up" at bounding box center [24, 113] width 0 height 0
radio input "true"
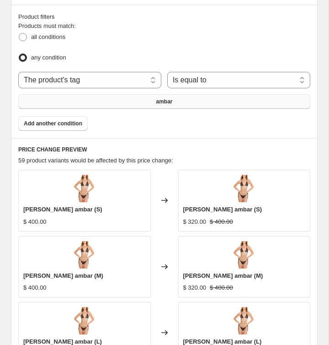
scroll to position [808, 0]
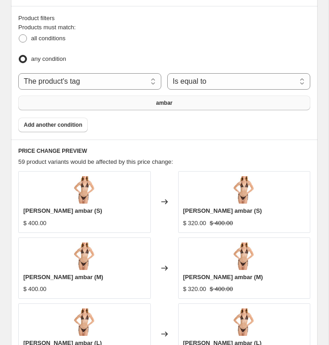
click at [197, 96] on button "ambar" at bounding box center [164, 103] width 292 height 15
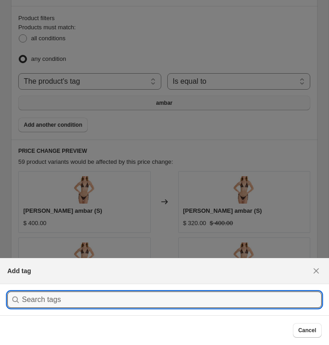
scroll to position [0, 0]
click at [260, 133] on div at bounding box center [164, 172] width 329 height 345
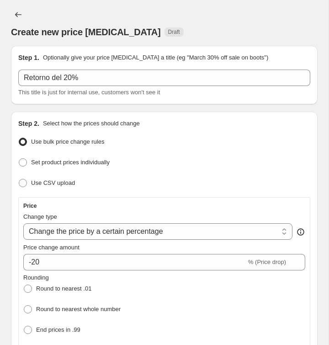
scroll to position [808, 0]
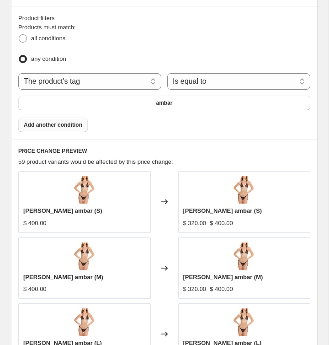
click at [54, 121] on span "Add another condition" at bounding box center [53, 124] width 59 height 7
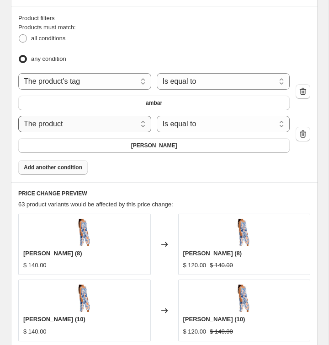
click at [79, 118] on select "The product The product's collection The product's tag The product's vendor The…" at bounding box center [84, 124] width 133 height 16
select select "tag"
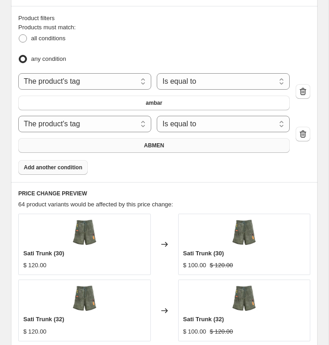
click at [183, 138] on button "ABMEN" at bounding box center [154, 145] width 272 height 15
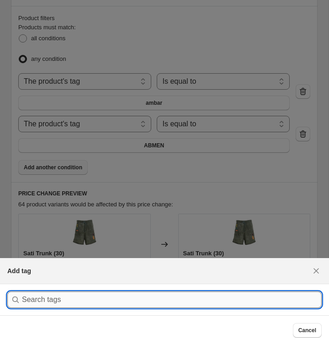
click at [73, 297] on input ":r89:" at bounding box center [172, 299] width 300 height 16
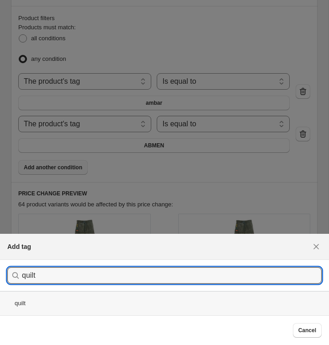
type input "quilt"
drag, startPoint x: 39, startPoint y: 313, endPoint x: 34, endPoint y: 312, distance: 5.6
click at [39, 313] on div "quilt" at bounding box center [164, 303] width 329 height 24
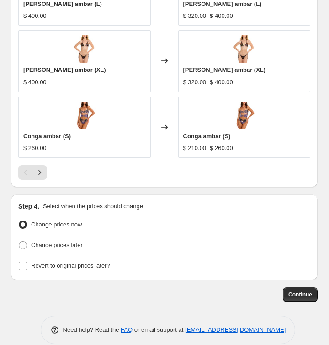
scroll to position [1170, 0]
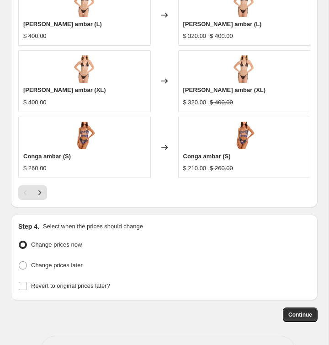
click at [51, 185] on div at bounding box center [164, 192] width 292 height 15
click at [47, 186] on button "Next" at bounding box center [39, 192] width 15 height 15
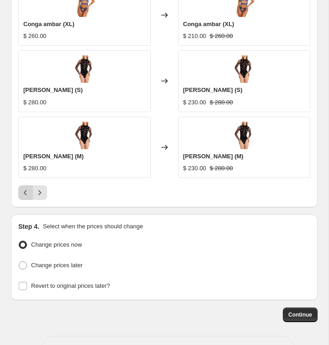
click at [26, 189] on button "Previous" at bounding box center [25, 192] width 15 height 15
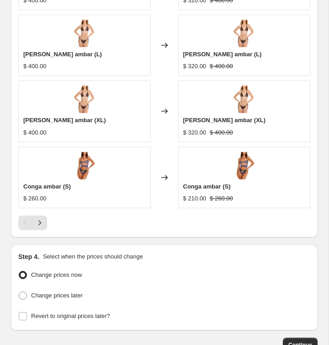
scroll to position [1193, 0]
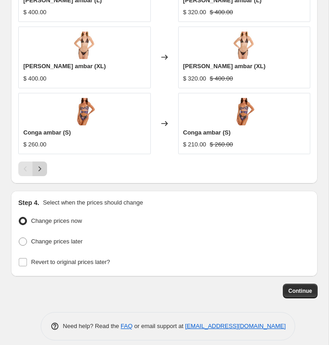
click at [44, 164] on icon "Next" at bounding box center [39, 168] width 9 height 9
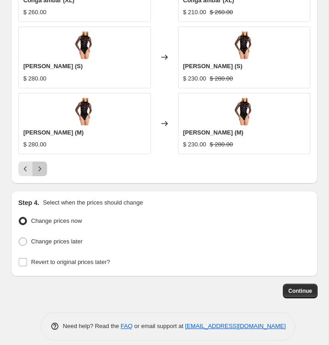
click at [43, 164] on icon "Next" at bounding box center [39, 168] width 9 height 9
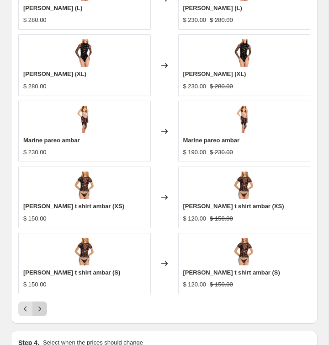
scroll to position [1043, 0]
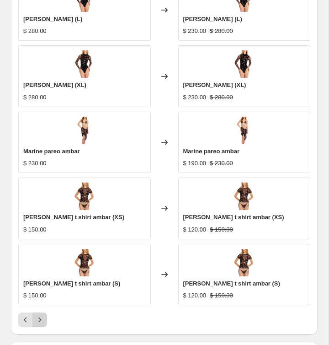
click at [43, 312] on button "Next" at bounding box center [39, 319] width 15 height 15
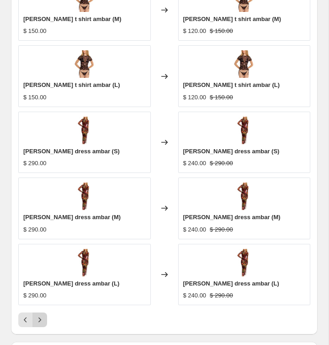
click at [45, 316] on button "Next" at bounding box center [39, 319] width 15 height 15
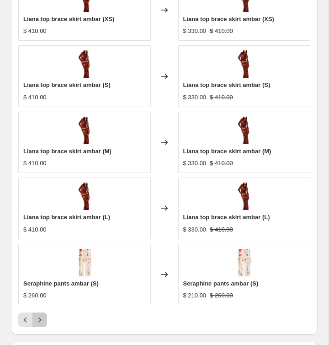
click at [44, 314] on button "Next" at bounding box center [39, 319] width 15 height 15
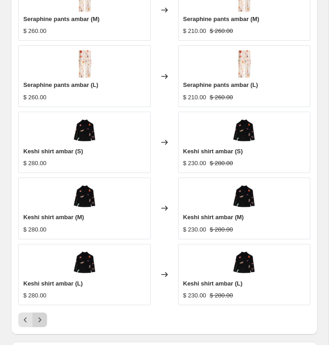
click at [44, 313] on button "Next" at bounding box center [39, 319] width 15 height 15
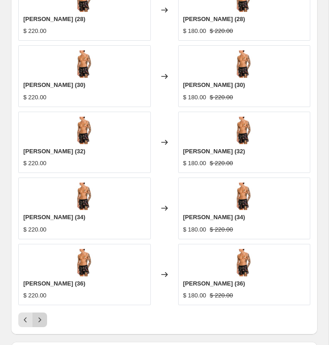
click at [44, 315] on icon "Next" at bounding box center [39, 319] width 9 height 9
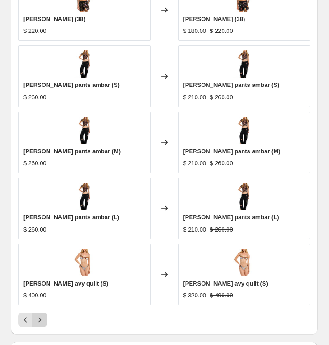
click at [44, 315] on icon "Next" at bounding box center [39, 319] width 9 height 9
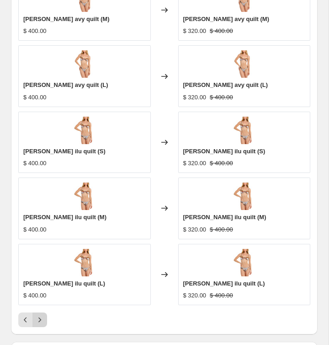
click at [44, 315] on icon "Next" at bounding box center [39, 319] width 9 height 9
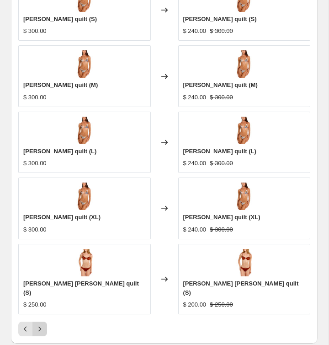
click at [44, 324] on icon "Next" at bounding box center [39, 328] width 9 height 9
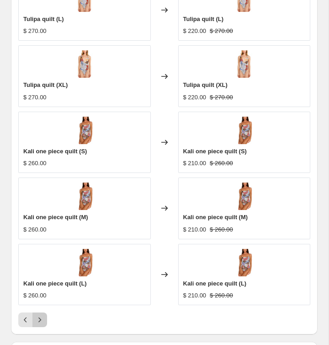
click at [44, 315] on icon "Next" at bounding box center [39, 319] width 9 height 9
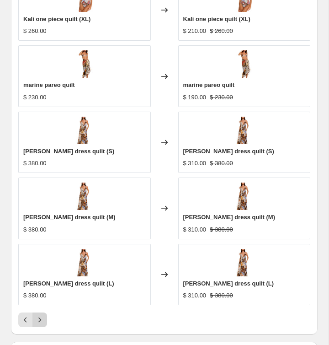
click at [44, 315] on icon "Next" at bounding box center [39, 319] width 9 height 9
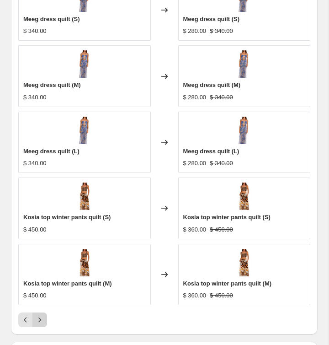
click at [44, 315] on icon "Next" at bounding box center [39, 319] width 9 height 9
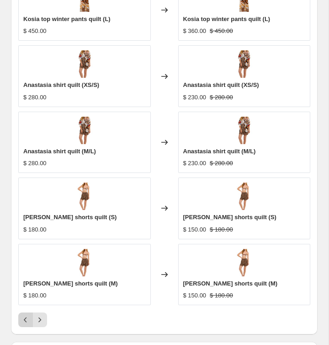
click at [29, 315] on icon "Previous" at bounding box center [25, 319] width 9 height 9
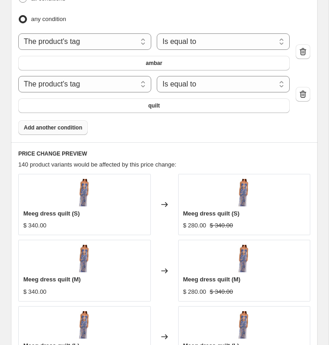
scroll to position [1193, 0]
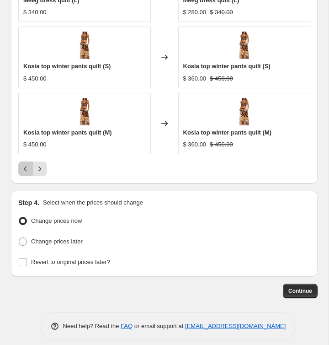
click at [28, 164] on icon "Previous" at bounding box center [25, 168] width 9 height 9
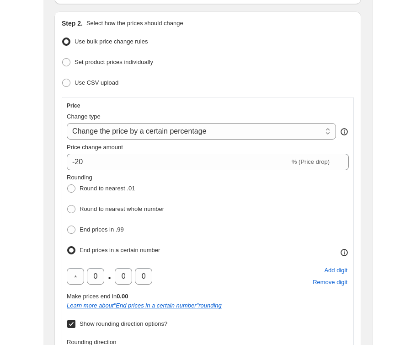
scroll to position [0, 0]
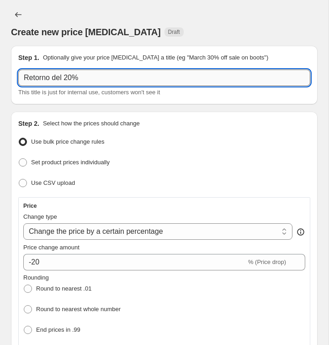
click at [148, 79] on input "Retorno del 20%" at bounding box center [164, 78] width 292 height 16
type input "Retorno del 20% delivery 1"
click at [261, 48] on div "Step 1. Optionally give your price [MEDICAL_DATA] a title (eg "March 30% off sa…" at bounding box center [164, 75] width 307 height 59
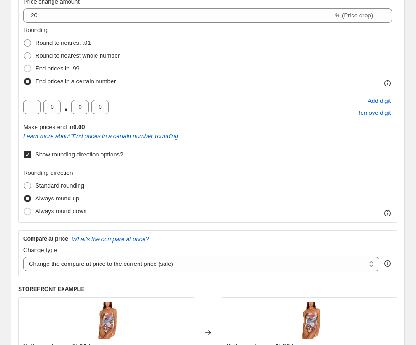
scroll to position [234, 0]
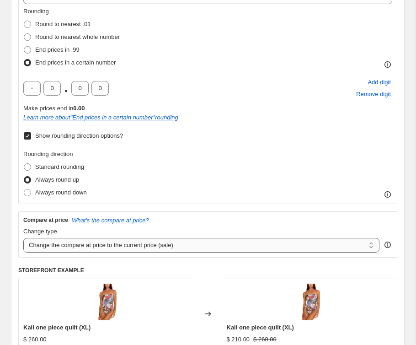
click at [86, 241] on select "Change the compare at price to the current price (sale) Change the compare at p…" at bounding box center [201, 245] width 356 height 15
select select "no_change"
click at [23, 238] on select "Change the compare at price to the current price (sale) Change the compare at p…" at bounding box center [201, 245] width 356 height 15
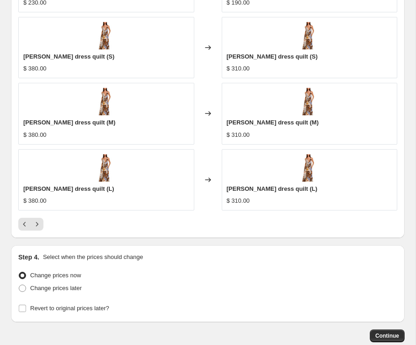
scroll to position [1072, 0]
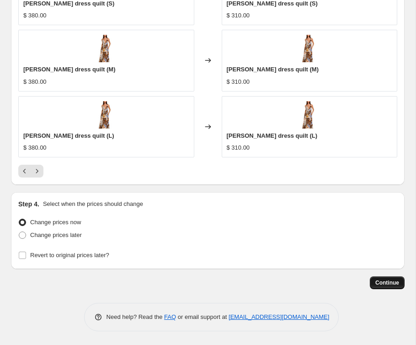
click at [359, 279] on button "Continue" at bounding box center [387, 282] width 35 height 13
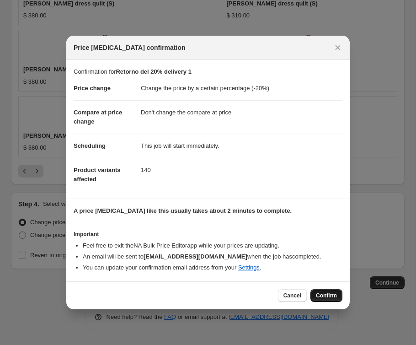
click at [325, 299] on button "Confirm" at bounding box center [326, 295] width 32 height 13
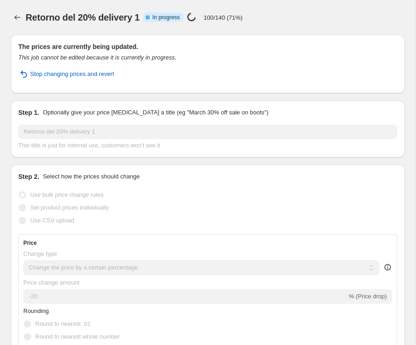
select select "percentage"
select select "no_change"
select select "tag"
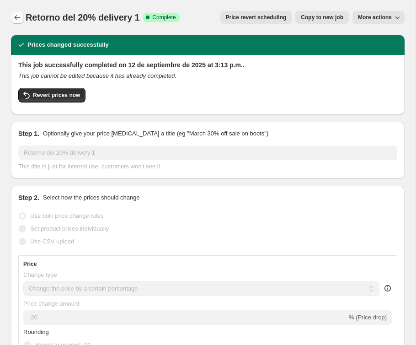
click at [14, 14] on icon "Price change jobs" at bounding box center [17, 17] width 9 height 9
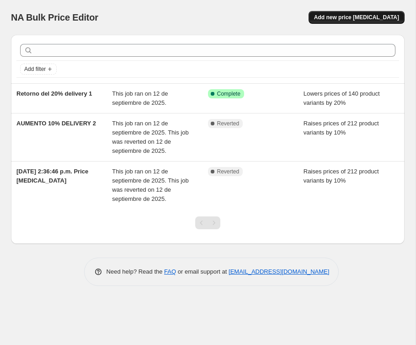
click at [359, 20] on span "Add new price [MEDICAL_DATA]" at bounding box center [356, 17] width 85 height 7
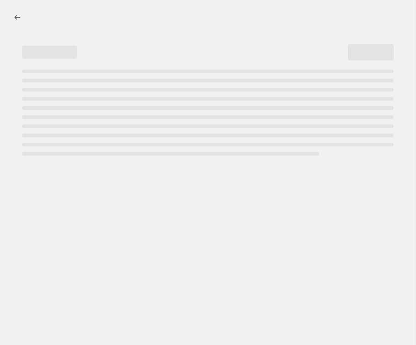
select select "percentage"
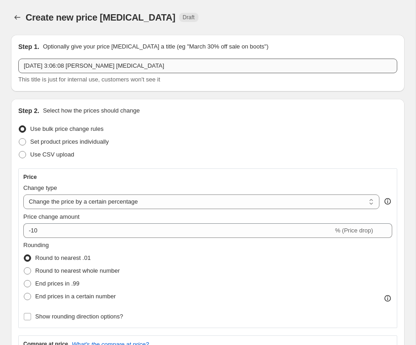
drag, startPoint x: 107, startPoint y: 55, endPoint x: 105, endPoint y: 59, distance: 4.7
click at [107, 55] on div "Step 1. Optionally give your price [MEDICAL_DATA] a title (eg "March 30% off sa…" at bounding box center [207, 63] width 379 height 42
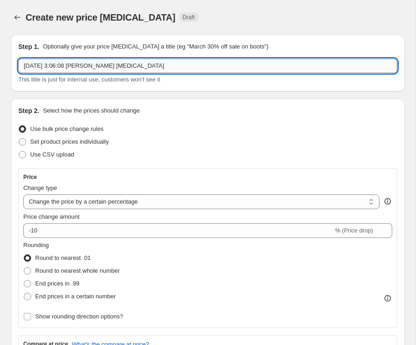
click at [105, 61] on input "[DATE] 3:06:08 [PERSON_NAME] [MEDICAL_DATA]" at bounding box center [207, 66] width 379 height 15
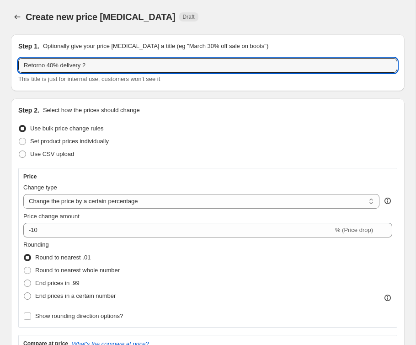
type input "Retorno 40% delivery 2"
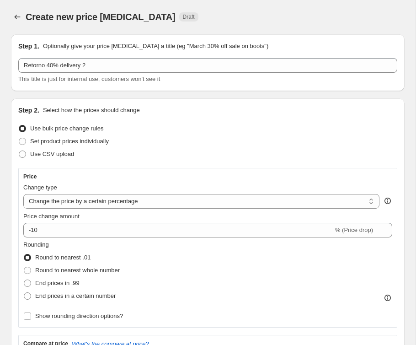
scroll to position [3, 0]
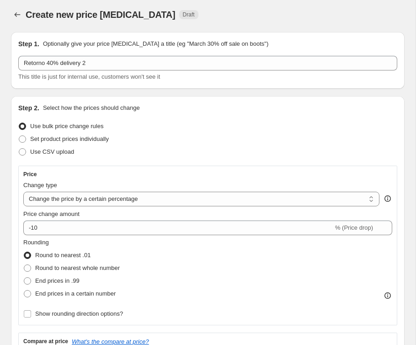
click at [108, 23] on div "Create new price [MEDICAL_DATA]. This page is ready Create new price [MEDICAL_D…" at bounding box center [208, 14] width 394 height 35
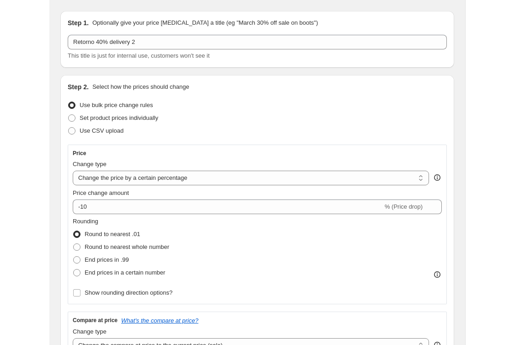
scroll to position [29, 0]
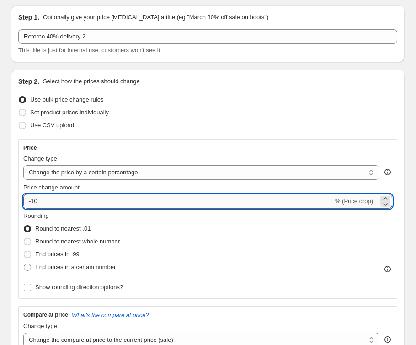
drag, startPoint x: 43, startPoint y: 202, endPoint x: 35, endPoint y: 202, distance: 8.2
click at [43, 202] on input "-10" at bounding box center [178, 201] width 310 height 15
click at [33, 202] on input "-10" at bounding box center [178, 201] width 310 height 15
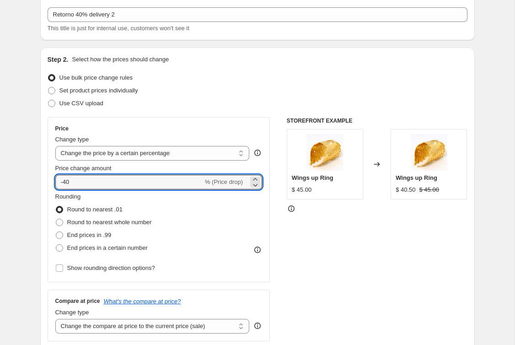
scroll to position [54, 0]
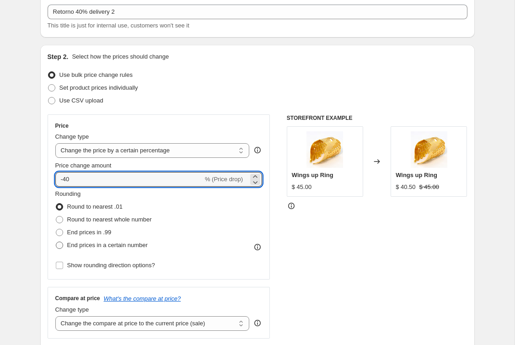
type input "-40"
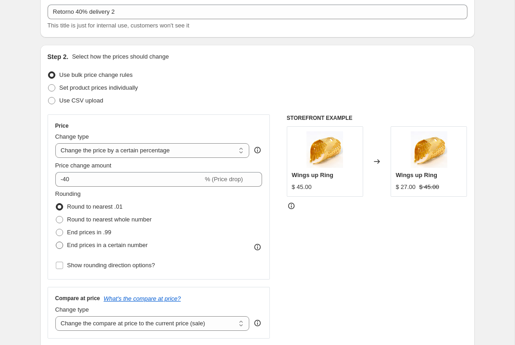
click at [94, 244] on span "End prices in a certain number" at bounding box center [107, 244] width 80 height 7
click at [56, 242] on input "End prices in a certain number" at bounding box center [56, 241] width 0 height 0
radio input "true"
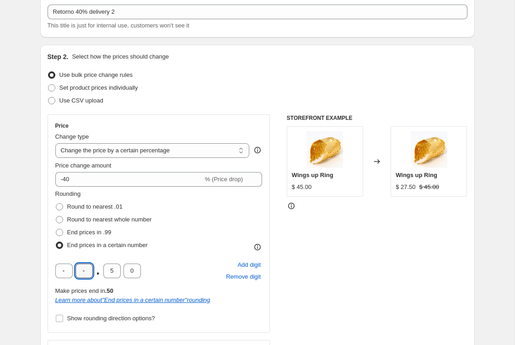
drag, startPoint x: 87, startPoint y: 272, endPoint x: 93, endPoint y: 273, distance: 5.7
click at [87, 272] on input "text" at bounding box center [83, 270] width 17 height 15
type input "0"
click at [109, 274] on input "5" at bounding box center [111, 270] width 17 height 15
drag, startPoint x: 110, startPoint y: 273, endPoint x: 115, endPoint y: 272, distance: 5.1
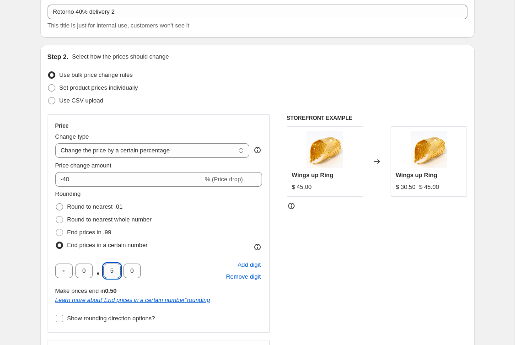
click at [115, 272] on input "5" at bounding box center [111, 270] width 17 height 15
type input "0"
click at [40, 247] on div "Step 2. Select how the prices should change Use bulk price change rules Set pro…" at bounding box center [257, 232] width 434 height 374
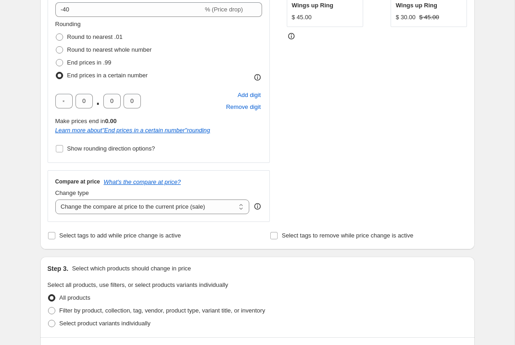
scroll to position [244, 0]
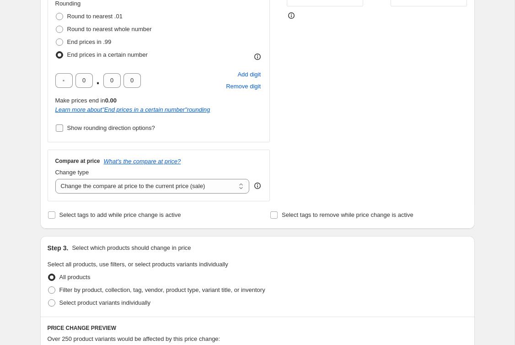
click at [105, 123] on span "Show rounding direction options?" at bounding box center [111, 127] width 88 height 9
click at [63, 124] on input "Show rounding direction options?" at bounding box center [59, 127] width 7 height 7
checkbox input "true"
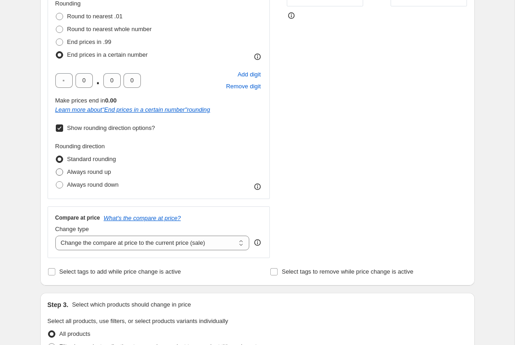
click at [99, 174] on span "Always round up" at bounding box center [89, 171] width 44 height 7
click at [56, 169] on input "Always round up" at bounding box center [56, 168] width 0 height 0
radio input "true"
click at [123, 244] on select "Change the compare at price to the current price (sale) Change the compare at p…" at bounding box center [152, 242] width 194 height 15
select select "no_change"
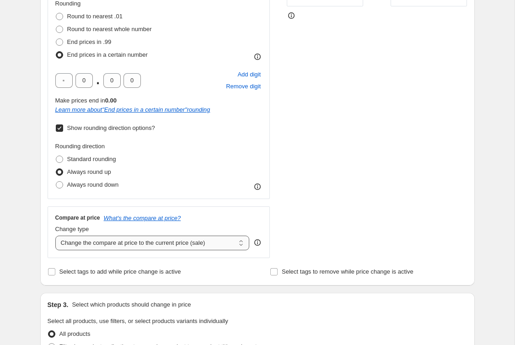
click at [55, 235] on select "Change the compare at price to the current price (sale) Change the compare at p…" at bounding box center [152, 242] width 194 height 15
click at [54, 256] on div "Compare at price What's the compare at price? Change type Change the compare at…" at bounding box center [159, 231] width 223 height 51
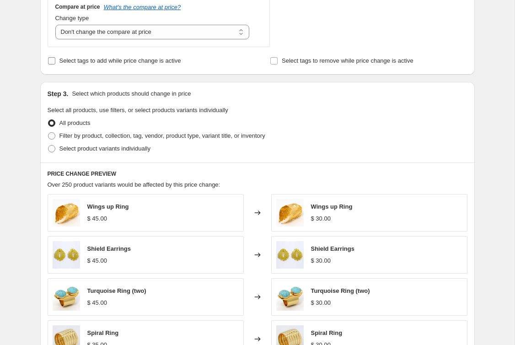
scroll to position [531, 0]
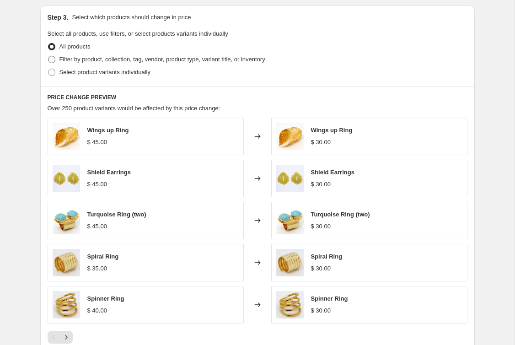
click at [117, 58] on span "Filter by product, collection, tag, vendor, product type, variant title, or inv…" at bounding box center [162, 59] width 206 height 7
click at [48, 56] on input "Filter by product, collection, tag, vendor, product type, variant title, or inv…" at bounding box center [48, 56] width 0 height 0
radio input "true"
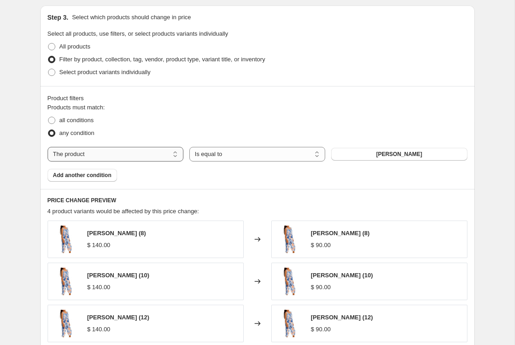
click at [144, 155] on select "The product The product's collection The product's tag The product's vendor The…" at bounding box center [116, 154] width 136 height 15
select select "tag"
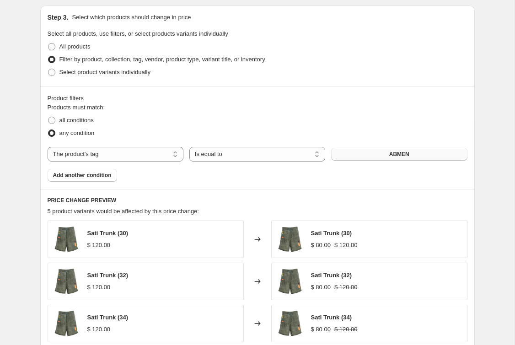
click at [359, 150] on button "ABMEN" at bounding box center [399, 154] width 136 height 13
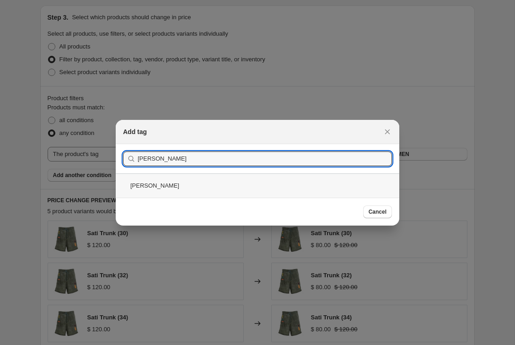
type input "[PERSON_NAME]"
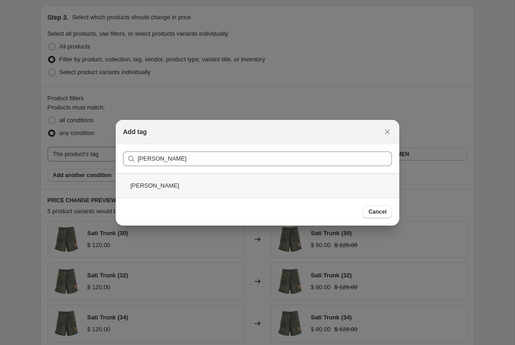
click at [182, 183] on div "[PERSON_NAME]" at bounding box center [258, 185] width 284 height 24
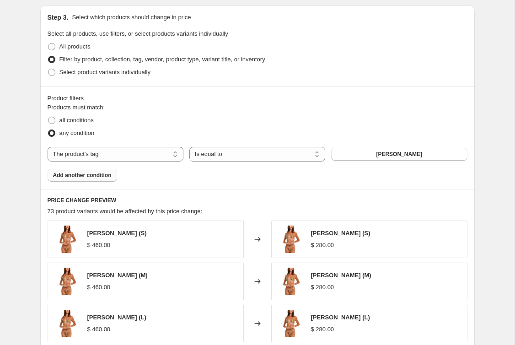
click at [84, 180] on button "Add another condition" at bounding box center [83, 175] width 70 height 13
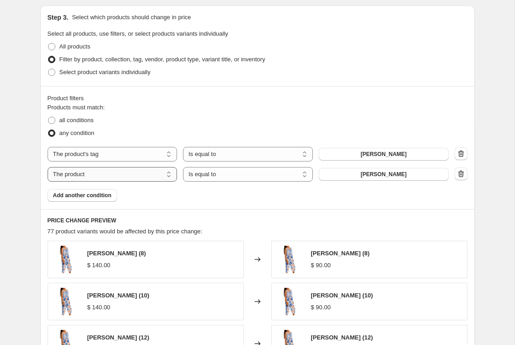
click at [132, 175] on select "The product The product's collection The product's tag The product's vendor The…" at bounding box center [113, 174] width 130 height 15
select select "tag"
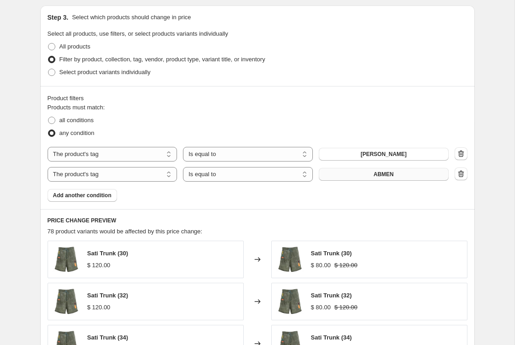
click at [359, 173] on span "ABMEN" at bounding box center [384, 174] width 20 height 7
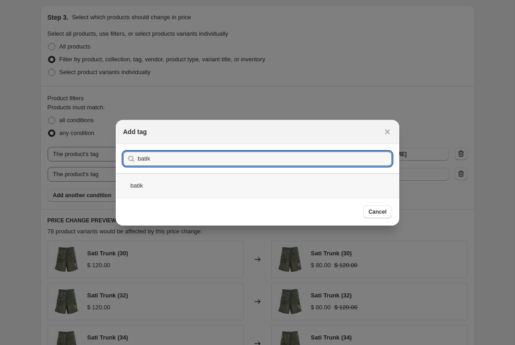
type input "batik"
click at [156, 186] on div "batik" at bounding box center [258, 185] width 284 height 24
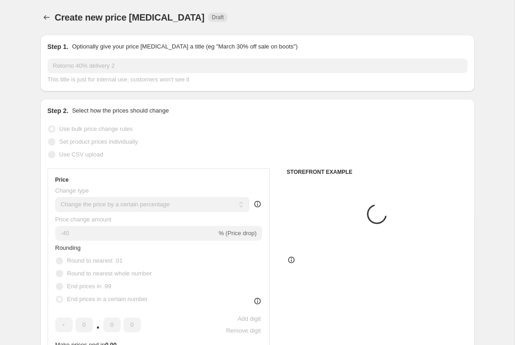
scroll to position [531, 0]
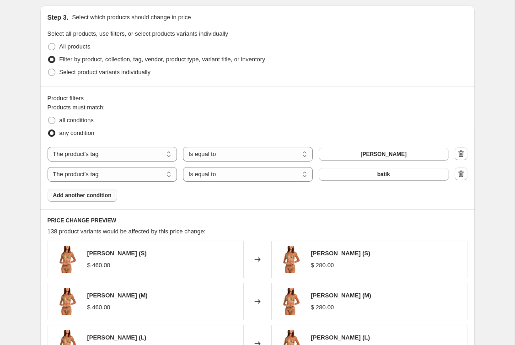
click at [106, 196] on span "Add another condition" at bounding box center [82, 195] width 59 height 7
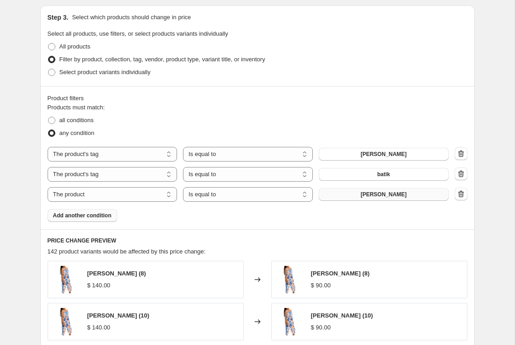
click at [359, 196] on button "[PERSON_NAME]" at bounding box center [384, 194] width 130 height 13
click at [115, 197] on select "The product The product's collection The product's tag The product's vendor The…" at bounding box center [113, 194] width 130 height 15
select select "tag"
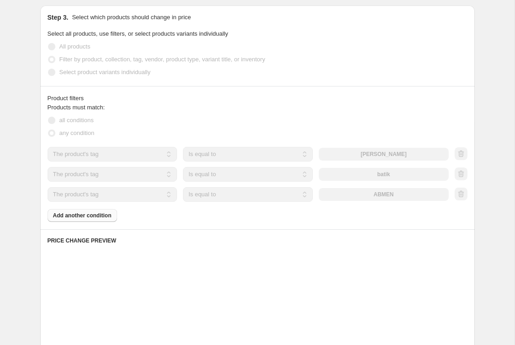
scroll to position [532, 0]
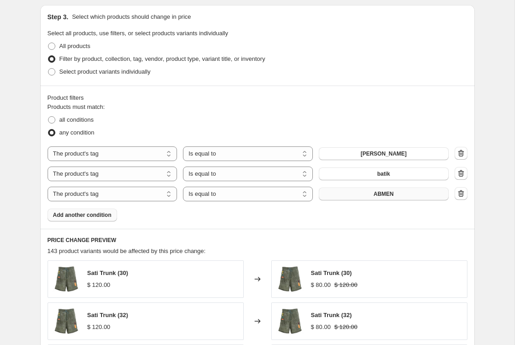
click at [359, 197] on span "ABMEN" at bounding box center [384, 193] width 20 height 7
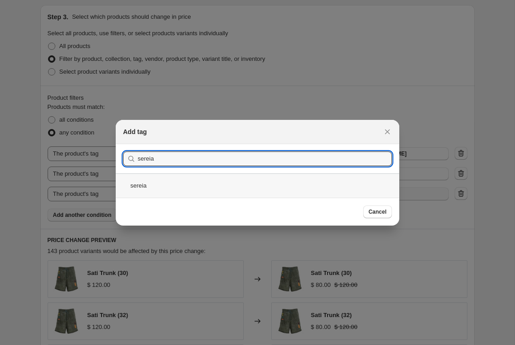
type input "sereia"
click at [159, 181] on div "sereia" at bounding box center [258, 185] width 284 height 24
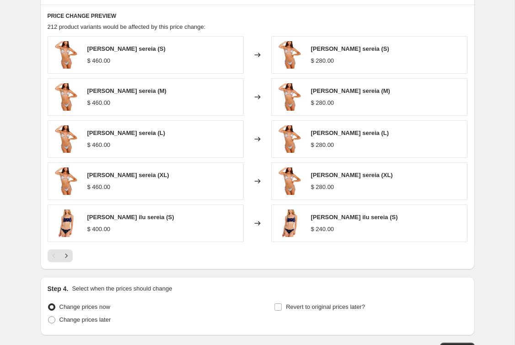
scroll to position [758, 0]
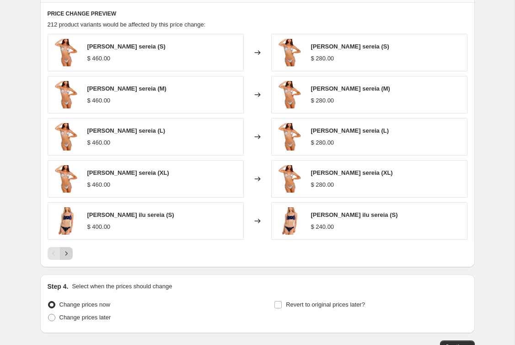
click at [68, 253] on icon "Next" at bounding box center [66, 253] width 9 height 9
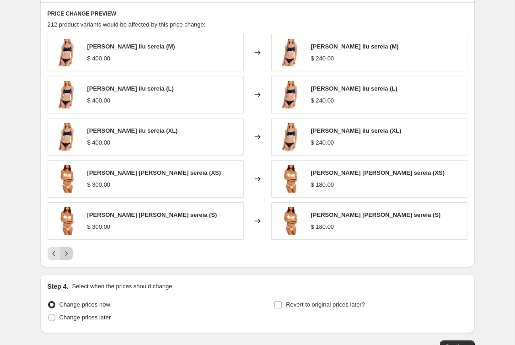
click at [71, 254] on button "Next" at bounding box center [66, 253] width 13 height 13
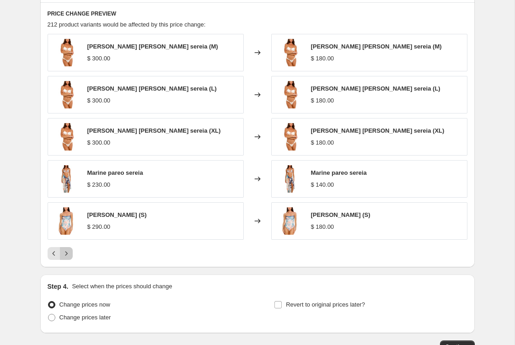
click at [71, 254] on button "Next" at bounding box center [66, 253] width 13 height 13
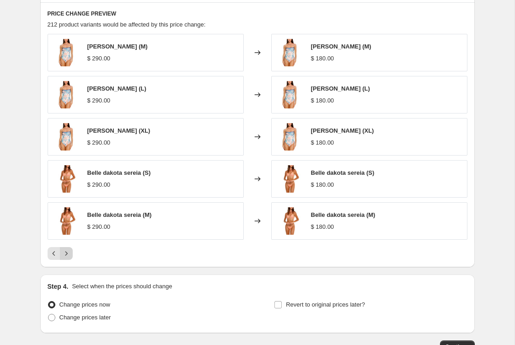
click at [71, 254] on button "Next" at bounding box center [66, 253] width 13 height 13
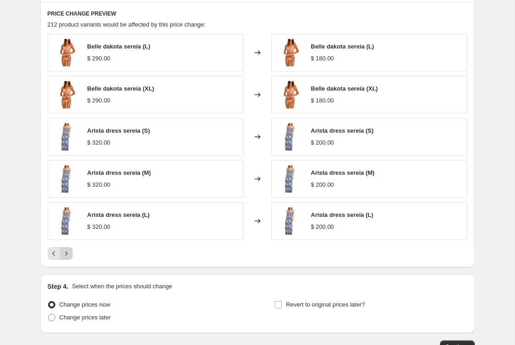
click at [71, 254] on button "Next" at bounding box center [66, 253] width 13 height 13
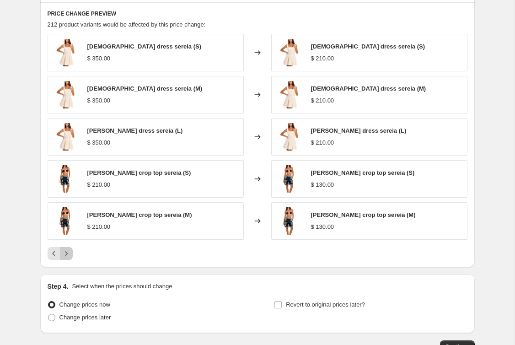
click at [71, 254] on button "Next" at bounding box center [66, 253] width 13 height 13
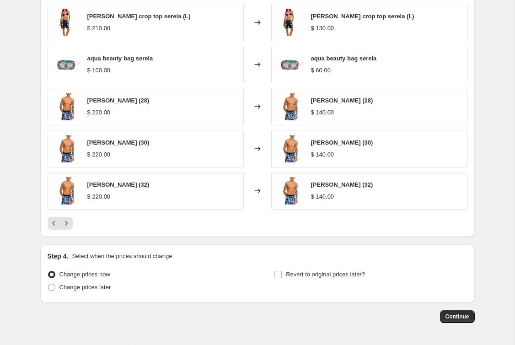
scroll to position [799, 0]
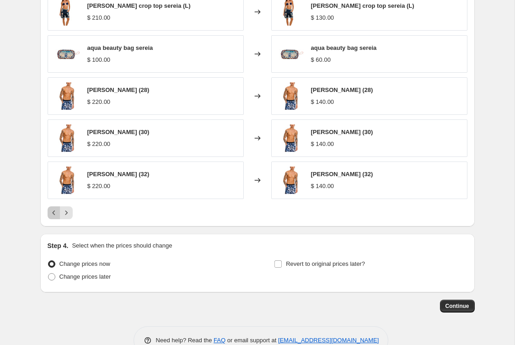
click at [54, 214] on icon "Previous" at bounding box center [53, 212] width 9 height 9
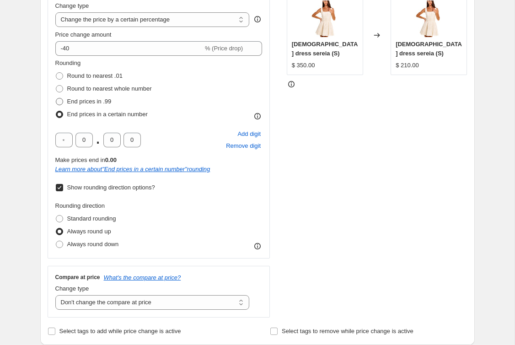
scroll to position [176, 0]
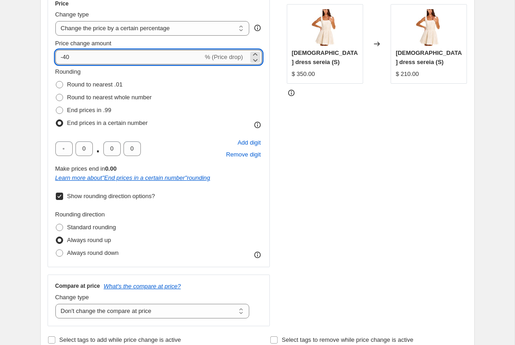
click at [67, 57] on input "-40" at bounding box center [129, 57] width 148 height 15
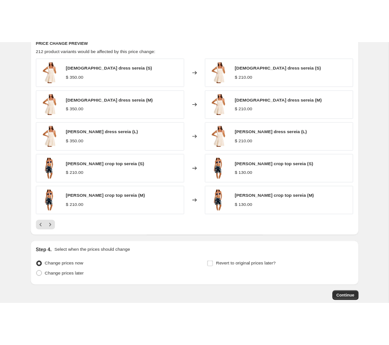
scroll to position [768, 0]
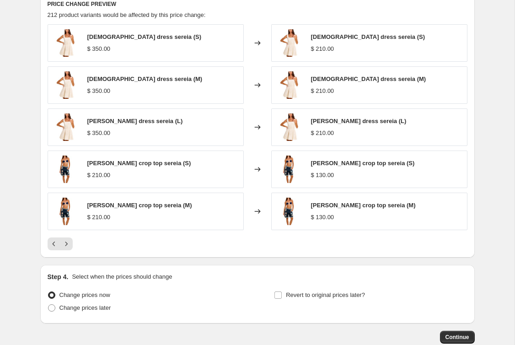
type input "-30"
click at [55, 245] on icon "Previous" at bounding box center [53, 243] width 9 height 9
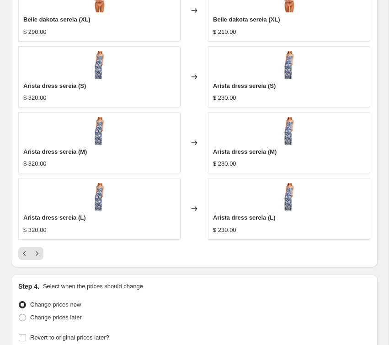
scroll to position [1032, 0]
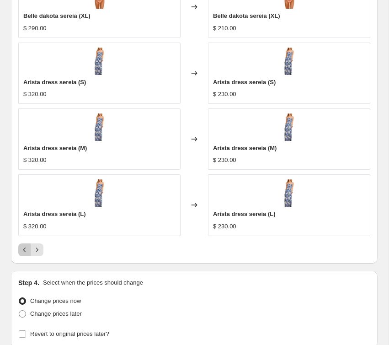
click at [23, 254] on button "Previous" at bounding box center [24, 249] width 13 height 13
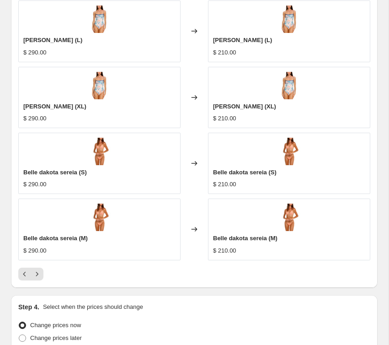
scroll to position [999, 0]
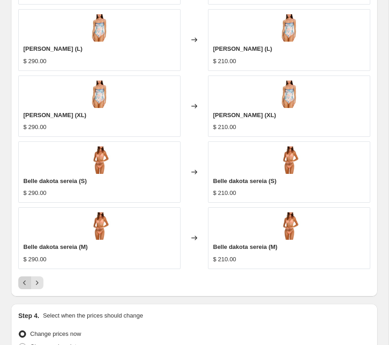
click at [24, 279] on icon "Previous" at bounding box center [24, 282] width 9 height 9
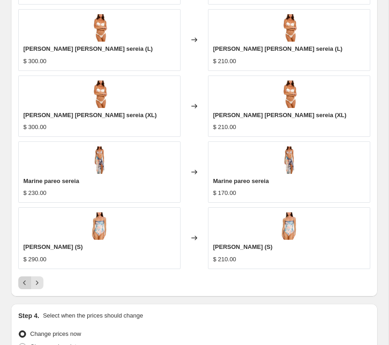
click at [22, 285] on icon "Previous" at bounding box center [24, 282] width 9 height 9
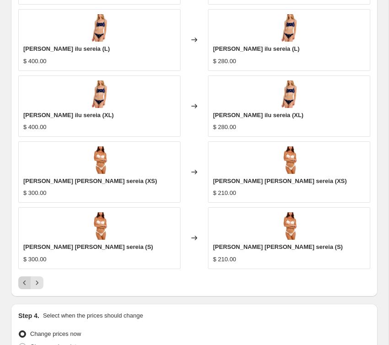
click at [22, 284] on icon "Previous" at bounding box center [24, 282] width 9 height 9
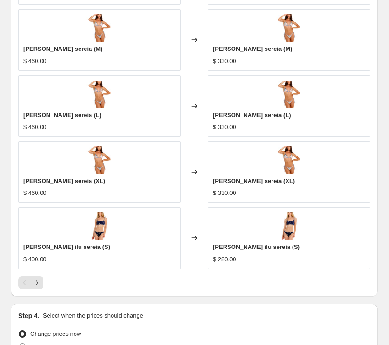
click at [22, 284] on div "Pagination" at bounding box center [24, 282] width 13 height 13
click at [41, 281] on icon "Next" at bounding box center [36, 282] width 9 height 9
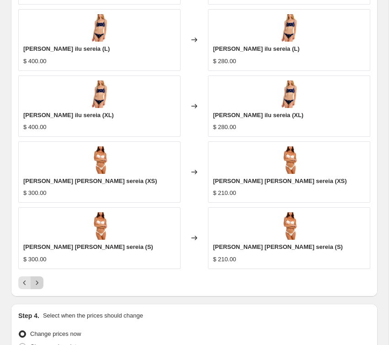
click at [39, 284] on icon "Next" at bounding box center [36, 282] width 9 height 9
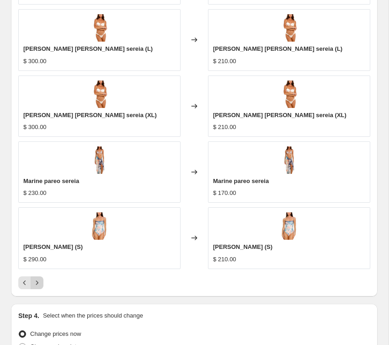
click at [39, 284] on icon "Next" at bounding box center [36, 282] width 9 height 9
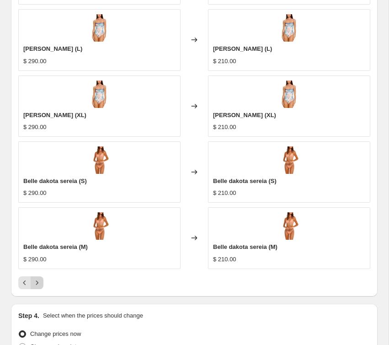
click at [39, 284] on icon "Next" at bounding box center [36, 282] width 9 height 9
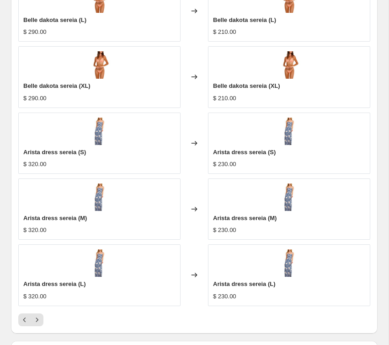
scroll to position [963, 0]
click at [41, 316] on icon "Next" at bounding box center [36, 319] width 9 height 9
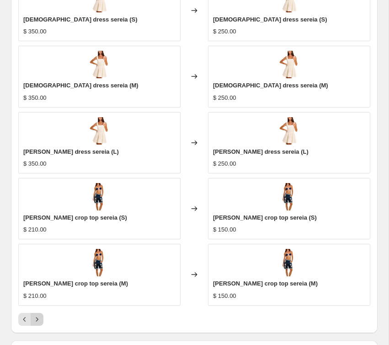
click at [36, 316] on icon "Next" at bounding box center [36, 319] width 9 height 9
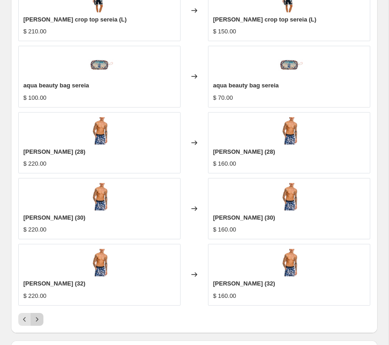
click at [35, 318] on icon "Next" at bounding box center [36, 319] width 9 height 9
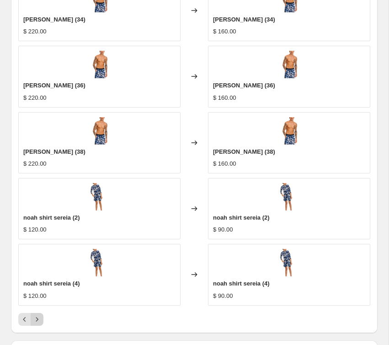
click at [35, 318] on icon "Next" at bounding box center [36, 319] width 9 height 9
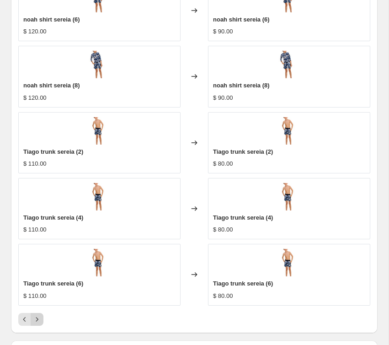
click at [37, 317] on icon "Next" at bounding box center [36, 319] width 9 height 9
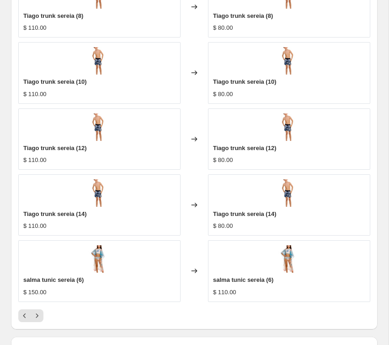
scroll to position [971, 0]
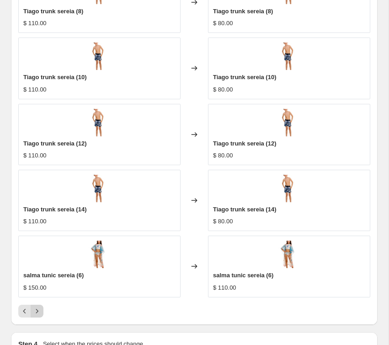
click at [37, 312] on icon "Next" at bounding box center [36, 310] width 9 height 9
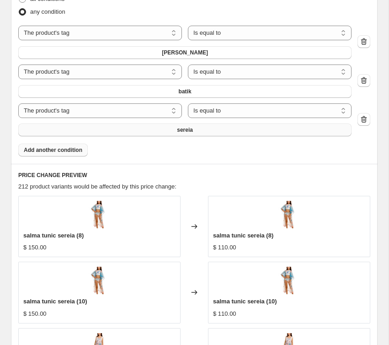
scroll to position [1111, 0]
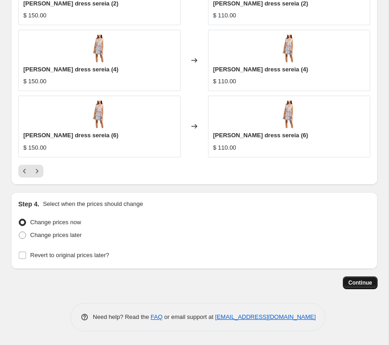
click at [359, 285] on span "Continue" at bounding box center [360, 282] width 24 height 7
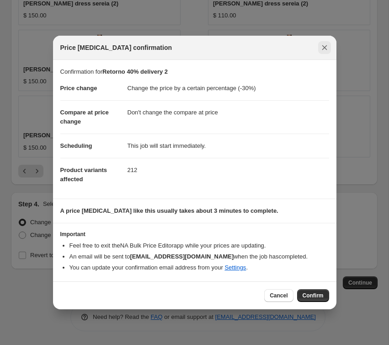
click at [325, 50] on icon "Close" at bounding box center [324, 47] width 9 height 9
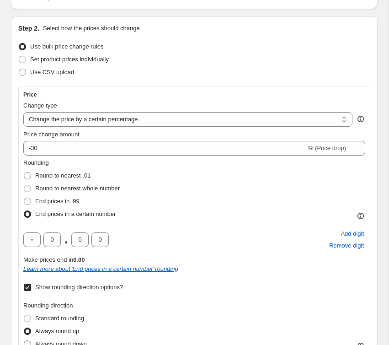
scroll to position [0, 0]
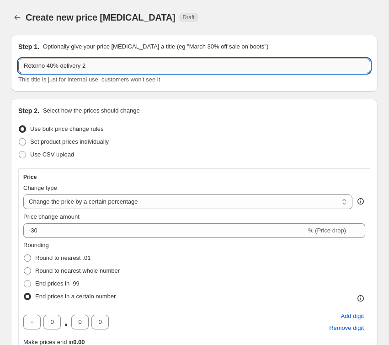
click at [51, 65] on input "Retorno 40% delivery 2" at bounding box center [194, 66] width 352 height 15
type input "Retorno 30% delivery 2"
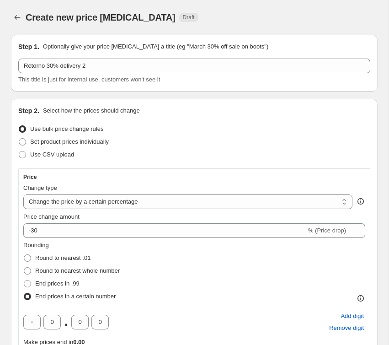
click at [16, 63] on div "Step 1. Optionally give your price [MEDICAL_DATA] a title (eg "March 30% off sa…" at bounding box center [194, 63] width 367 height 57
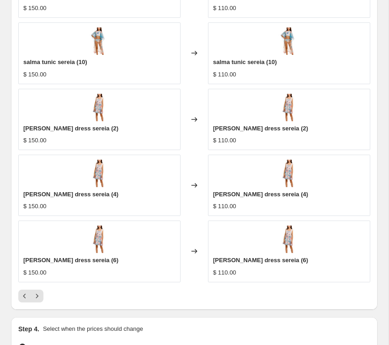
scroll to position [1111, 0]
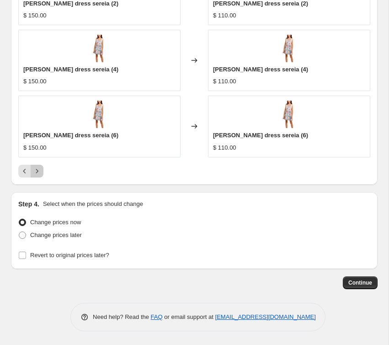
click at [42, 171] on button "Next" at bounding box center [37, 171] width 13 height 13
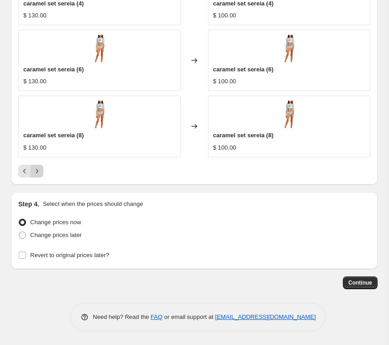
click at [40, 172] on icon "Next" at bounding box center [36, 170] width 9 height 9
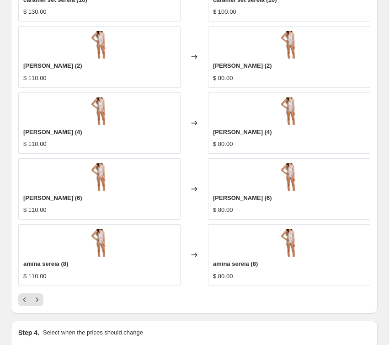
scroll to position [968, 0]
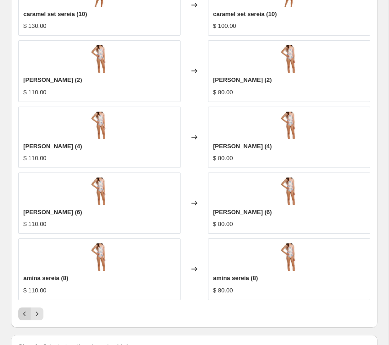
click at [27, 314] on icon "Previous" at bounding box center [24, 313] width 9 height 9
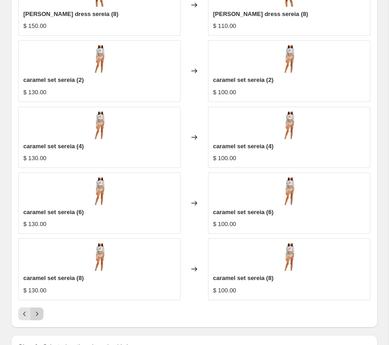
click at [41, 315] on icon "Next" at bounding box center [36, 313] width 9 height 9
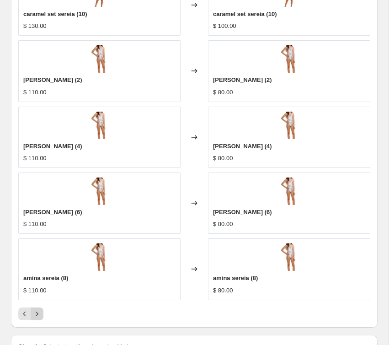
click at [34, 312] on icon "Next" at bounding box center [36, 313] width 9 height 9
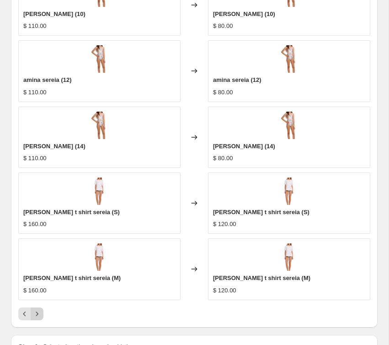
click at [35, 315] on icon "Next" at bounding box center [36, 313] width 9 height 9
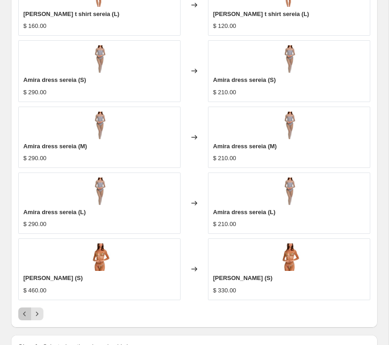
click at [21, 315] on icon "Previous" at bounding box center [24, 313] width 9 height 9
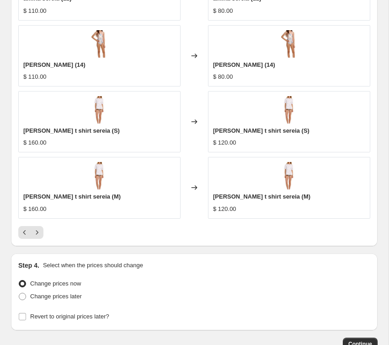
scroll to position [1111, 0]
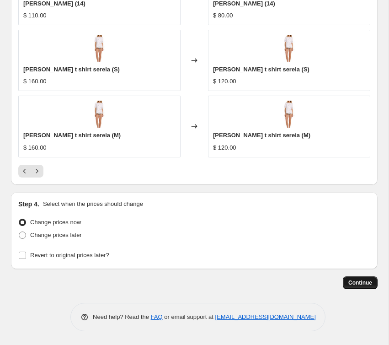
click at [359, 283] on span "Continue" at bounding box center [360, 282] width 24 height 7
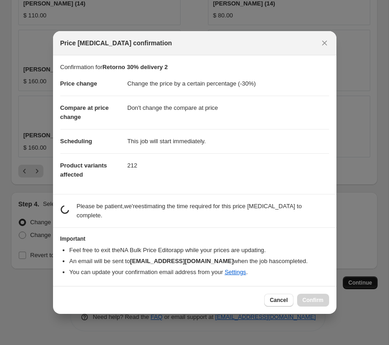
scroll to position [0, 0]
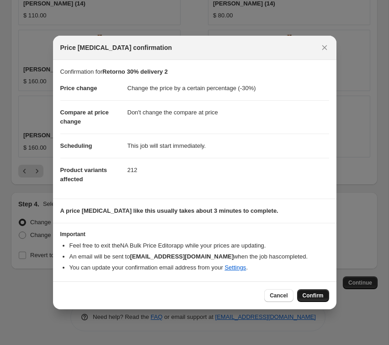
click at [314, 297] on span "Confirm" at bounding box center [313, 295] width 21 height 7
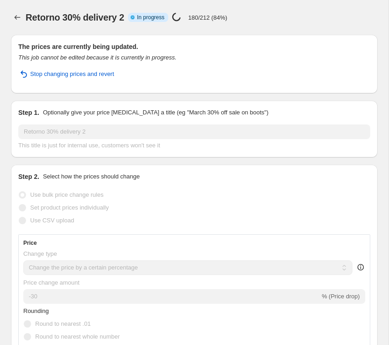
select select "percentage"
select select "no_change"
select select "tag"
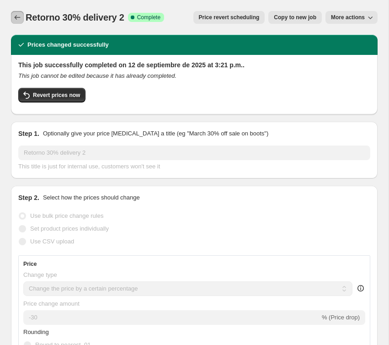
click at [16, 16] on icon "Price change jobs" at bounding box center [17, 17] width 9 height 9
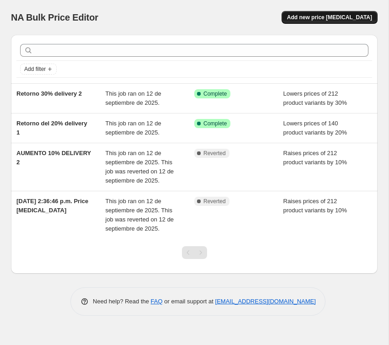
click at [314, 14] on span "Add new price [MEDICAL_DATA]" at bounding box center [329, 17] width 85 height 7
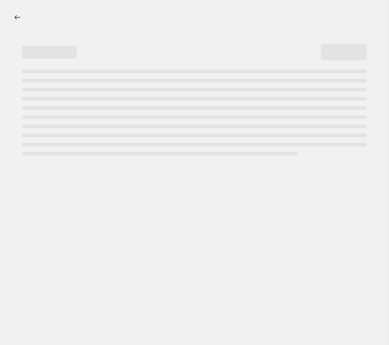
select select "percentage"
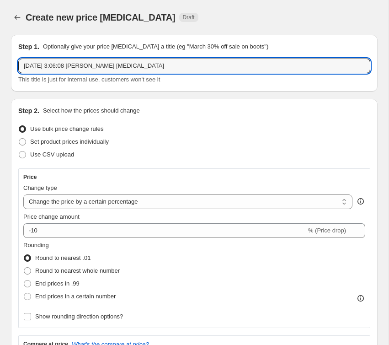
drag, startPoint x: 172, startPoint y: 66, endPoint x: 25, endPoint y: 56, distance: 147.6
click at [25, 56] on div "Step 1. Optionally give your price [MEDICAL_DATA] a title (eg "March 30% off sa…" at bounding box center [194, 63] width 352 height 42
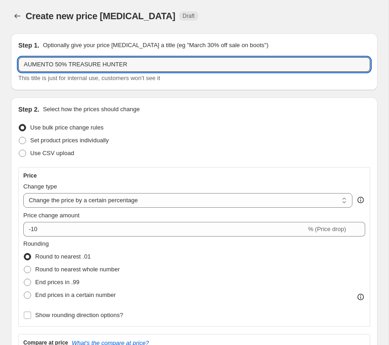
type input "AUMENTO 50% TREASURE HUNTER"
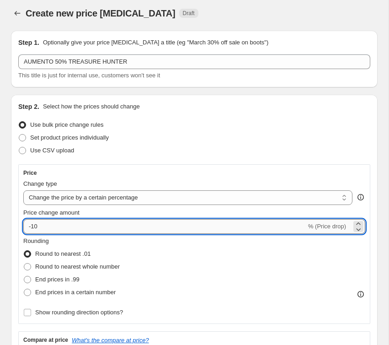
drag, startPoint x: 54, startPoint y: 228, endPoint x: 26, endPoint y: 226, distance: 27.5
click at [26, 226] on input "-10" at bounding box center [164, 226] width 283 height 15
type input "50"
click at [15, 211] on div "Step 2. Select how the prices should change Use bulk price change rules Set pro…" at bounding box center [194, 302] width 367 height 415
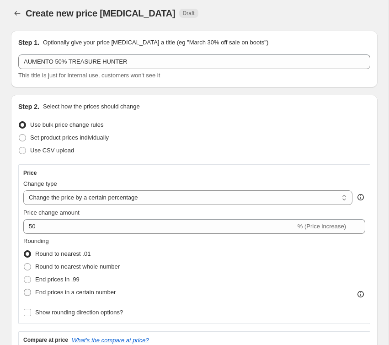
click at [35, 296] on span "End prices in a certain number" at bounding box center [75, 292] width 80 height 9
click at [24, 289] on input "End prices in a certain number" at bounding box center [24, 289] width 0 height 0
radio input "true"
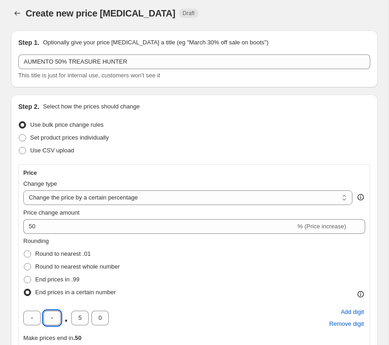
click at [46, 315] on input "text" at bounding box center [51, 317] width 17 height 15
type input "0"
click at [78, 319] on input "5" at bounding box center [79, 317] width 17 height 15
drag, startPoint x: 82, startPoint y: 318, endPoint x: 74, endPoint y: 318, distance: 7.8
click at [74, 318] on input "5" at bounding box center [79, 317] width 17 height 15
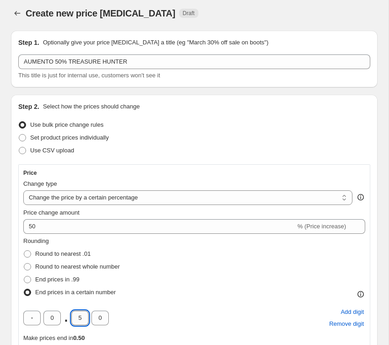
type input "0"
click at [13, 296] on div "Step 2. Select how the prices should change Use bulk price change rules Set pro…" at bounding box center [194, 329] width 367 height 468
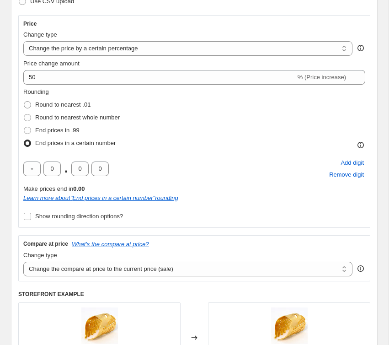
scroll to position [156, 0]
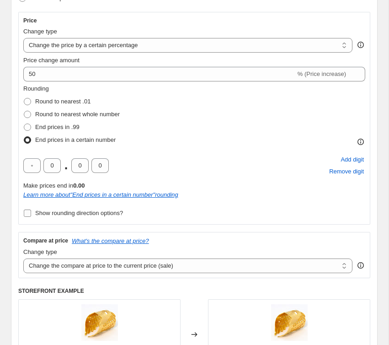
click at [82, 214] on span "Show rounding direction options?" at bounding box center [79, 212] width 88 height 7
click at [31, 214] on input "Show rounding direction options?" at bounding box center [27, 212] width 7 height 7
checkbox input "true"
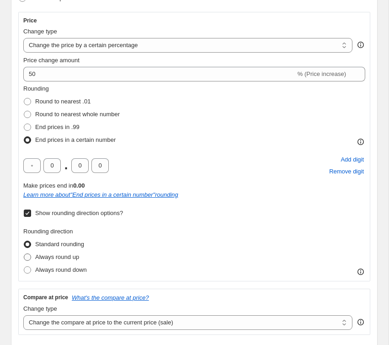
click at [48, 259] on span "Always round up" at bounding box center [57, 256] width 44 height 7
click at [24, 254] on input "Always round up" at bounding box center [24, 253] width 0 height 0
radio input "true"
click at [11, 249] on div "Step 2. Select how the prices should change Use bulk price change rules Set pro…" at bounding box center [194, 204] width 367 height 525
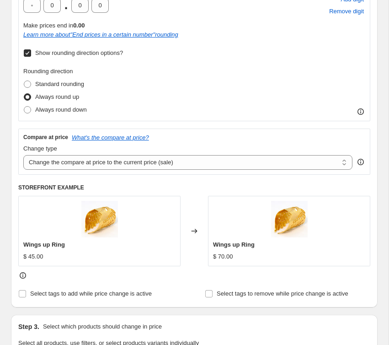
scroll to position [317, 0]
click at [97, 164] on select "Change the compare at price to the current price (sale) Change the compare at p…" at bounding box center [187, 162] width 329 height 15
select select "no_change"
click at [23, 155] on select "Change the compare at price to the current price (sale) Change the compare at p…" at bounding box center [187, 162] width 329 height 15
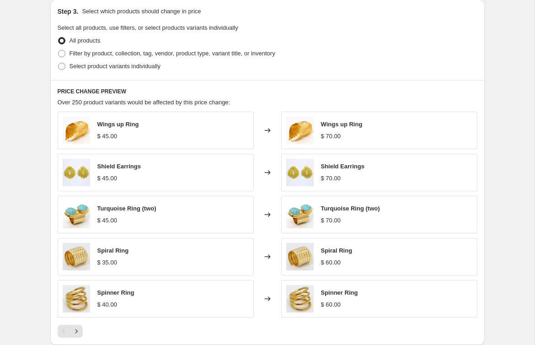
scroll to position [454, 0]
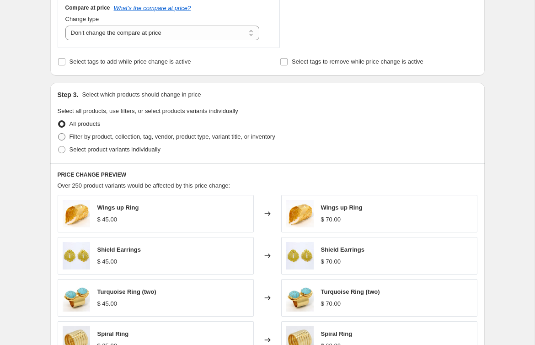
click at [126, 134] on span "Filter by product, collection, tag, vendor, product type, variant title, or inv…" at bounding box center [173, 136] width 206 height 7
click at [59, 134] on input "Filter by product, collection, tag, vendor, product type, variant title, or inv…" at bounding box center [58, 133] width 0 height 0
radio input "true"
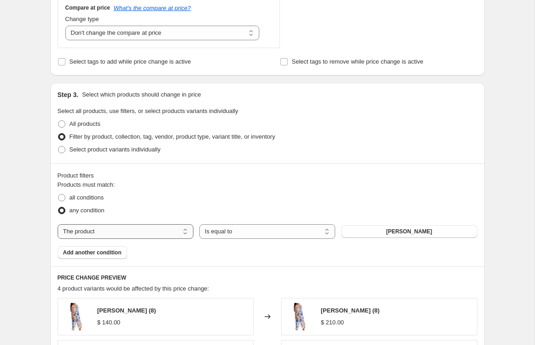
click at [155, 230] on select "The product The product's collection The product's tag The product's vendor The…" at bounding box center [126, 231] width 136 height 15
select select "collection"
click at [359, 231] on button "AB family" at bounding box center [409, 231] width 136 height 13
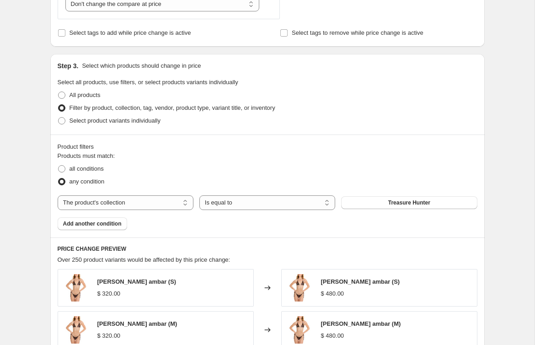
scroll to position [782, 0]
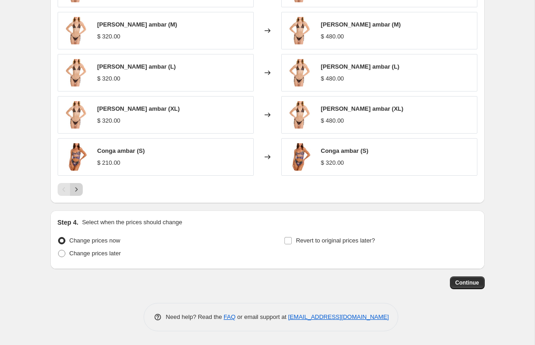
click at [80, 192] on icon "Next" at bounding box center [76, 189] width 9 height 9
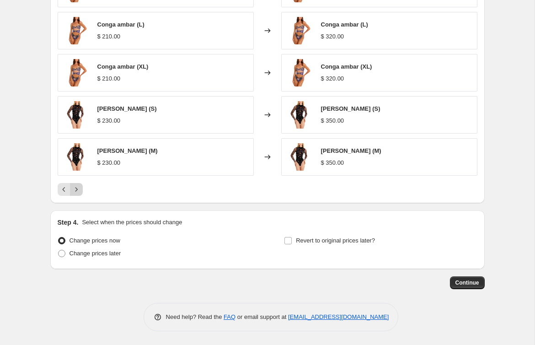
click at [76, 189] on icon "Next" at bounding box center [76, 189] width 9 height 9
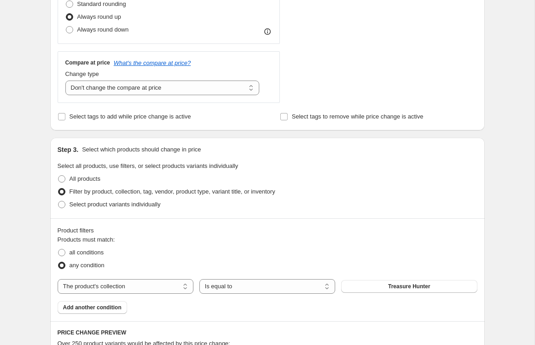
scroll to position [327, 0]
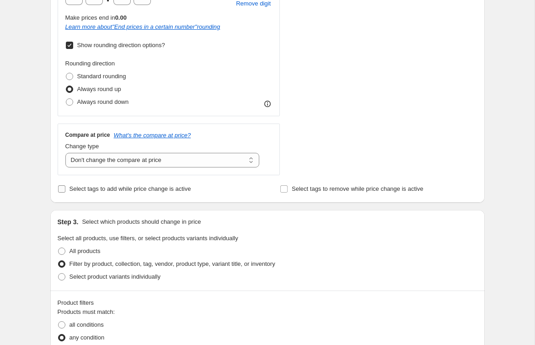
click at [132, 189] on span "Select tags to add while price change is active" at bounding box center [131, 188] width 122 height 7
click at [65, 189] on input "Select tags to add while price change is active" at bounding box center [61, 188] width 7 height 7
checkbox input "true"
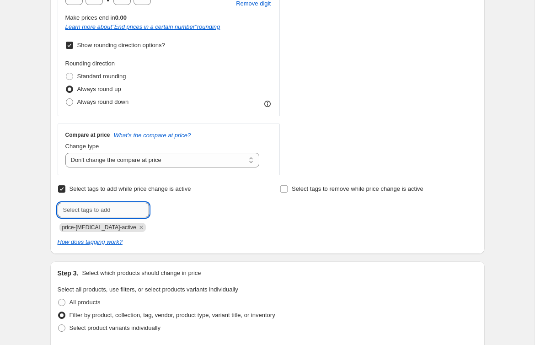
click at [129, 210] on input "text" at bounding box center [103, 210] width 91 height 15
type input "aumento50"
click at [43, 193] on div "Step 1. Optionally give your price [MEDICAL_DATA] a title (eg "March 30% off sa…" at bounding box center [264, 247] width 442 height 1095
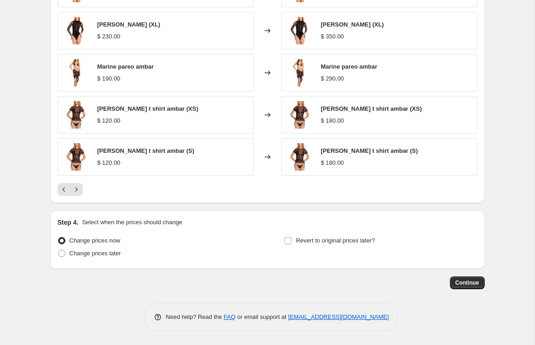
scroll to position [818, 0]
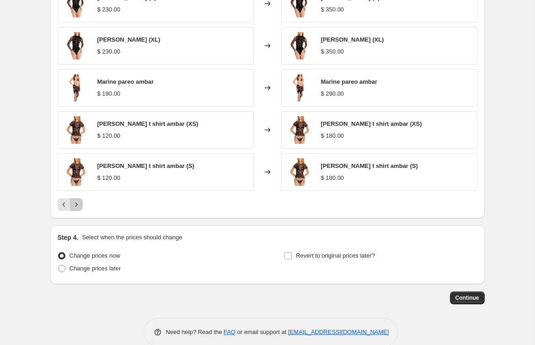
click at [82, 203] on button "Next" at bounding box center [76, 204] width 13 height 13
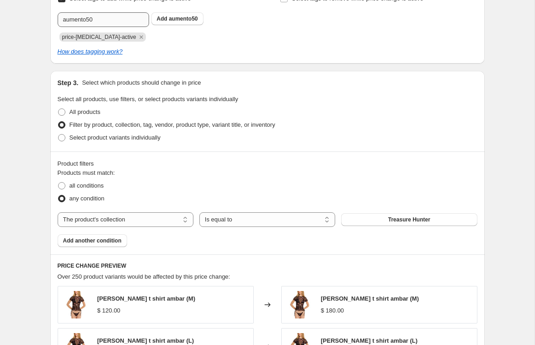
scroll to position [487, 0]
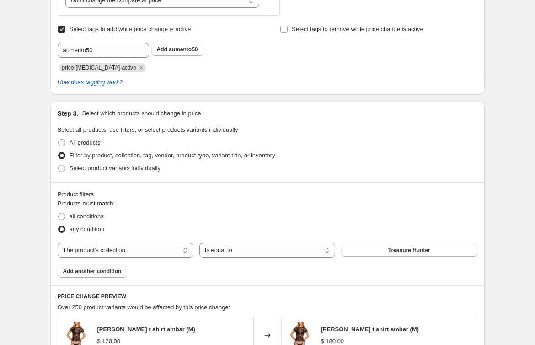
click at [359, 122] on div "Create new price [MEDICAL_DATA]. This page is ready Create new price [MEDICAL_D…" at bounding box center [267, 102] width 535 height 1178
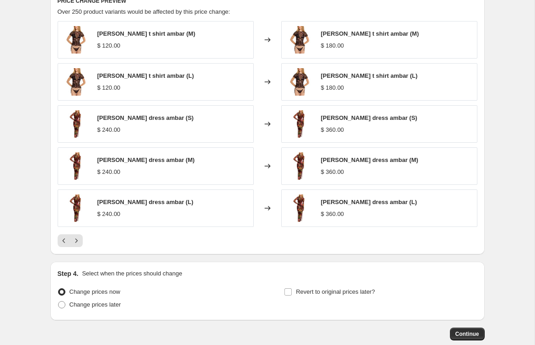
scroll to position [833, 0]
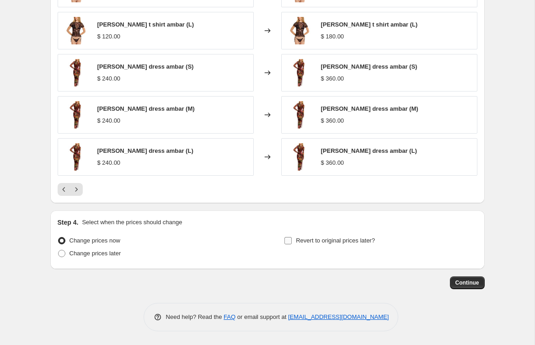
click at [285, 237] on span at bounding box center [288, 240] width 8 height 8
click at [291, 239] on input "Revert to original prices later?" at bounding box center [287, 240] width 7 height 7
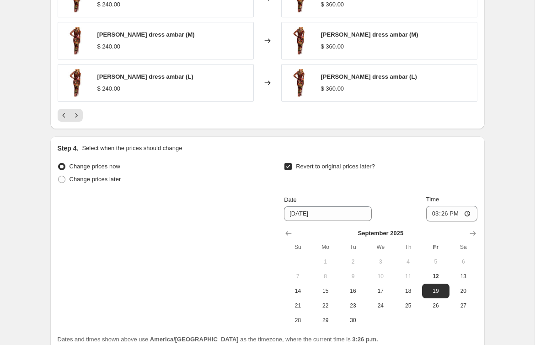
scroll to position [990, 0]
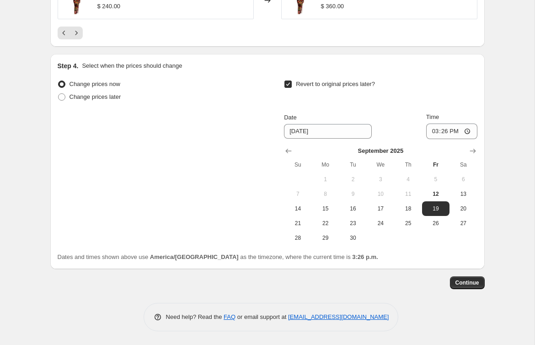
click at [284, 84] on span at bounding box center [288, 84] width 8 height 8
click at [284, 84] on input "Revert to original prices later?" at bounding box center [287, 83] width 7 height 7
checkbox input "false"
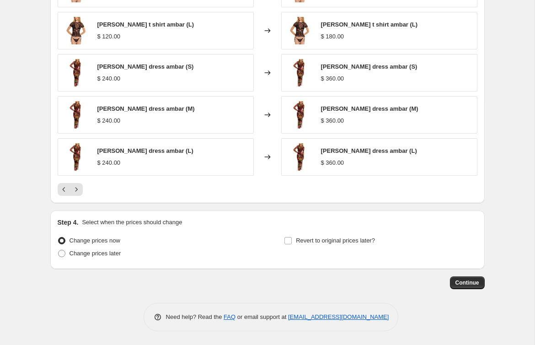
click at [359, 286] on span "Continue" at bounding box center [467, 282] width 24 height 7
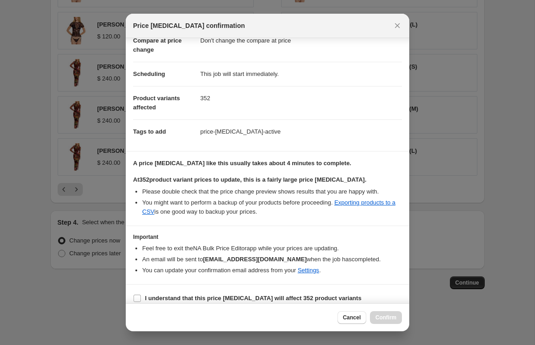
scroll to position [59, 0]
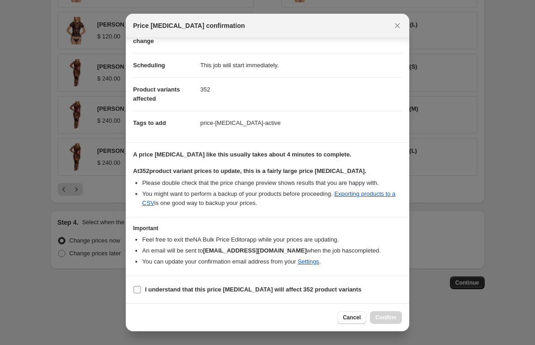
click at [302, 293] on span "I understand that this price [MEDICAL_DATA] will affect 352 product variants" at bounding box center [253, 289] width 216 height 9
click at [141, 293] on input "I understand that this price [MEDICAL_DATA] will affect 352 product variants" at bounding box center [137, 289] width 7 height 7
checkbox input "true"
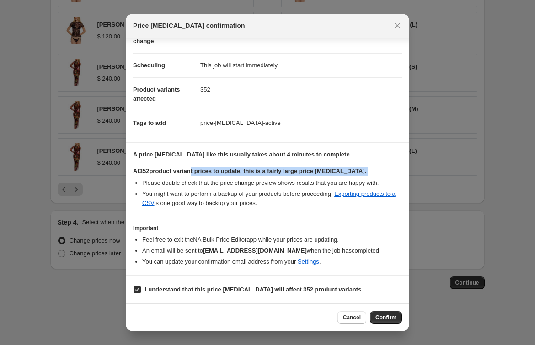
drag, startPoint x: 193, startPoint y: 172, endPoint x: 288, endPoint y: 176, distance: 95.2
click at [288, 176] on div "At 352 product variant prices to update, this is a fairly large price [MEDICAL_…" at bounding box center [267, 186] width 269 height 41
click at [308, 172] on b "At 352 product variant prices to update, this is a fairly large price [MEDICAL_…" at bounding box center [249, 170] width 233 height 7
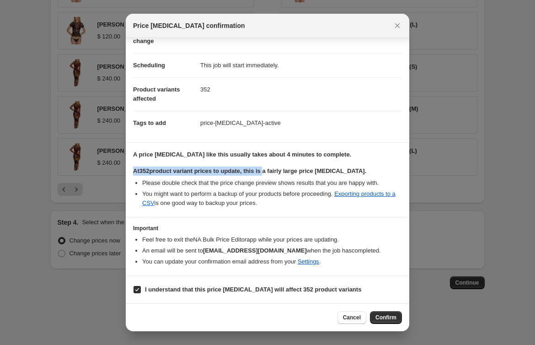
drag, startPoint x: 134, startPoint y: 171, endPoint x: 270, endPoint y: 170, distance: 135.4
click at [270, 170] on b "At 352 product variant prices to update, this is a fairly large price [MEDICAL_…" at bounding box center [249, 170] width 233 height 7
click at [290, 174] on b "At 352 product variant prices to update, this is a fairly large price [MEDICAL_…" at bounding box center [249, 170] width 233 height 7
drag, startPoint x: 156, startPoint y: 170, endPoint x: 335, endPoint y: 169, distance: 178.8
click at [300, 173] on b "At 352 product variant prices to update, this is a fairly large price [MEDICAL_…" at bounding box center [249, 170] width 233 height 7
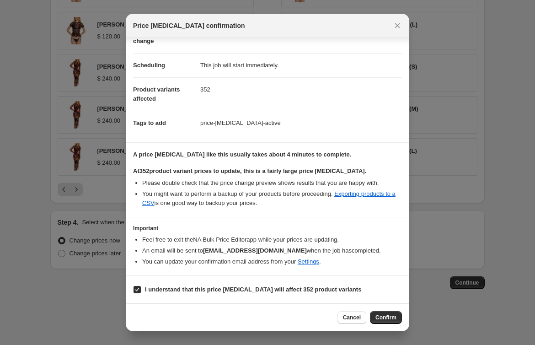
click at [335, 169] on b "At 352 product variant prices to update, this is a fairly large price [MEDICAL_…" at bounding box center [249, 170] width 233 height 7
click at [359, 316] on span "Confirm" at bounding box center [385, 317] width 21 height 7
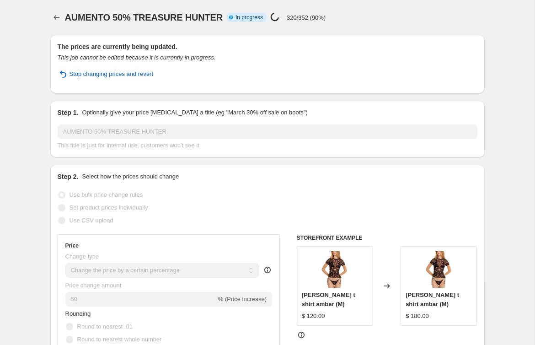
select select "percentage"
select select "no_change"
select select "collection"
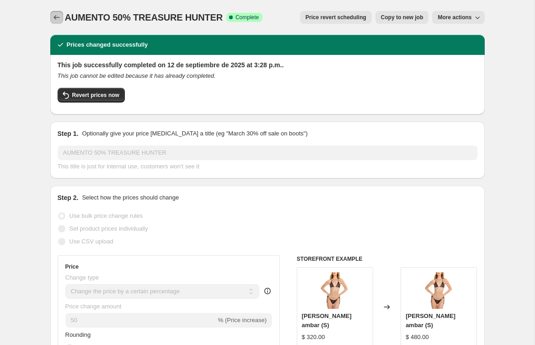
click at [54, 16] on icon "Price change jobs" at bounding box center [57, 17] width 6 height 5
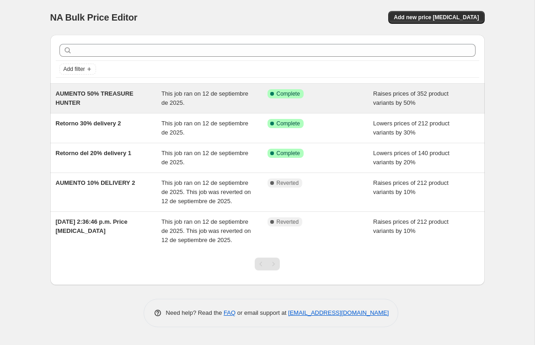
click at [272, 89] on icon at bounding box center [272, 93] width 9 height 9
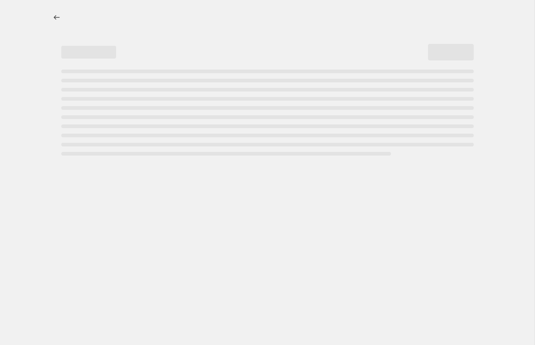
select select "percentage"
select select "no_change"
select select "collection"
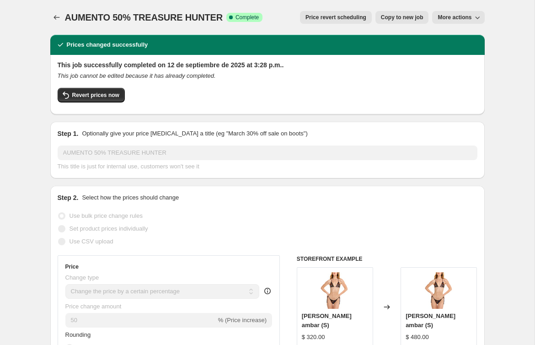
click at [359, 10] on div "AUMENTO 50% TREASURE HUNTER. This page is ready AUMENTO 50% TREASURE HUNTER Suc…" at bounding box center [267, 17] width 434 height 35
click at [359, 24] on div "AUMENTO 50% TREASURE HUNTER. This page is ready AUMENTO 50% TREASURE HUNTER Suc…" at bounding box center [267, 17] width 434 height 35
click at [359, 20] on span "More actions" at bounding box center [455, 17] width 34 height 7
click at [56, 5] on div "AUMENTO 50% TREASURE HUNTER. This page is ready AUMENTO 50% TREASURE HUNTER Suc…" at bounding box center [267, 17] width 434 height 35
click at [58, 13] on icon "Price change jobs" at bounding box center [56, 17] width 9 height 9
